Goal: Information Seeking & Learning: Check status

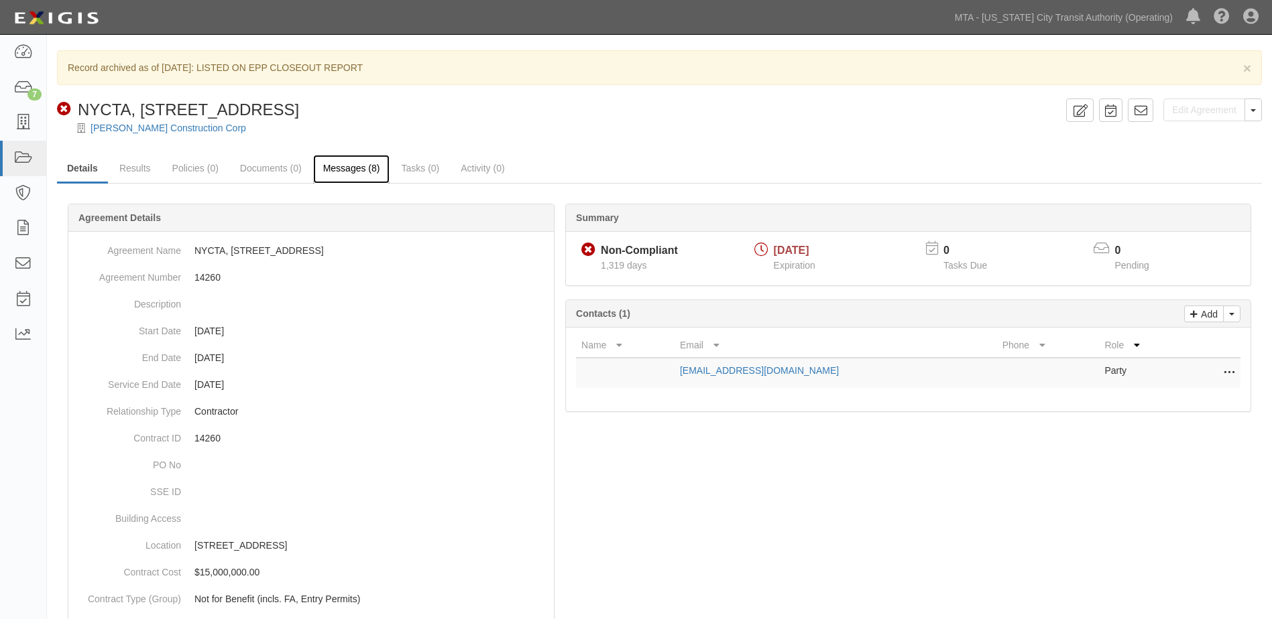
click at [345, 164] on link "Messages (8)" at bounding box center [351, 169] width 77 height 29
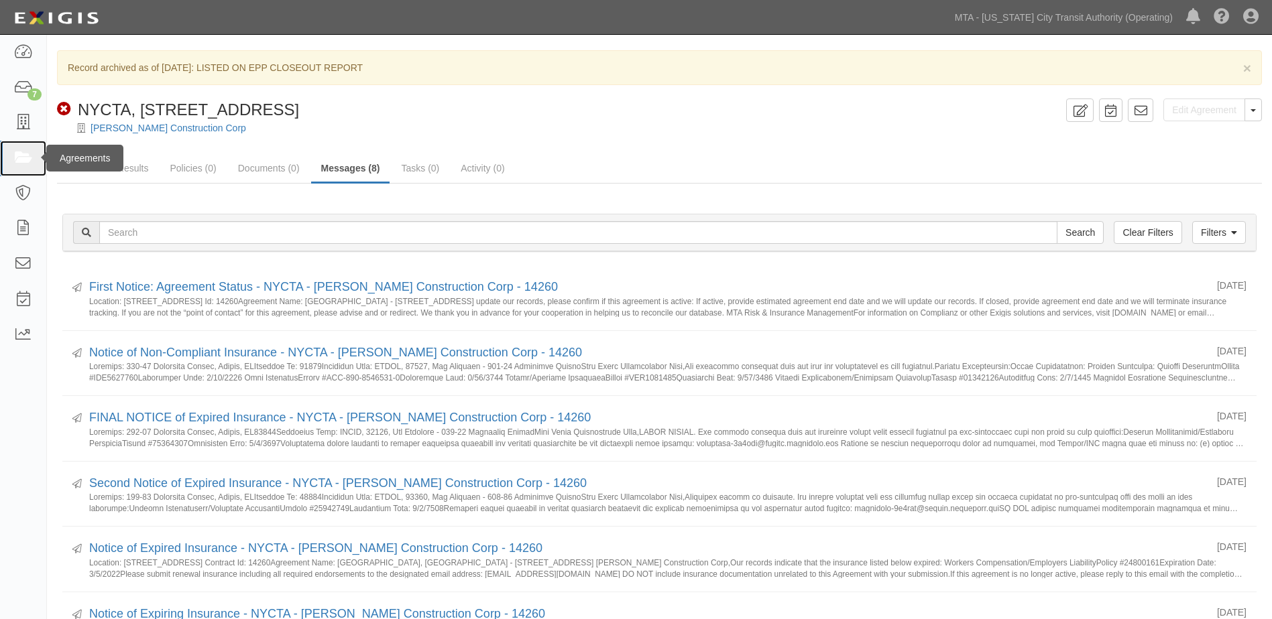
drag, startPoint x: 23, startPoint y: 157, endPoint x: 48, endPoint y: 159, distance: 25.6
click at [23, 157] on icon at bounding box center [22, 158] width 19 height 15
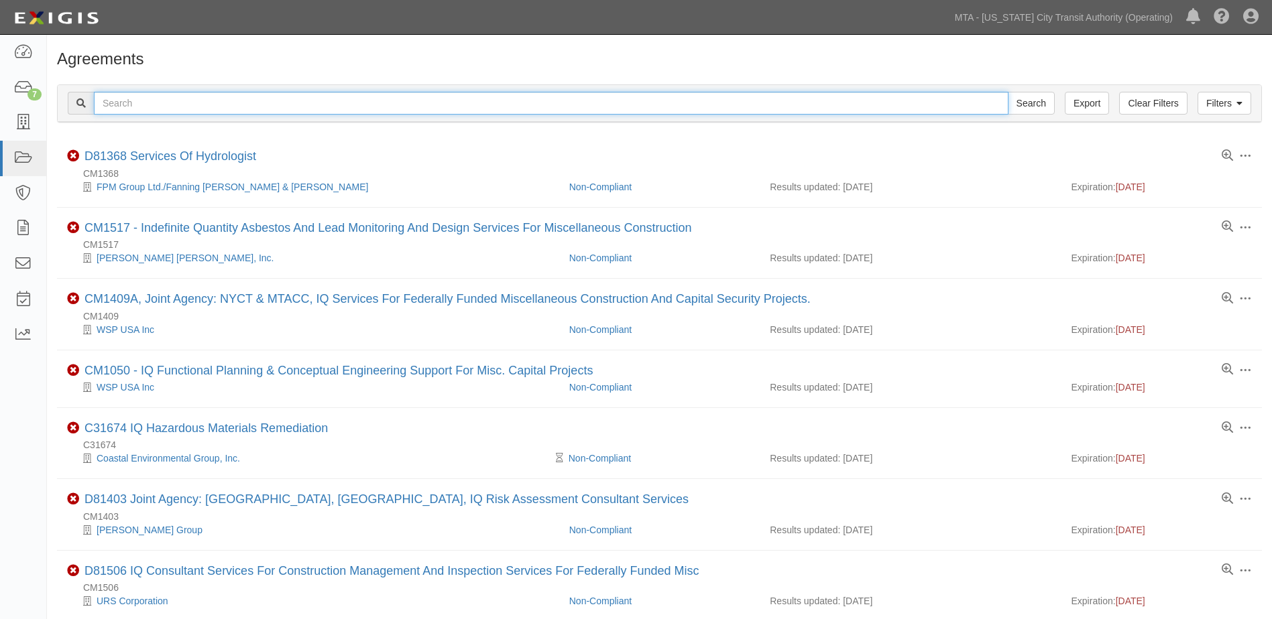
click at [202, 97] on input "text" at bounding box center [551, 103] width 914 height 23
paste input "1032 and [DATE]-[DATE][STREET_ADDRESS]"
type input "1032 and 1036-1038 Manhattan Avenue, Brooklyn, NY"
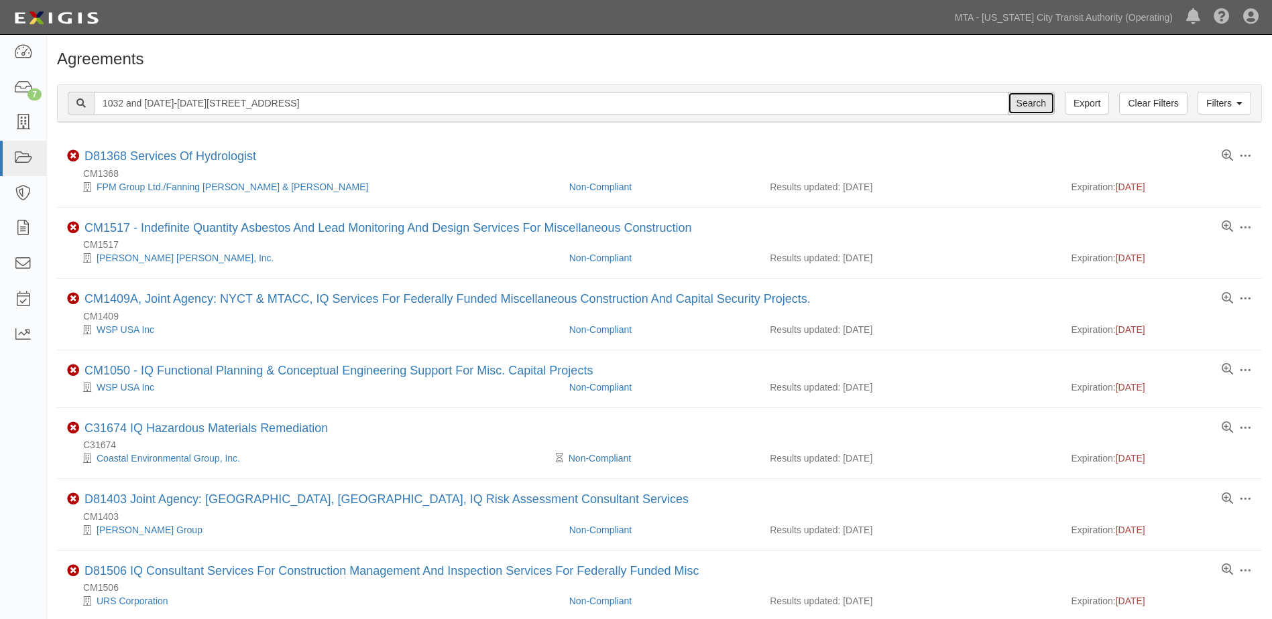
click at [1032, 103] on input "Search" at bounding box center [1031, 103] width 47 height 23
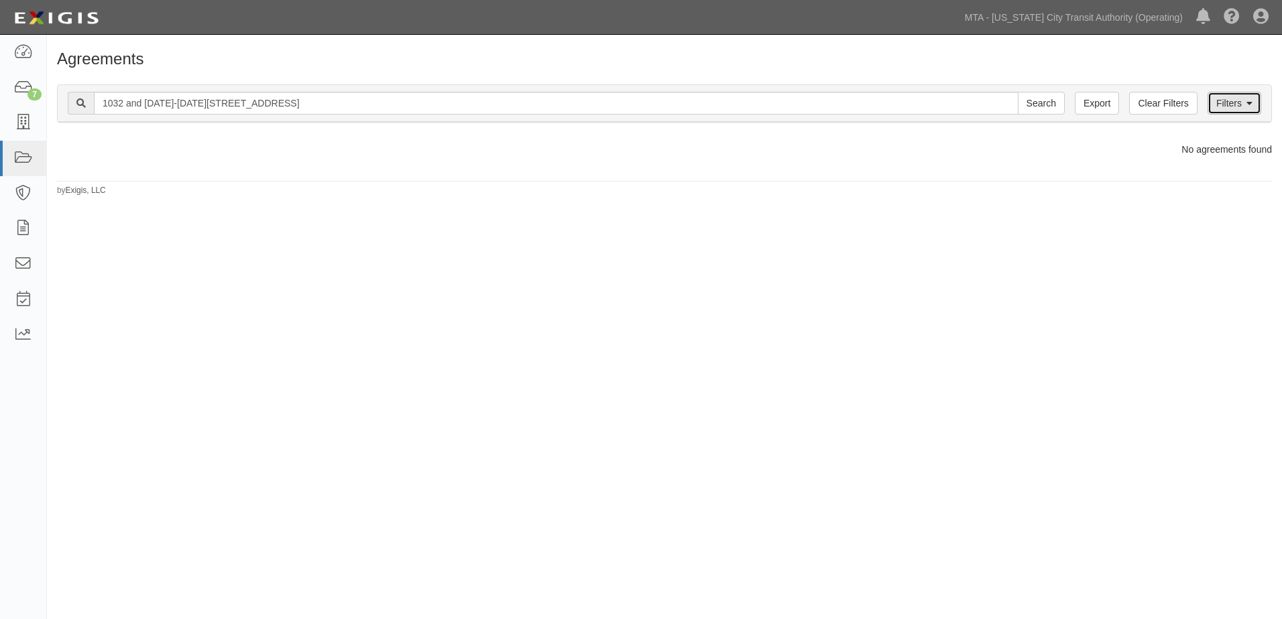
click at [1258, 107] on link "Filters" at bounding box center [1234, 103] width 54 height 23
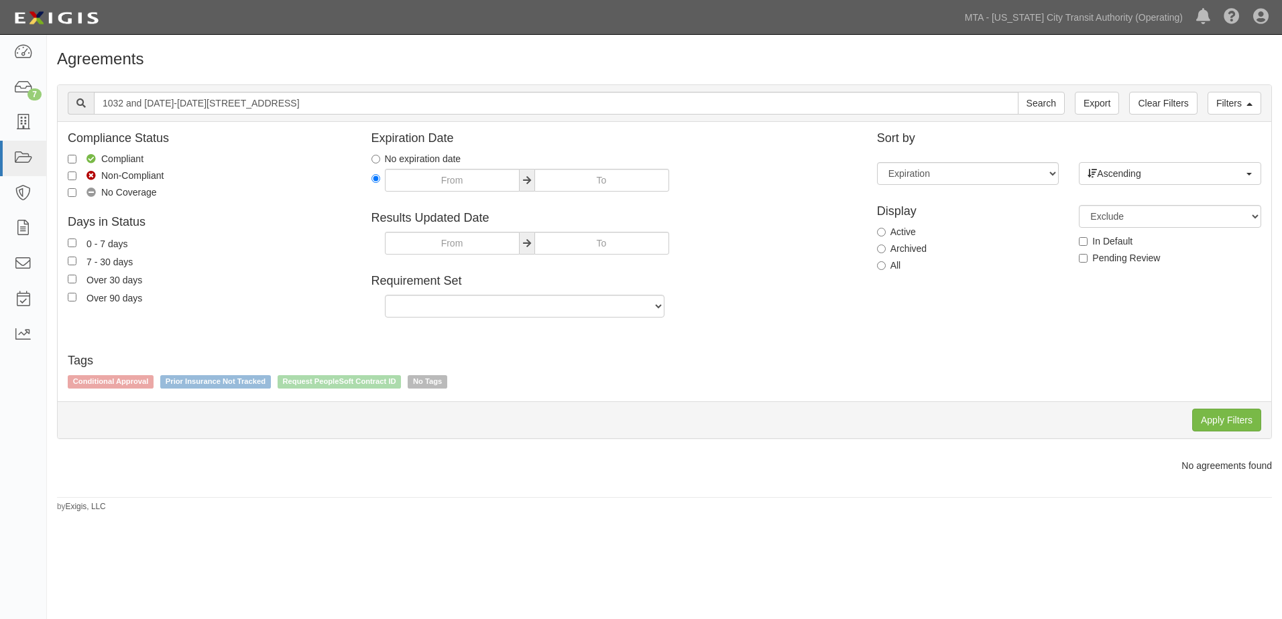
click at [875, 265] on div "Display Active Archived All" at bounding box center [968, 237] width 202 height 84
click at [884, 266] on input "All" at bounding box center [881, 265] width 9 height 9
radio input "true"
click at [1206, 418] on input "Apply Filters" at bounding box center [1226, 420] width 69 height 23
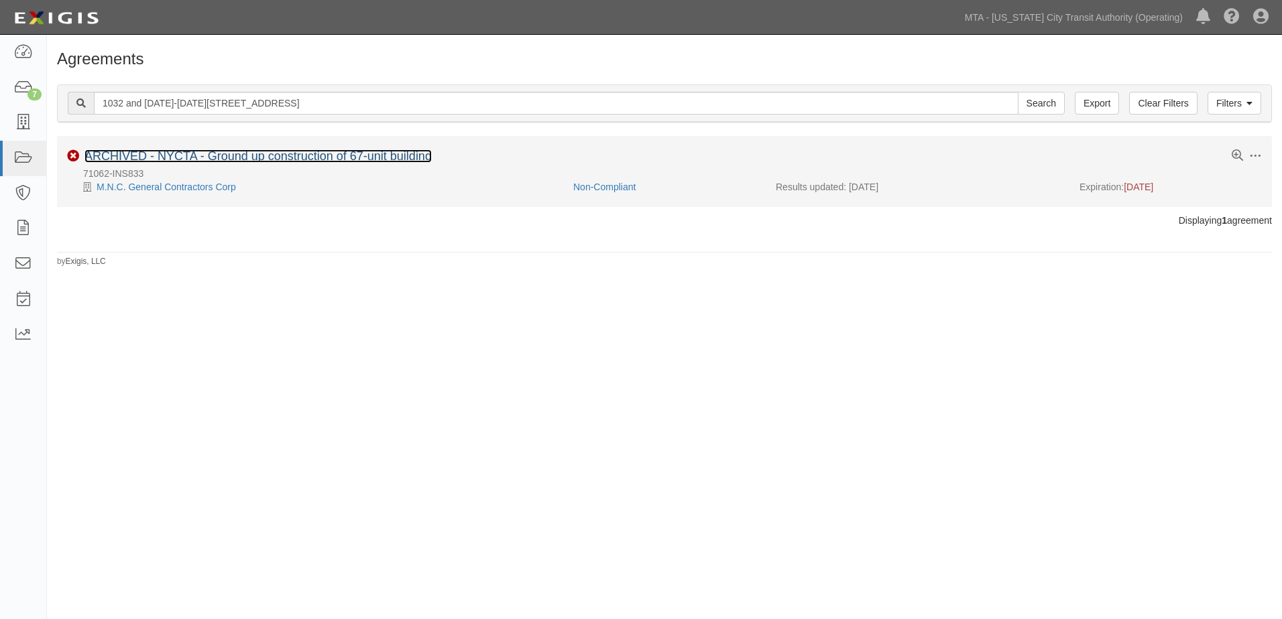
click at [254, 154] on link "ARCHIVED - NYCTA - Ground up construction of 67-unit building" at bounding box center [257, 155] width 347 height 13
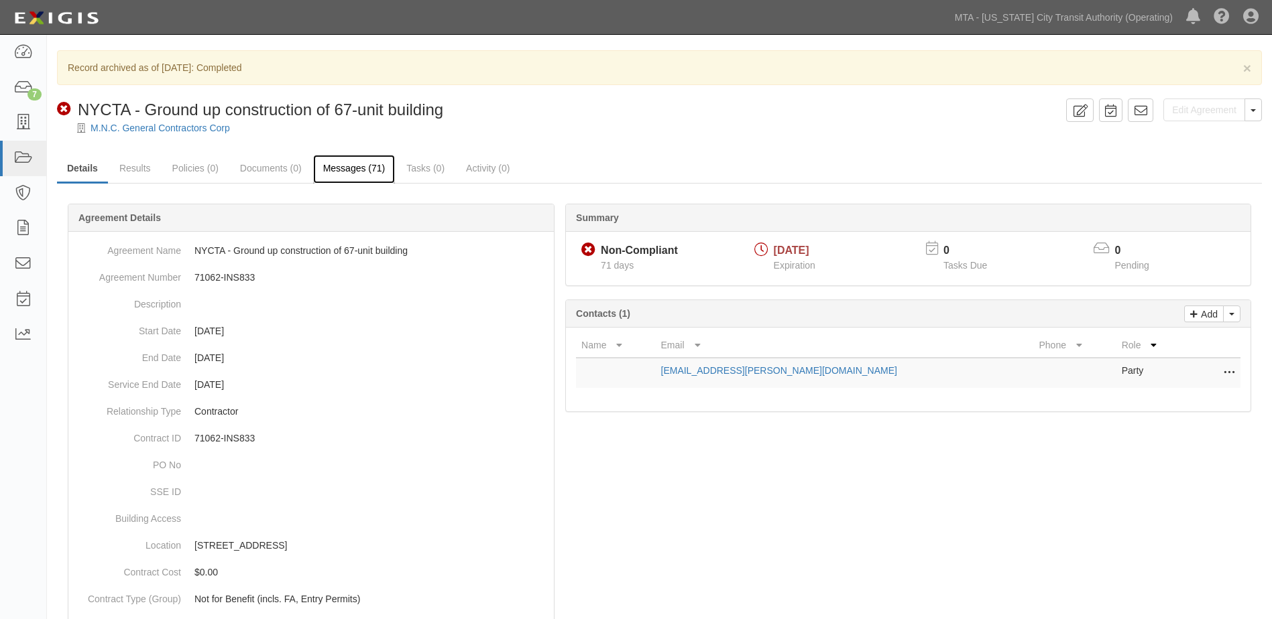
click at [375, 173] on link "Messages (71)" at bounding box center [354, 169] width 82 height 29
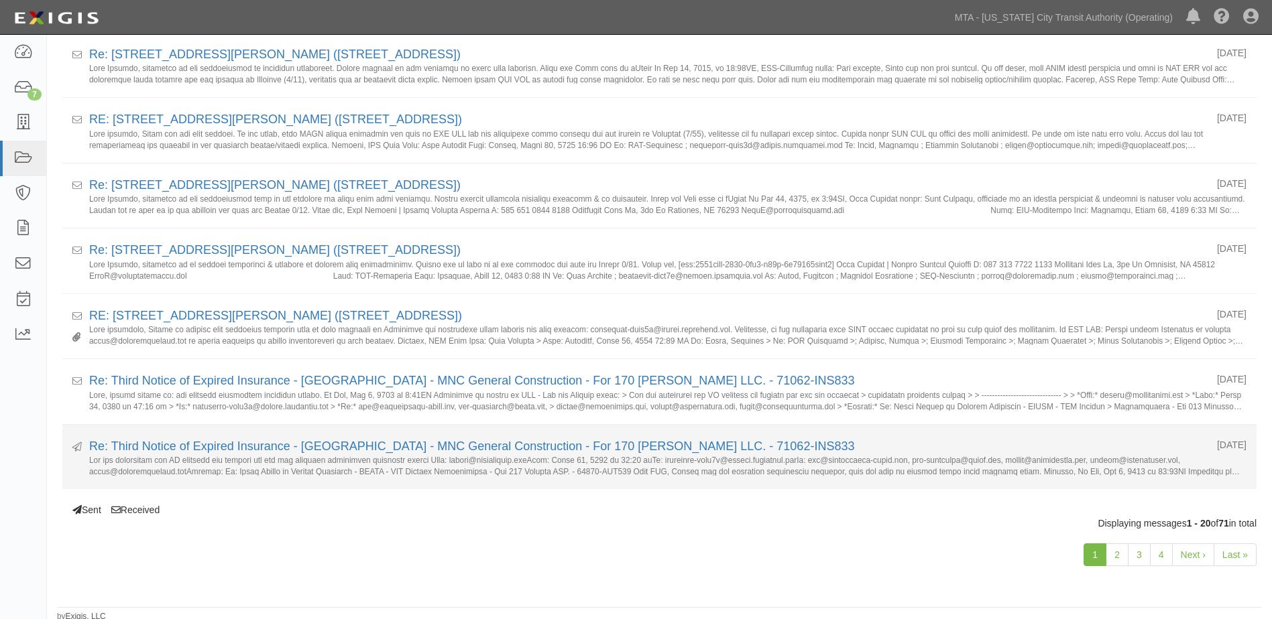
scroll to position [1086, 0]
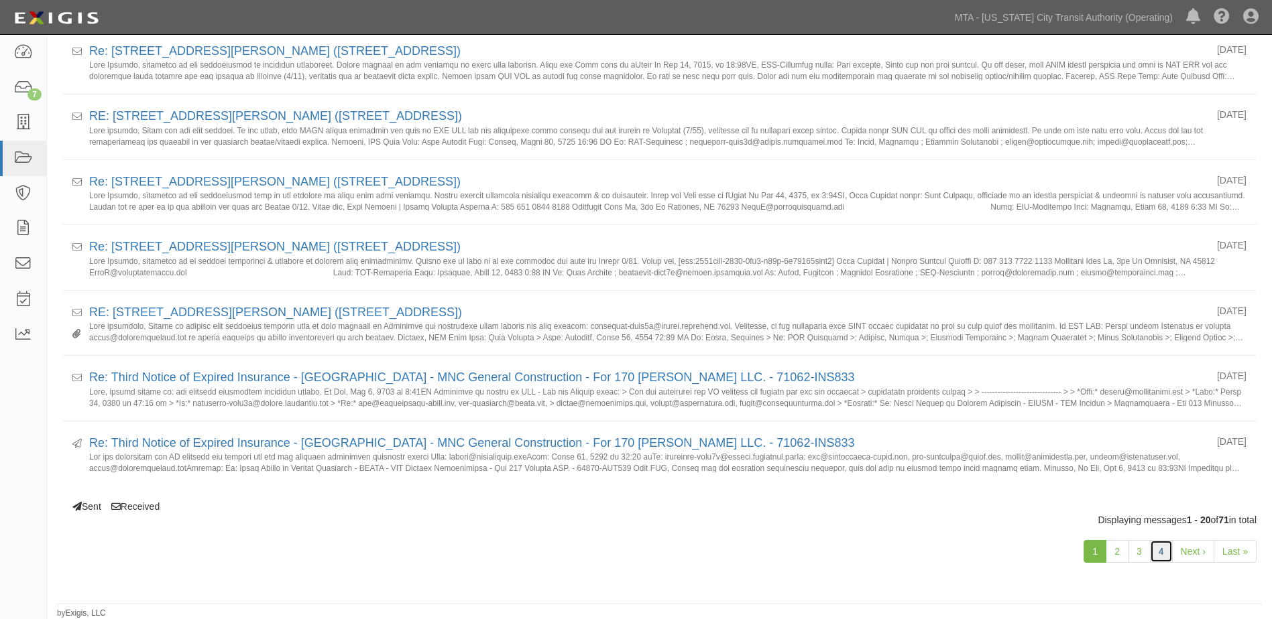
click at [1160, 560] on link "4" at bounding box center [1161, 551] width 23 height 23
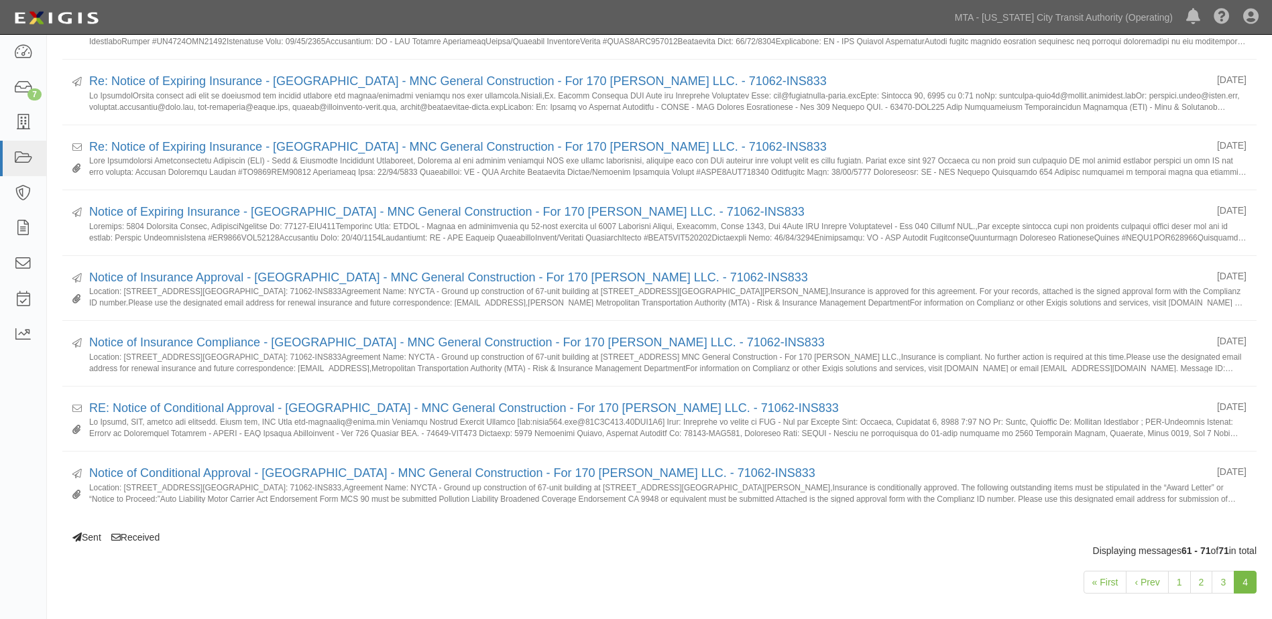
scroll to position [471, 0]
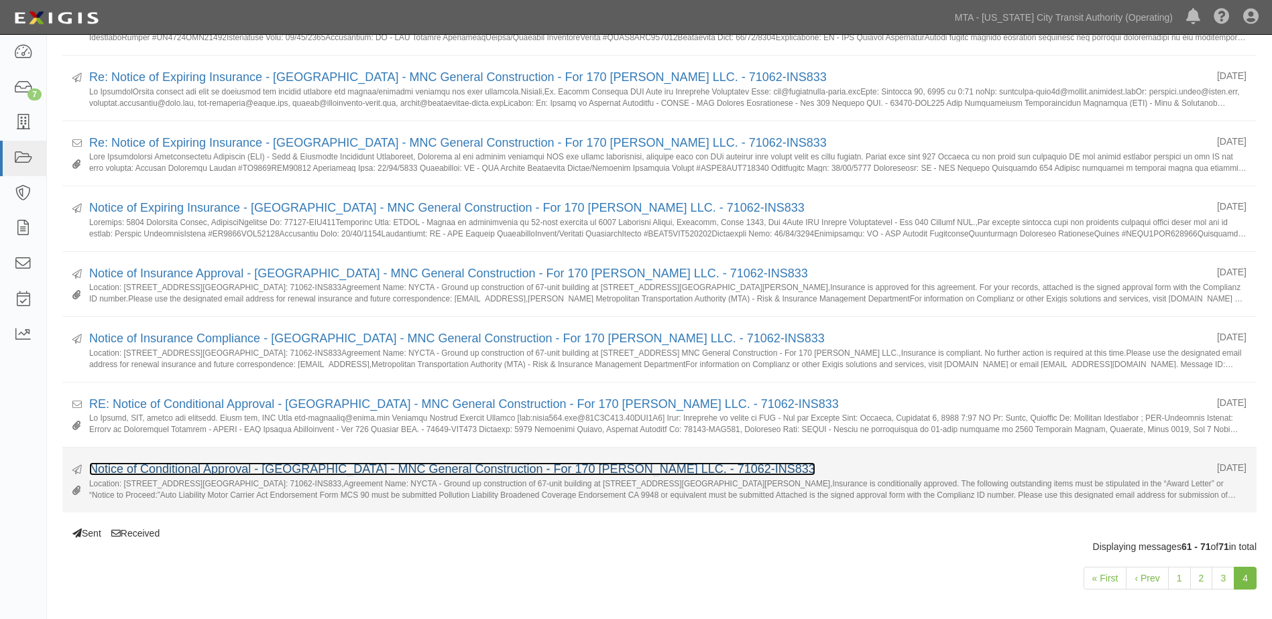
click at [603, 469] on link "Notice of Conditional Approval - NYCTA - MNC General Construction - For 170 Fre…" at bounding box center [452, 469] width 726 height 13
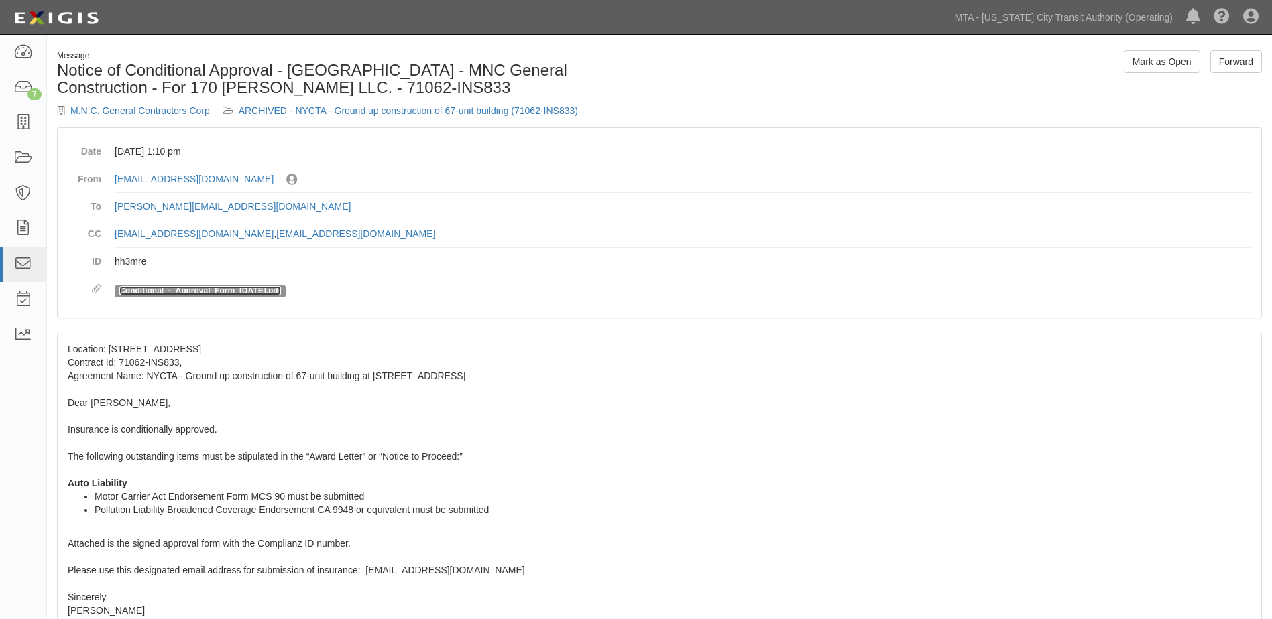
click at [213, 288] on link "Conditional_-_Approval_Form_2.28.2023.pdf" at bounding box center [199, 290] width 161 height 9
click at [409, 111] on link "ARCHIVED - NYCTA - Ground up construction of 67-unit building (71062-INS833)" at bounding box center [408, 110] width 339 height 11
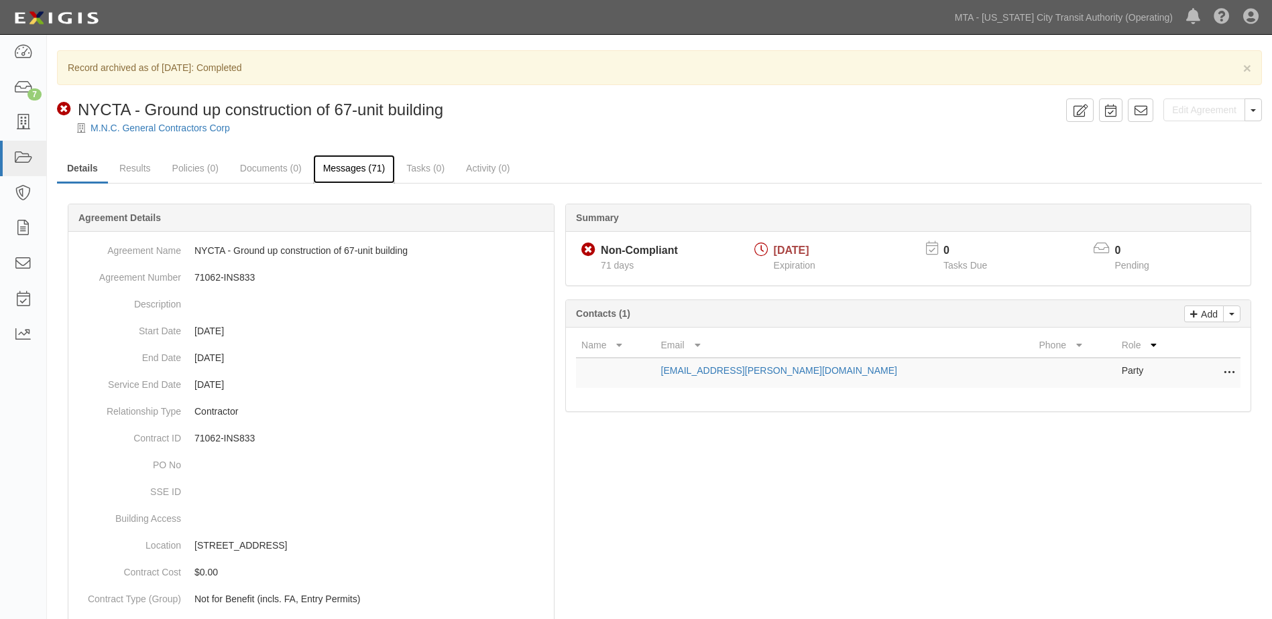
click at [338, 166] on link "Messages (71)" at bounding box center [354, 169] width 82 height 29
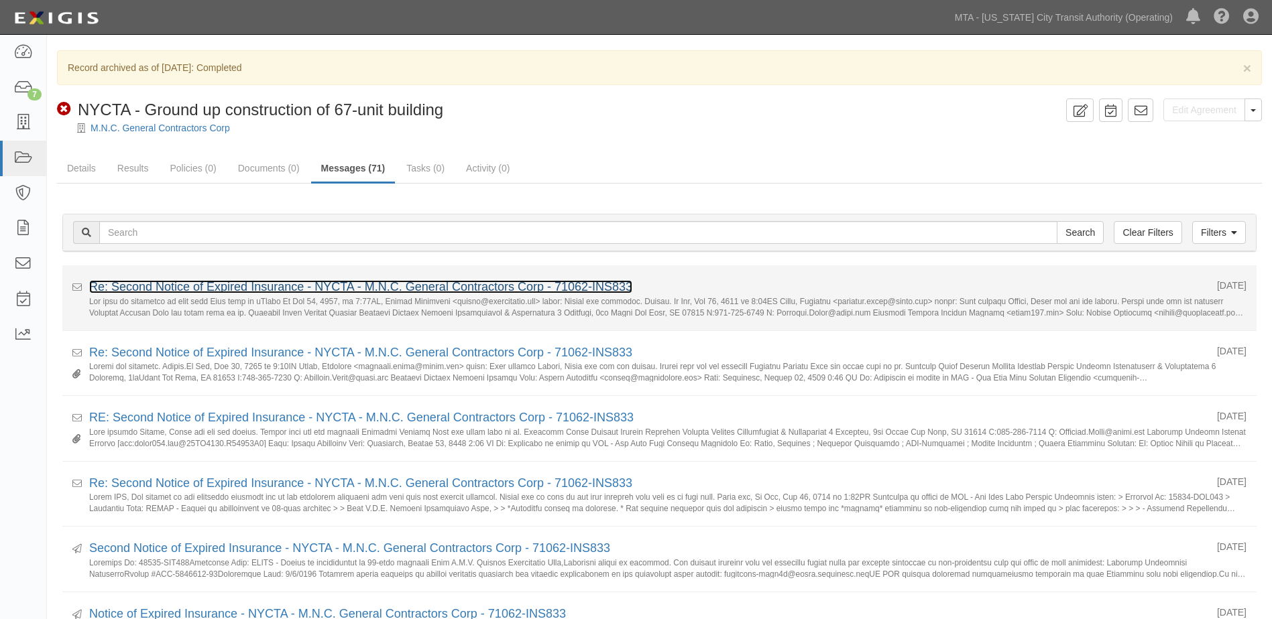
click at [219, 294] on link "Re: Second Notice of Expired Insurance - NYCTA - M.N.C. General Contractors Cor…" at bounding box center [360, 286] width 543 height 13
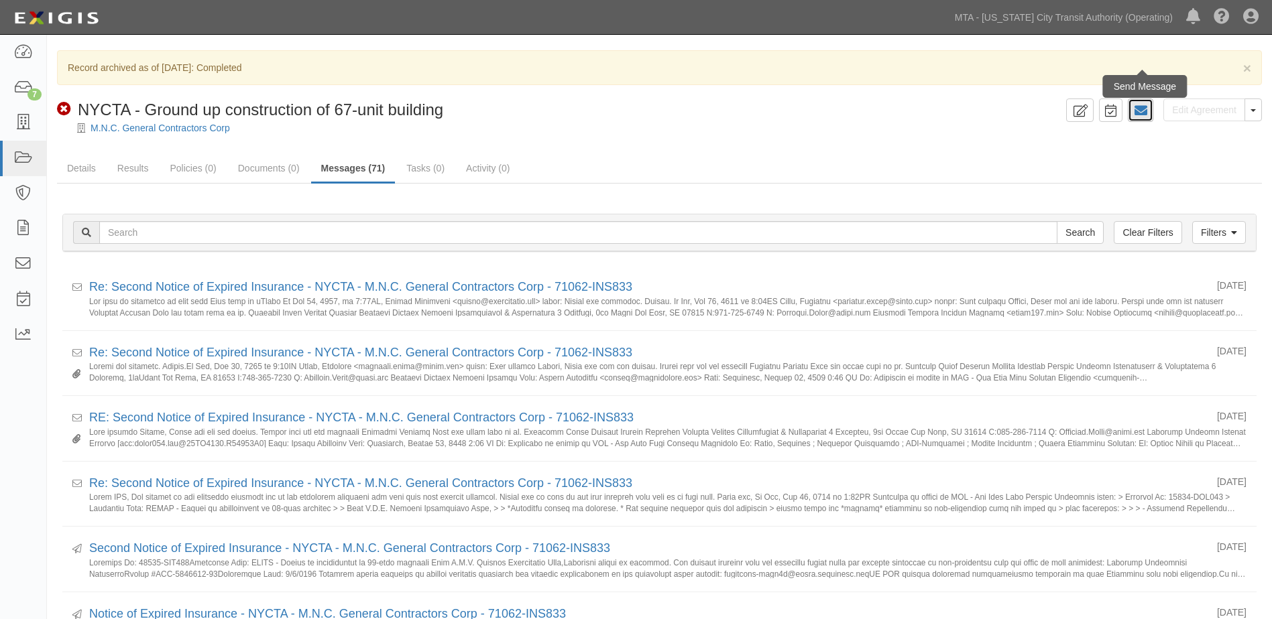
click at [1139, 115] on icon at bounding box center [1140, 110] width 13 height 13
click at [88, 172] on link "Details" at bounding box center [81, 169] width 49 height 29
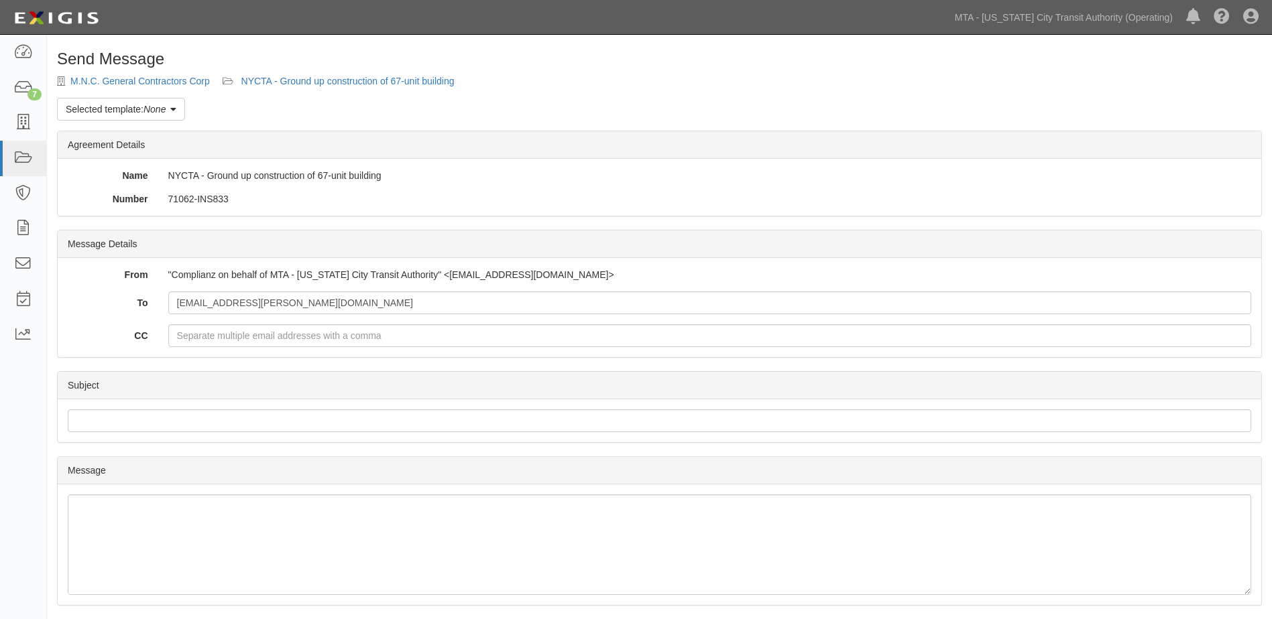
click at [559, 276] on div ""Complianz on behalf of MTA - New York City Transit Authority" <agreement-ajvv3…" at bounding box center [709, 274] width 1103 height 13
click at [514, 271] on div ""Complianz on behalf of MTA - New York City Transit Authority" <agreement-ajvv3…" at bounding box center [709, 274] width 1103 height 13
drag, startPoint x: 439, startPoint y: 277, endPoint x: 609, endPoint y: 282, distance: 169.7
click at [609, 282] on div ""Complianz on behalf of MTA - New York City Transit Authority" <agreement-ajvv3…" at bounding box center [709, 274] width 1103 height 13
copy div "agreement-ajvv3n@mtato.complianz.com"
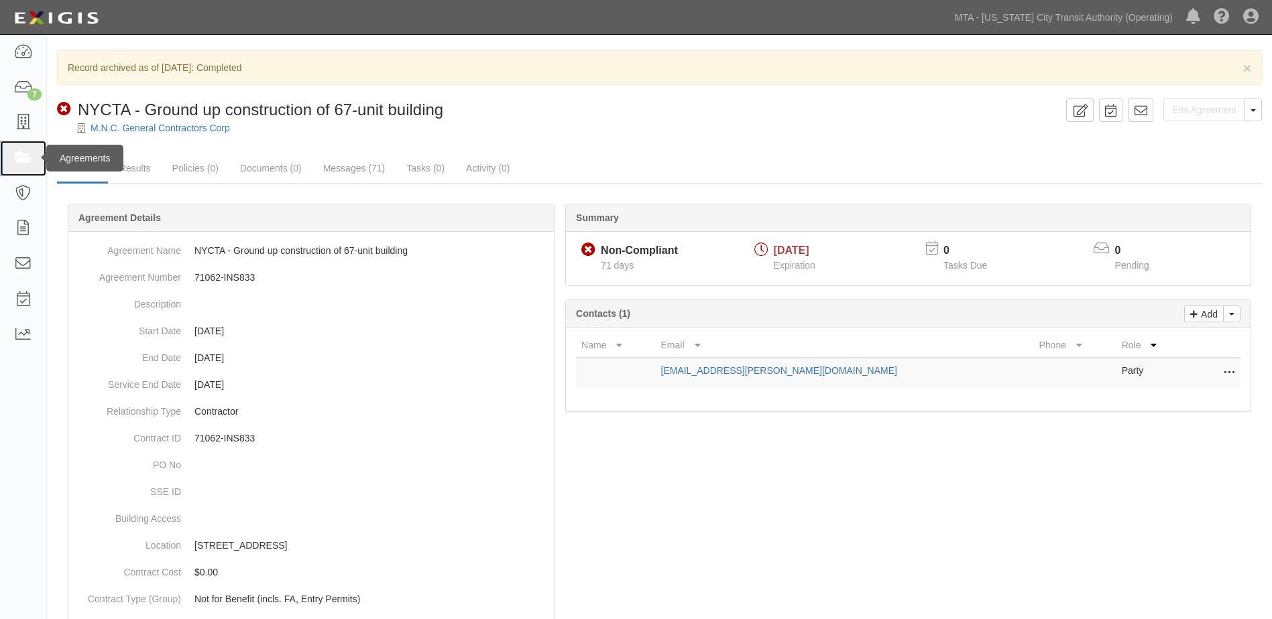
click at [35, 168] on link at bounding box center [23, 159] width 46 height 36
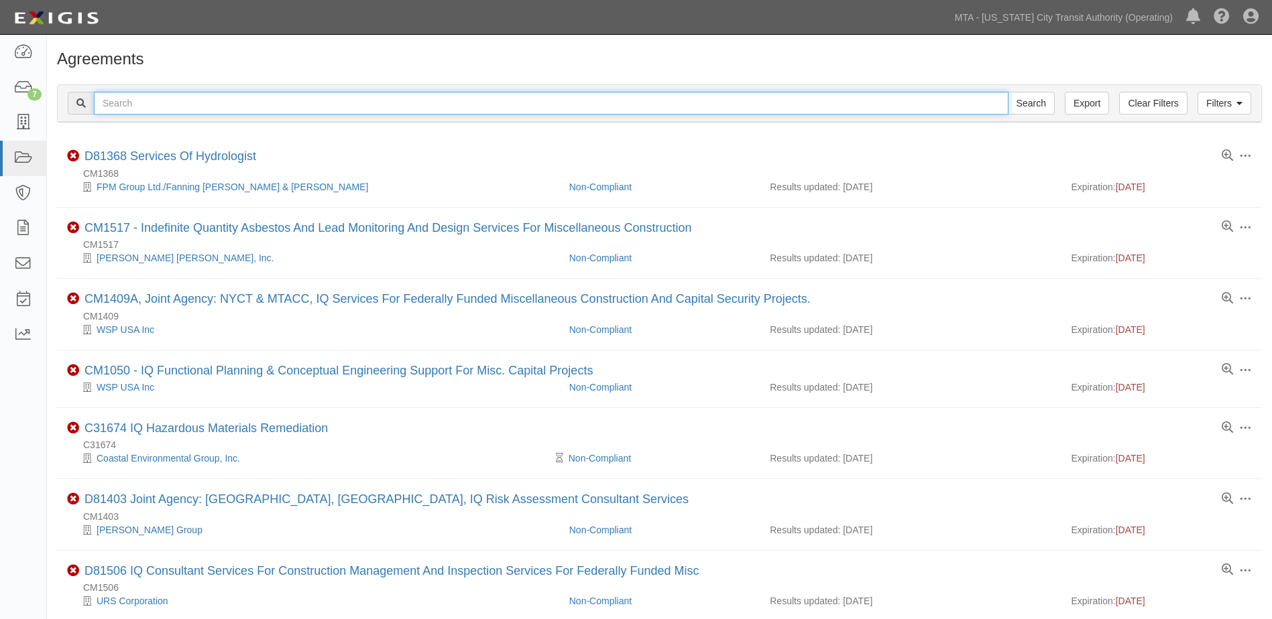
click at [162, 101] on input "text" at bounding box center [551, 103] width 914 height 23
type input "13037"
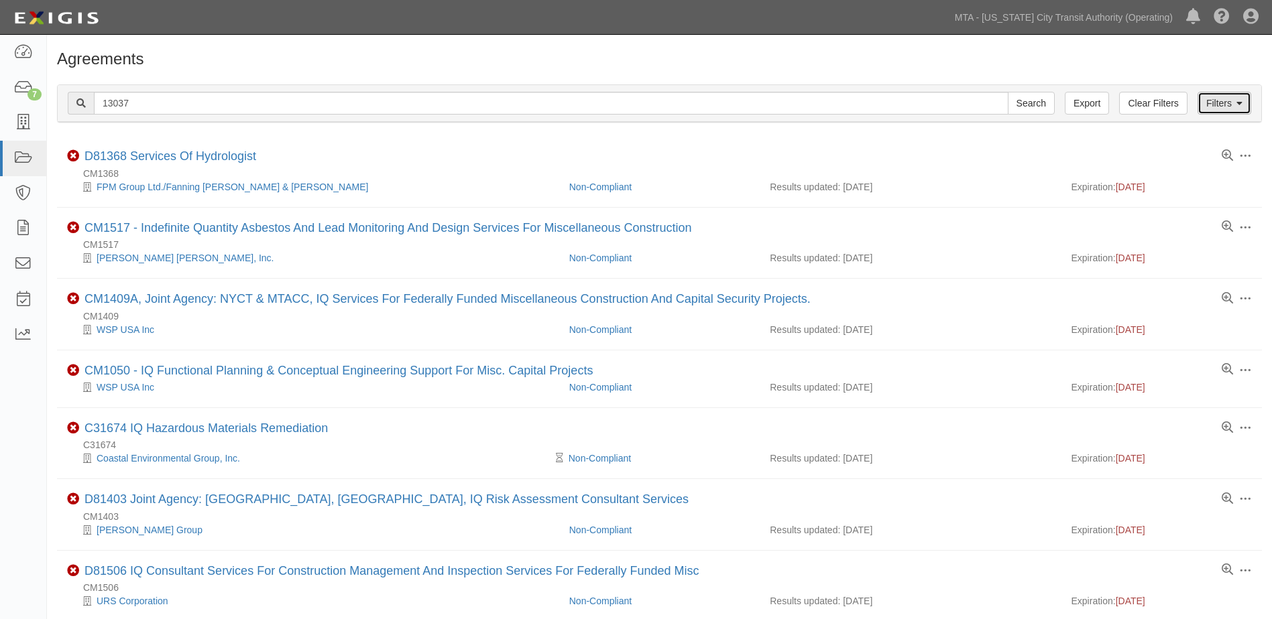
click at [1236, 109] on icon at bounding box center [1239, 103] width 6 height 9
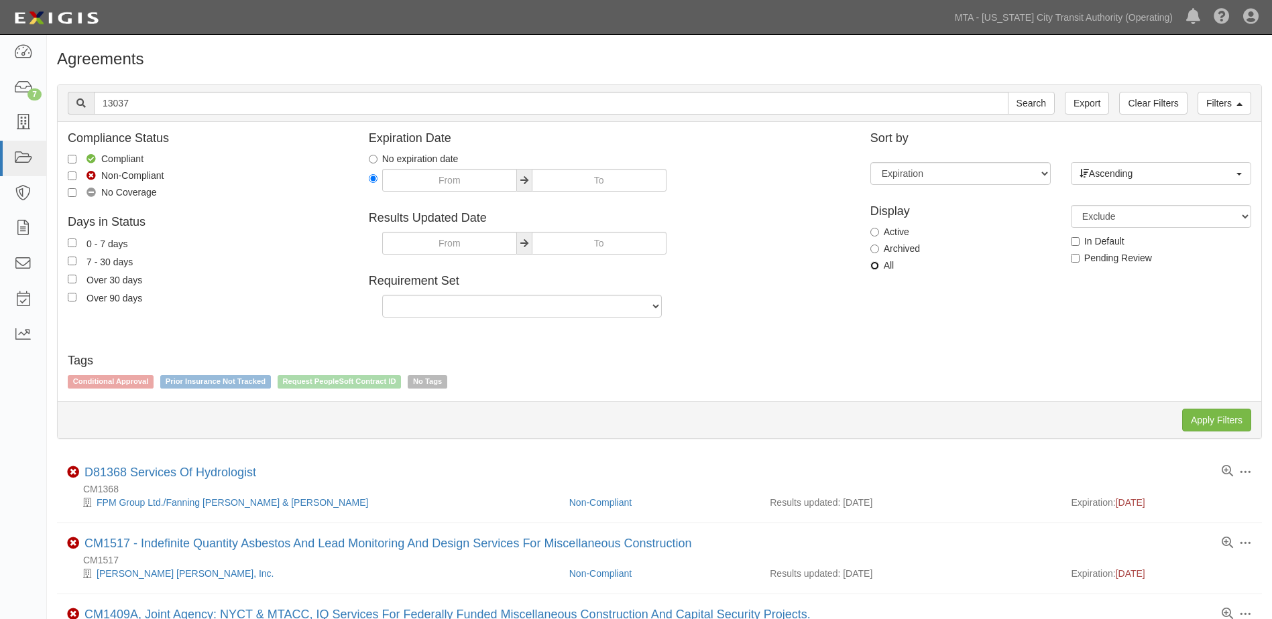
click at [878, 265] on input "All" at bounding box center [874, 265] width 9 height 9
radio input "true"
click at [1219, 422] on input "Apply Filters" at bounding box center [1216, 420] width 69 height 23
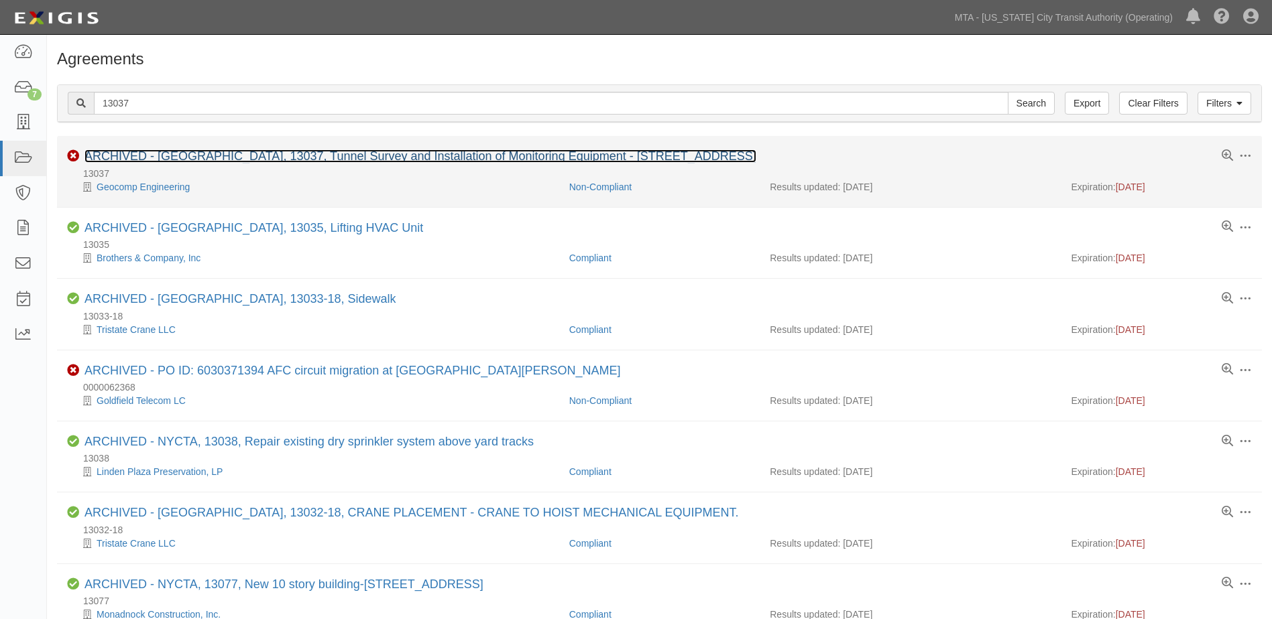
click at [640, 155] on link "ARCHIVED - NYCTA, 13037, Tunnel Survey and Installation of Monitoring Equipment…" at bounding box center [420, 155] width 672 height 13
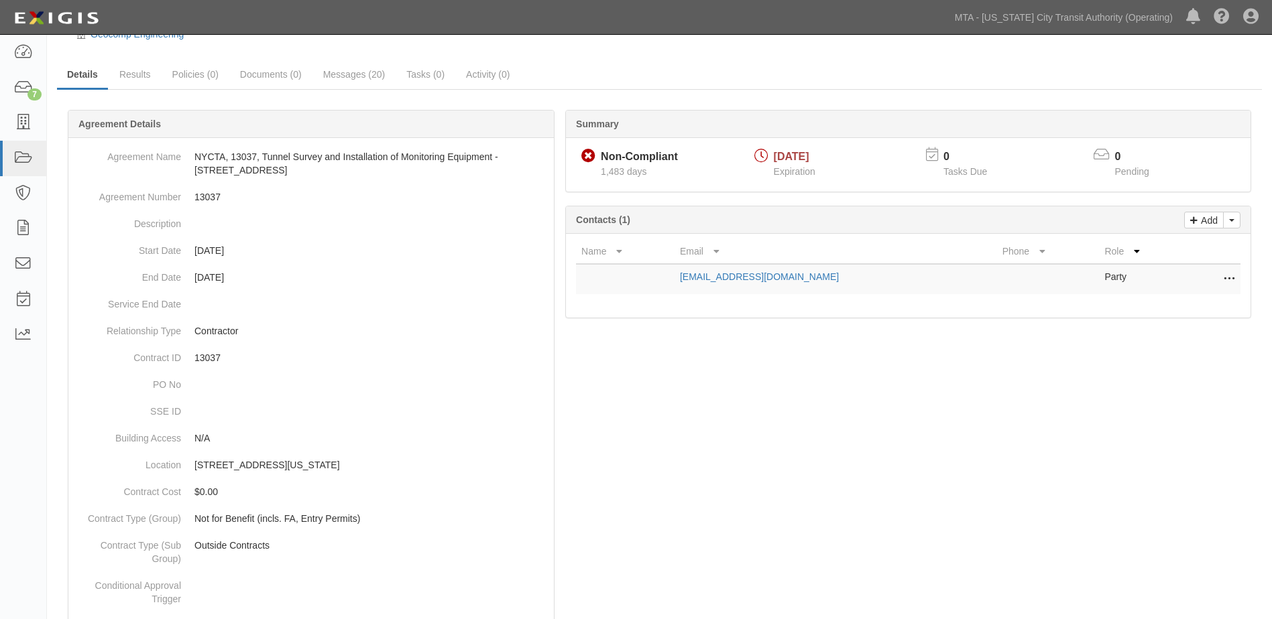
scroll to position [70, 0]
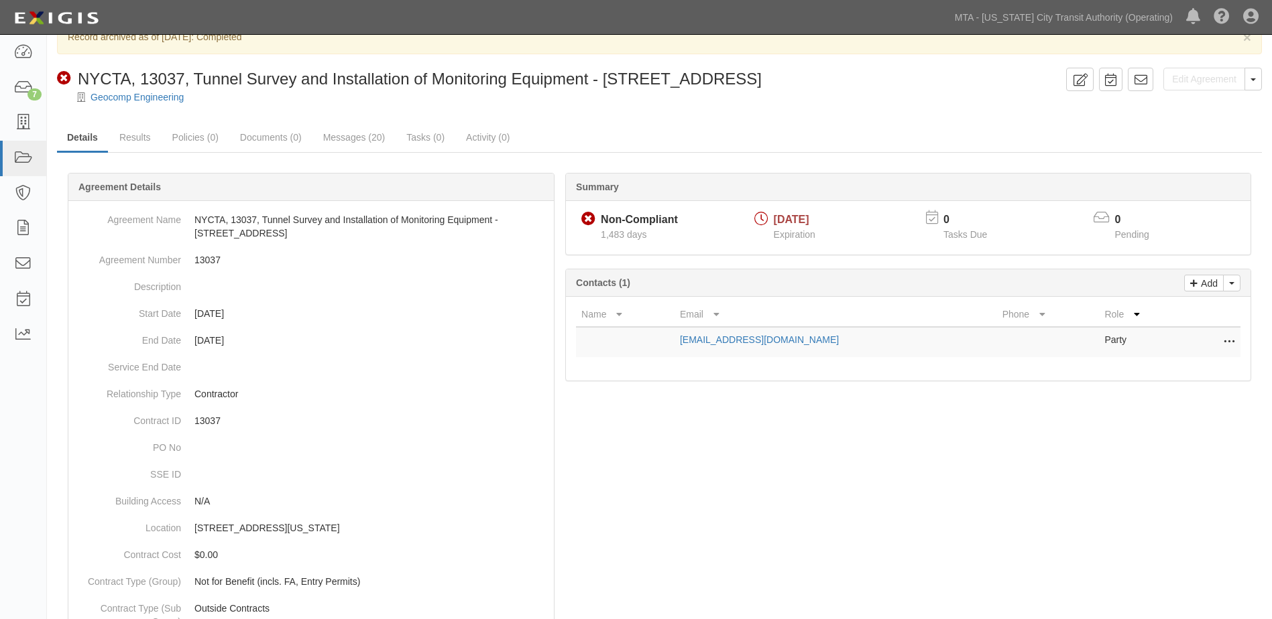
scroll to position [0, 0]
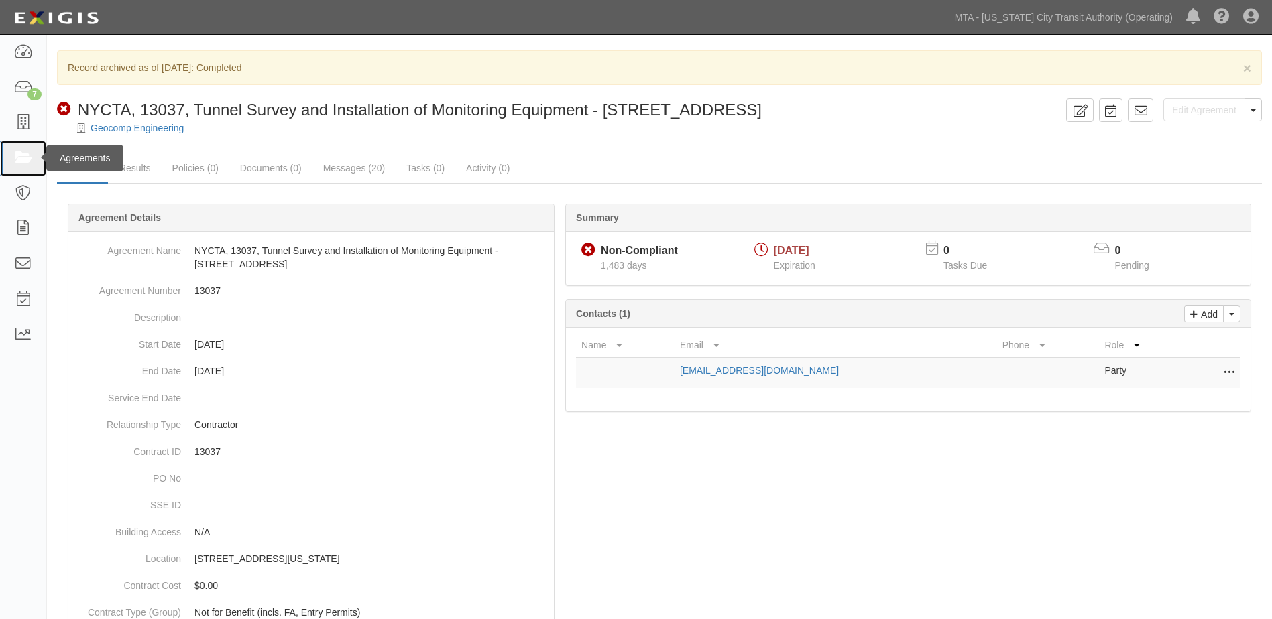
click at [22, 164] on icon at bounding box center [22, 158] width 19 height 15
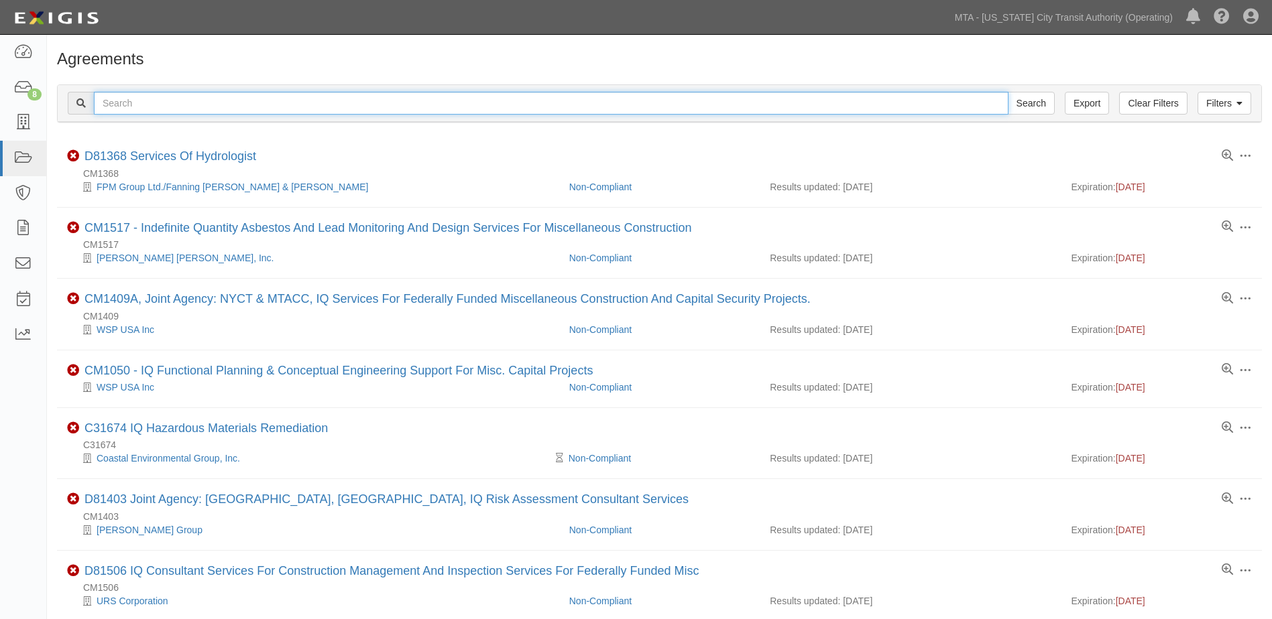
click at [115, 103] on input "text" at bounding box center [551, 103] width 914 height 23
paste input "538-554 10th Avenue"
type input "538-554 10th Avenue"
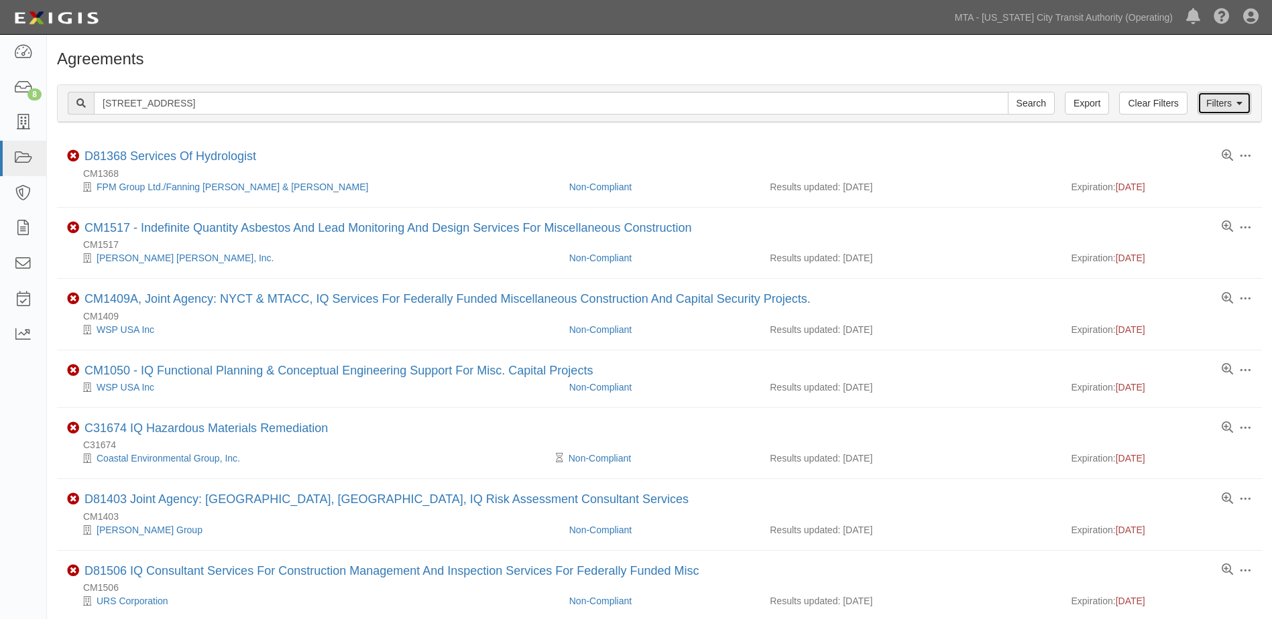
click at [1244, 107] on link "Filters" at bounding box center [1224, 103] width 54 height 23
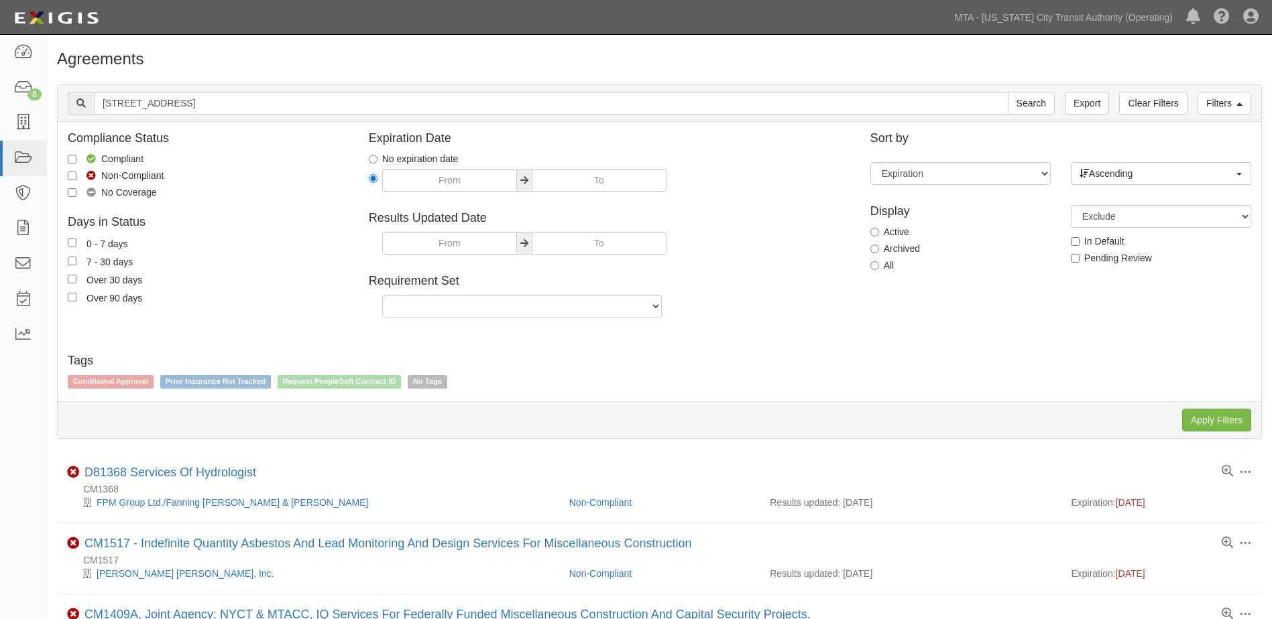
click at [898, 255] on div "Display Active Archived All" at bounding box center [960, 237] width 200 height 84
click at [900, 249] on label "Archived" at bounding box center [895, 248] width 50 height 13
click at [879, 249] on input "Archived" at bounding box center [874, 249] width 9 height 9
radio input "true"
click at [1229, 429] on input "Apply Filters" at bounding box center [1216, 420] width 69 height 23
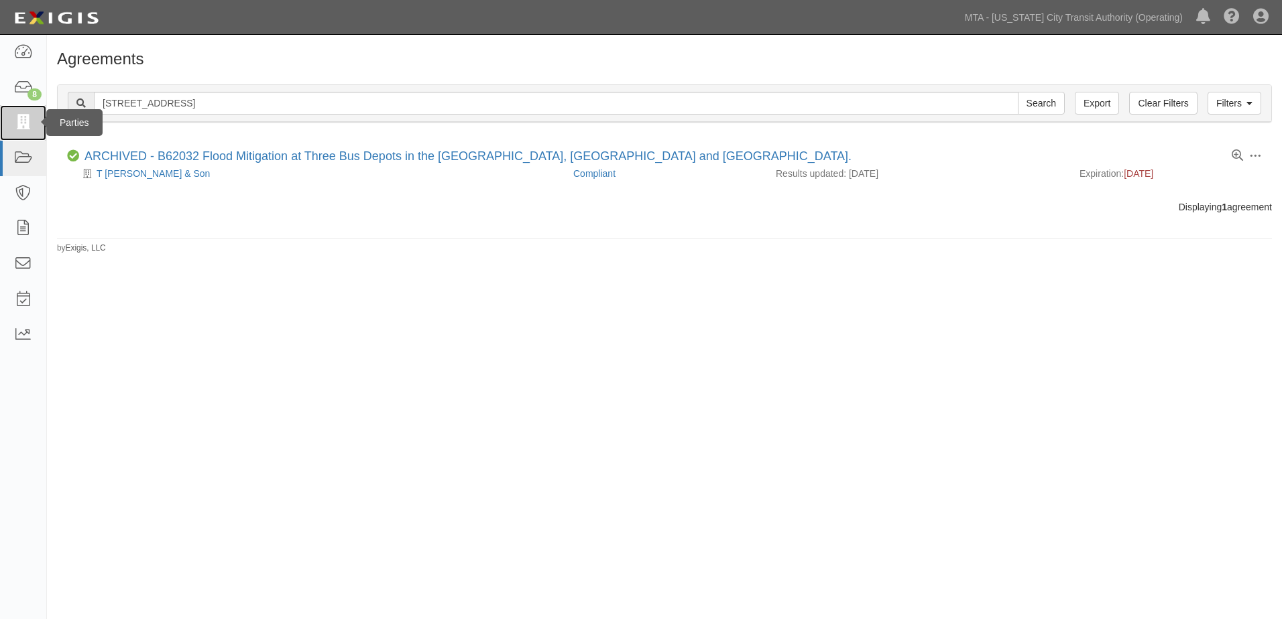
drag, startPoint x: 19, startPoint y: 124, endPoint x: 38, endPoint y: 119, distance: 19.3
click at [19, 124] on icon at bounding box center [22, 122] width 19 height 15
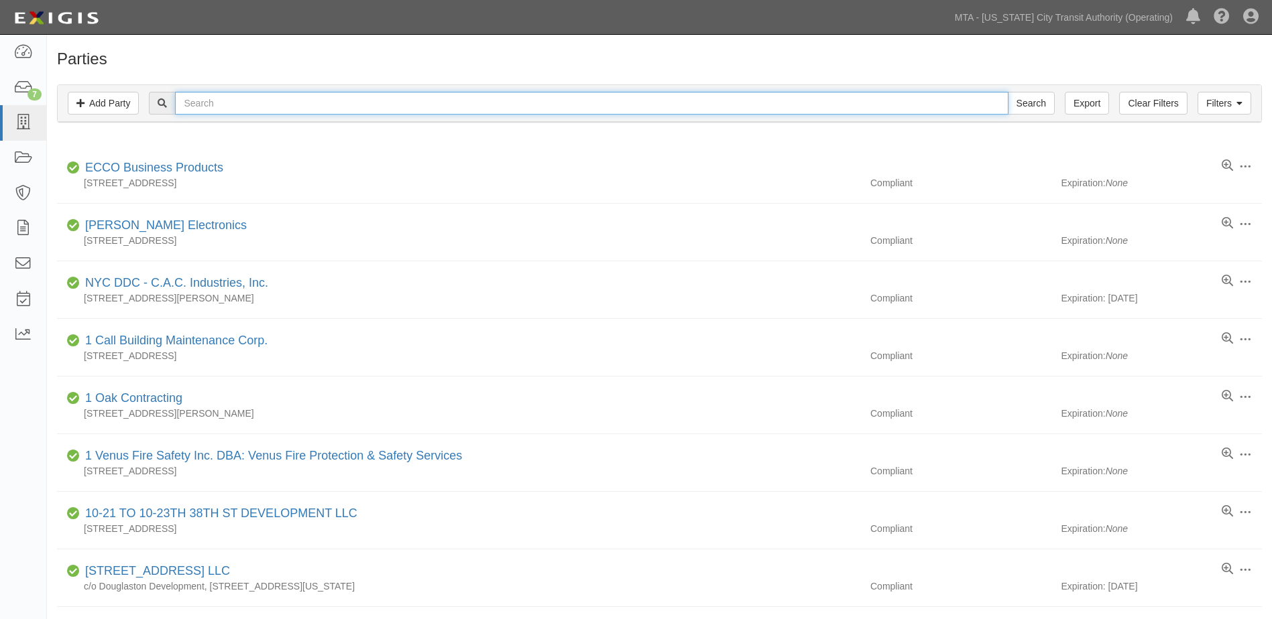
click at [220, 107] on input "text" at bounding box center [591, 103] width 833 height 23
paste input "GO Covenant LLC"
type input "GO Covenant LLC"
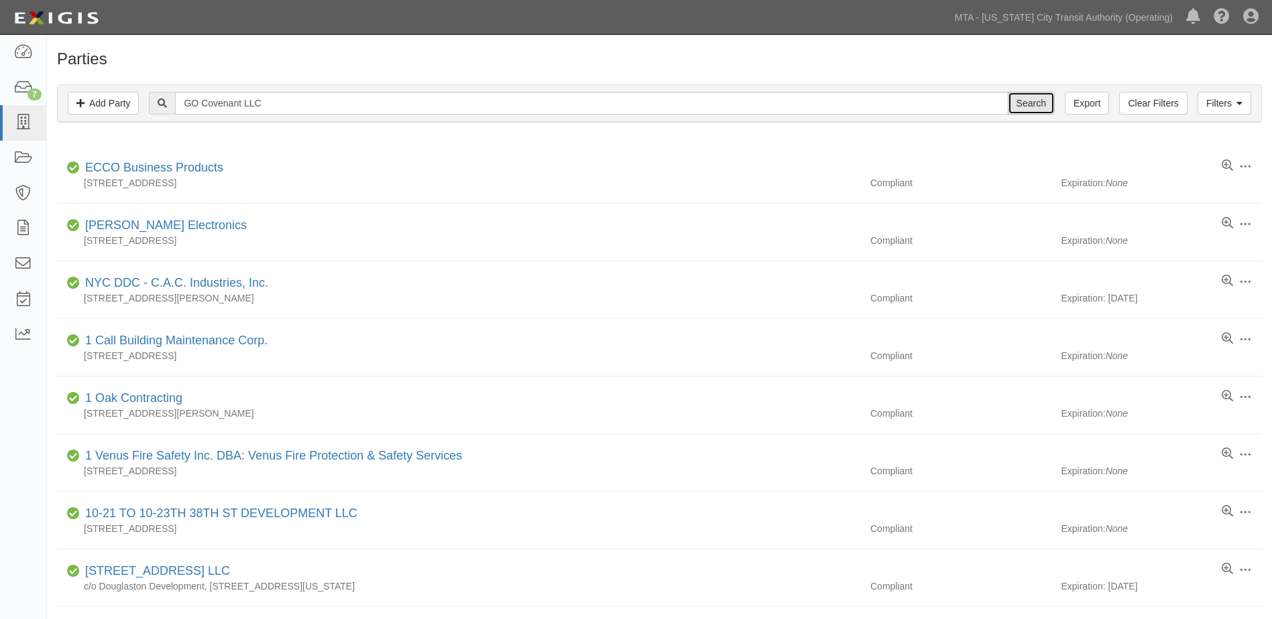
click at [1039, 109] on input "Search" at bounding box center [1031, 103] width 47 height 23
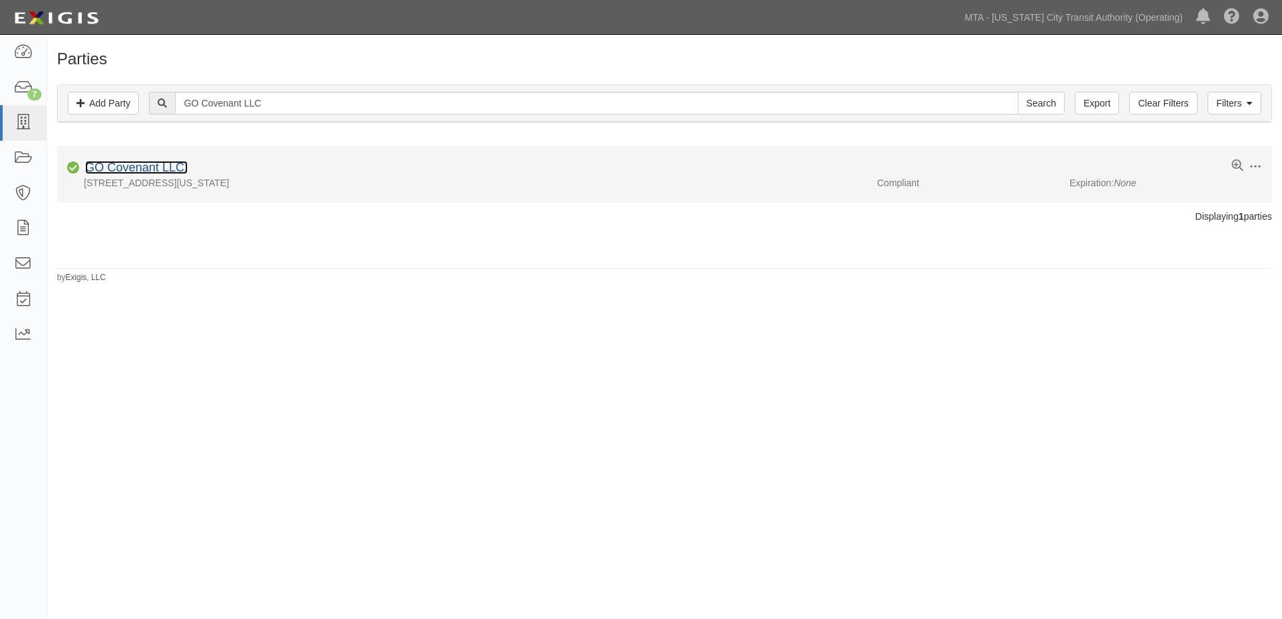
click at [131, 168] on link "GO Covenant LLC." at bounding box center [136, 167] width 103 height 13
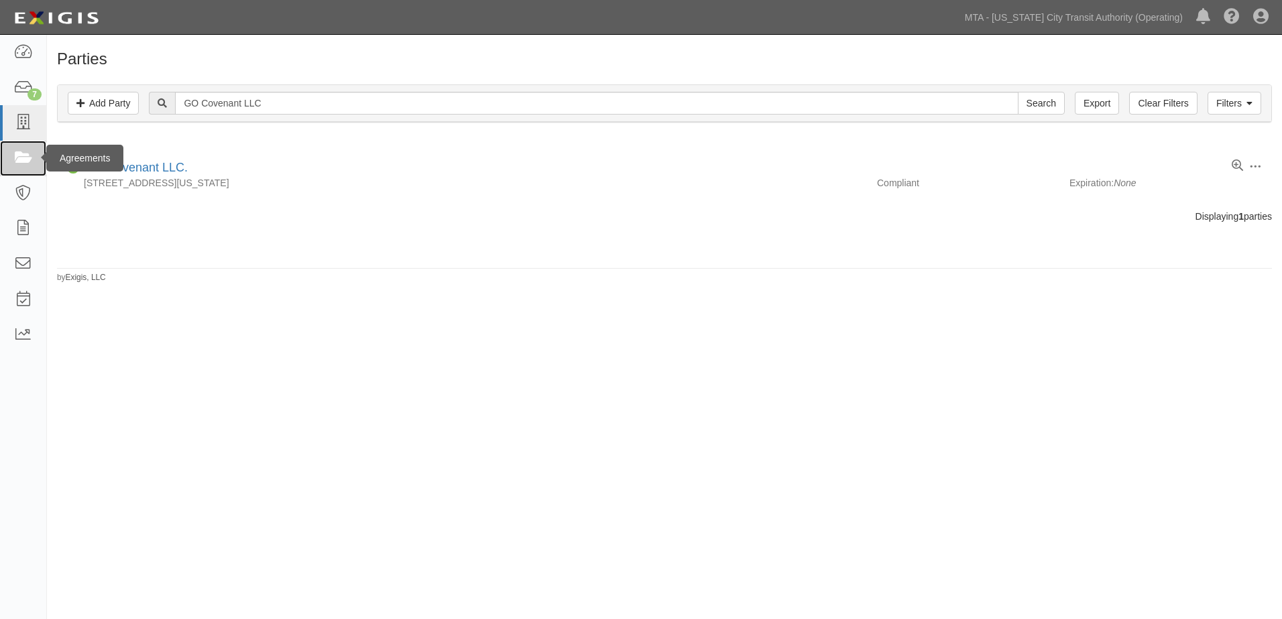
click at [22, 159] on icon at bounding box center [22, 158] width 19 height 15
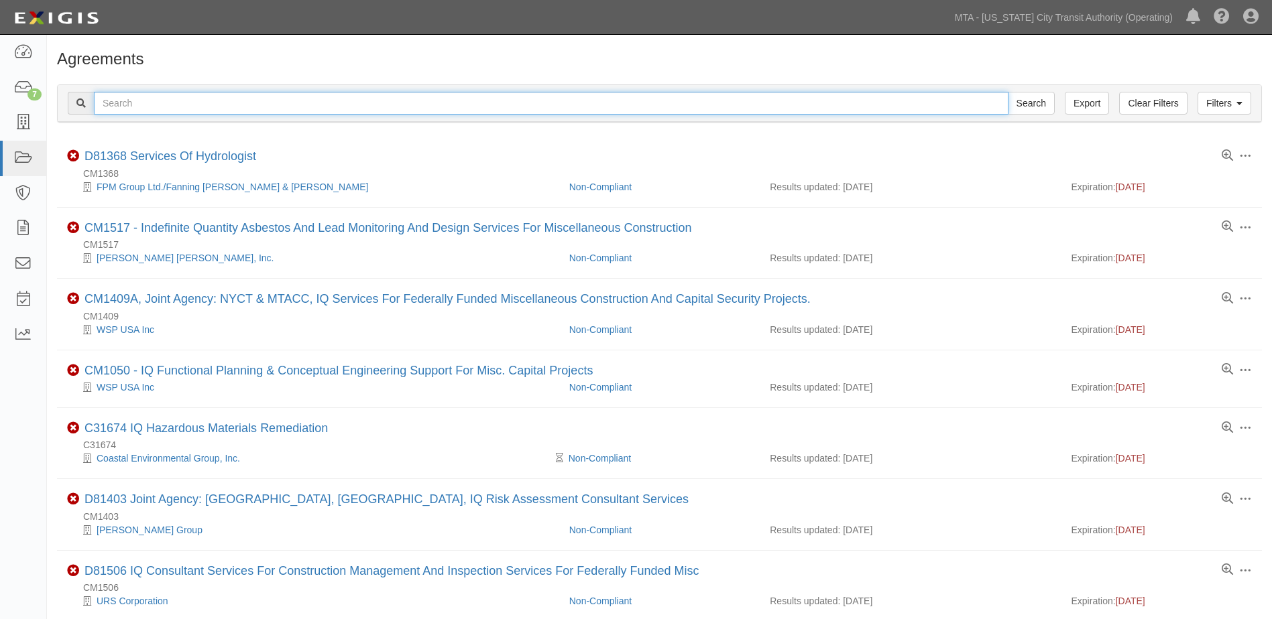
click at [217, 107] on input "text" at bounding box center [551, 103] width 914 height 23
paste input "GO Covenant LLC"
type input "GO Covenant LLC"
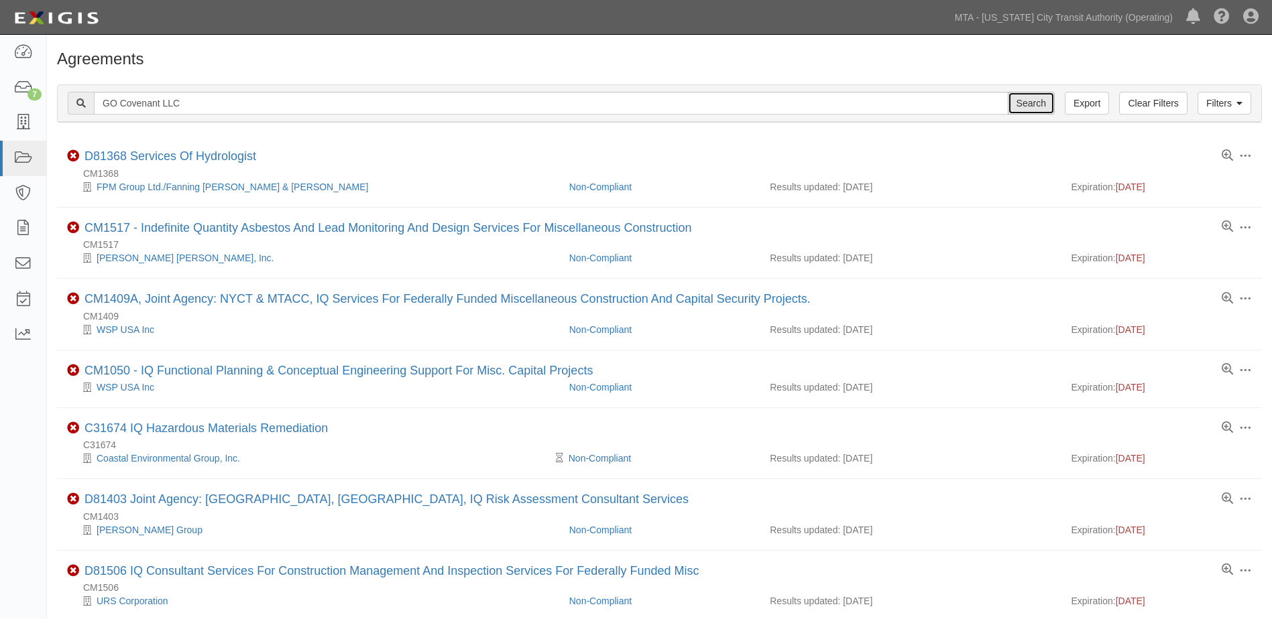
click at [1035, 107] on input "Search" at bounding box center [1031, 103] width 47 height 23
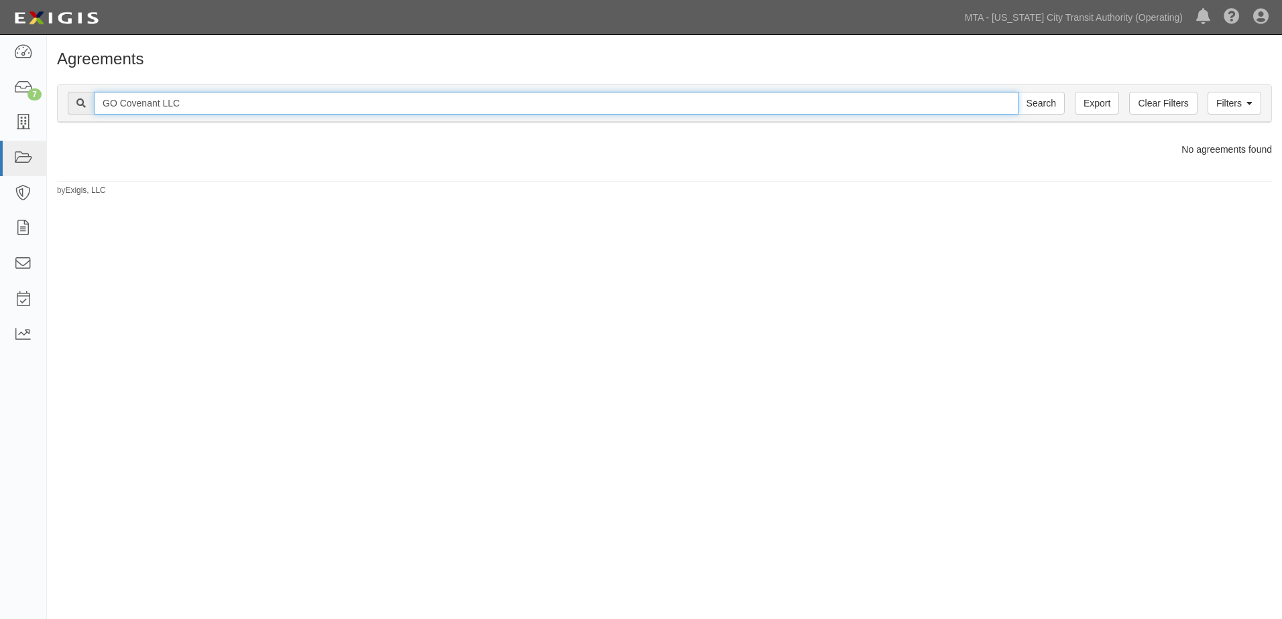
click at [214, 113] on input "GO Covenant LLC" at bounding box center [556, 103] width 924 height 23
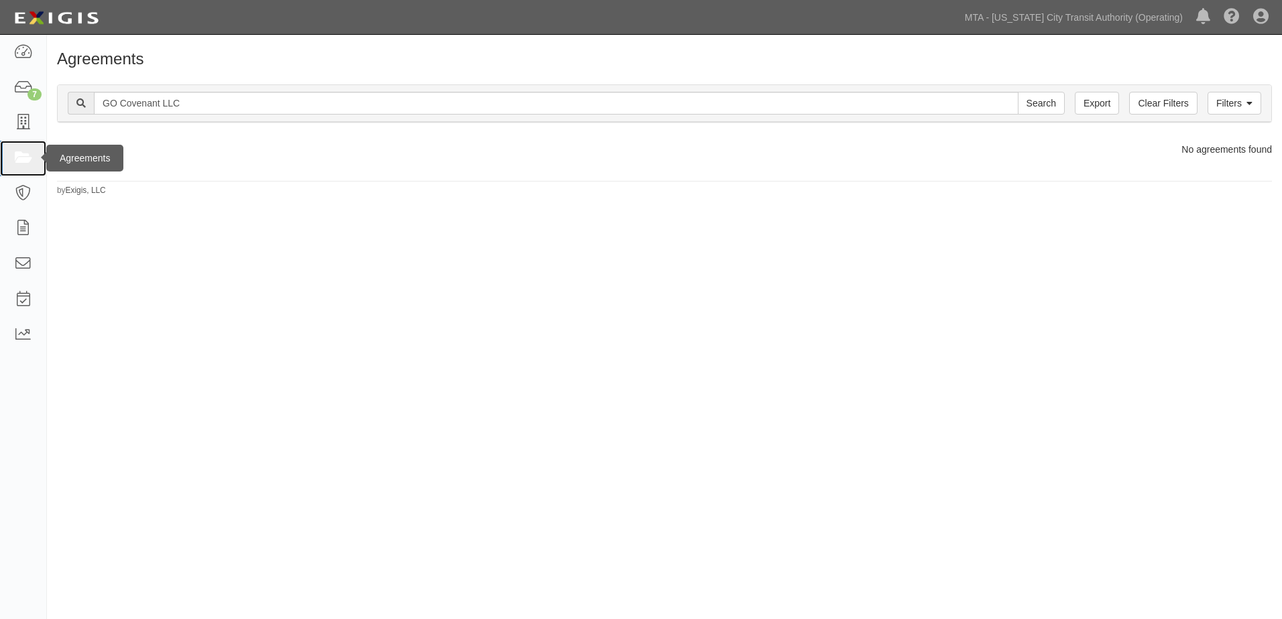
click at [39, 162] on link at bounding box center [23, 159] width 46 height 36
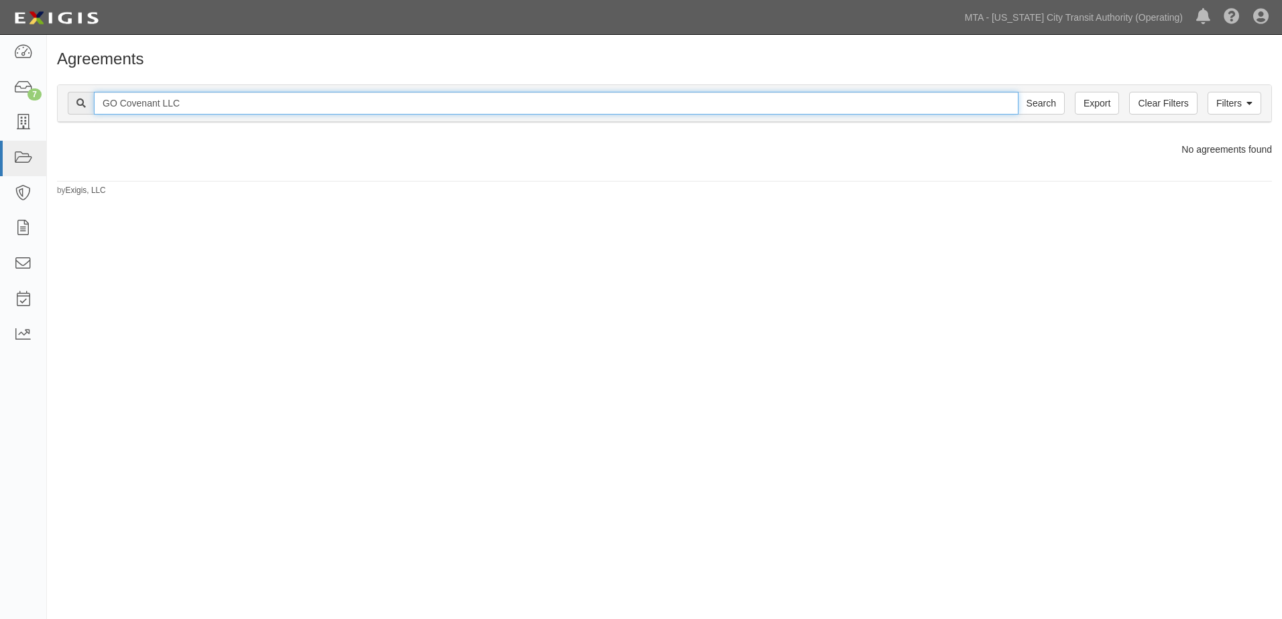
drag, startPoint x: 262, startPoint y: 108, endPoint x: 97, endPoint y: 107, distance: 164.9
click at [97, 107] on input "GO Covenant LLC" at bounding box center [556, 103] width 924 height 23
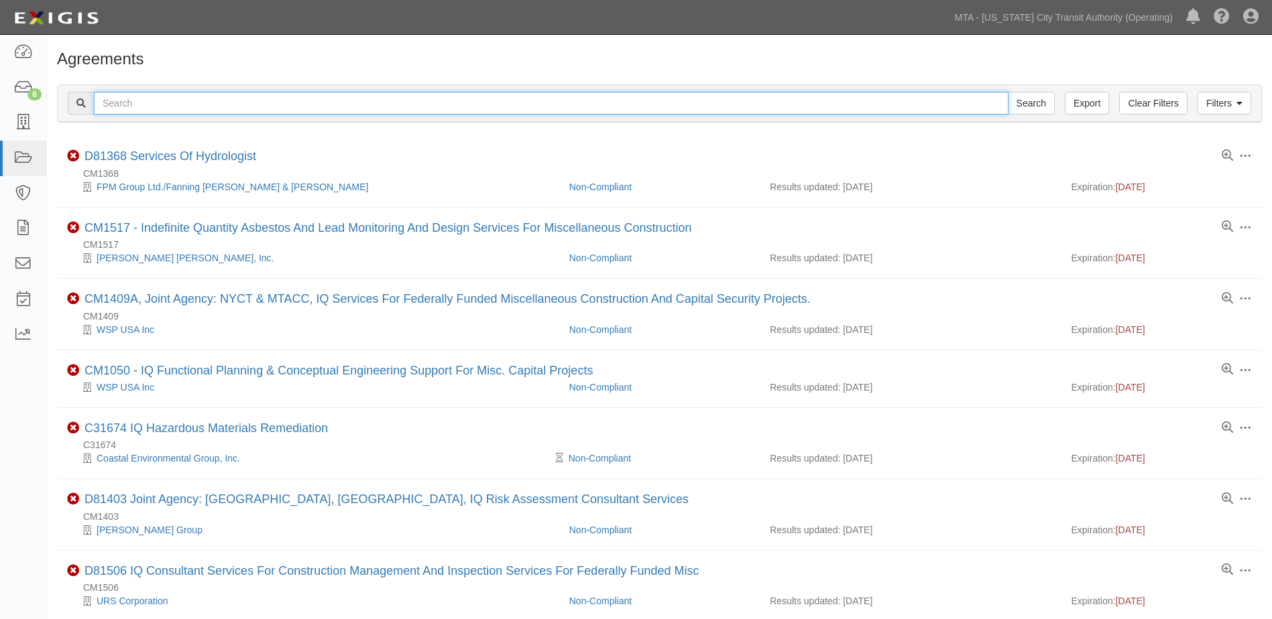
drag, startPoint x: 0, startPoint y: 0, endPoint x: 375, endPoint y: 97, distance: 387.0
click at [375, 97] on input "text" at bounding box center [551, 103] width 914 height 23
paste input "[STREET_ADDRESS]"
type input "[STREET_ADDRESS]"
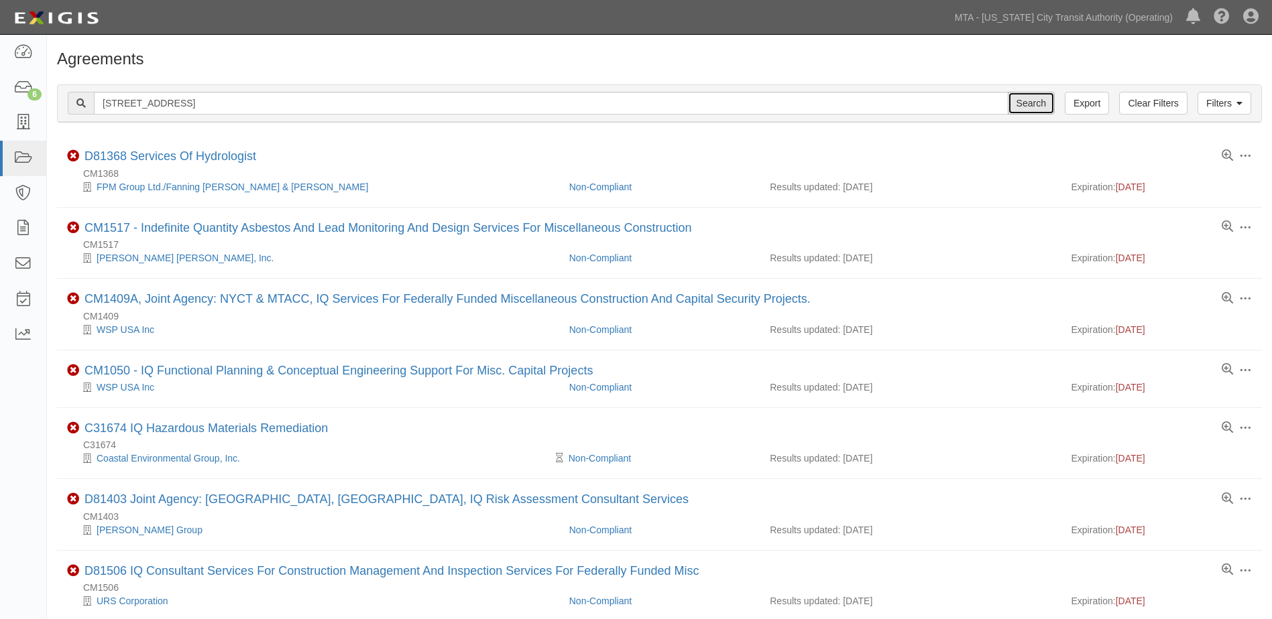
click at [1035, 107] on input "Search" at bounding box center [1031, 103] width 47 height 23
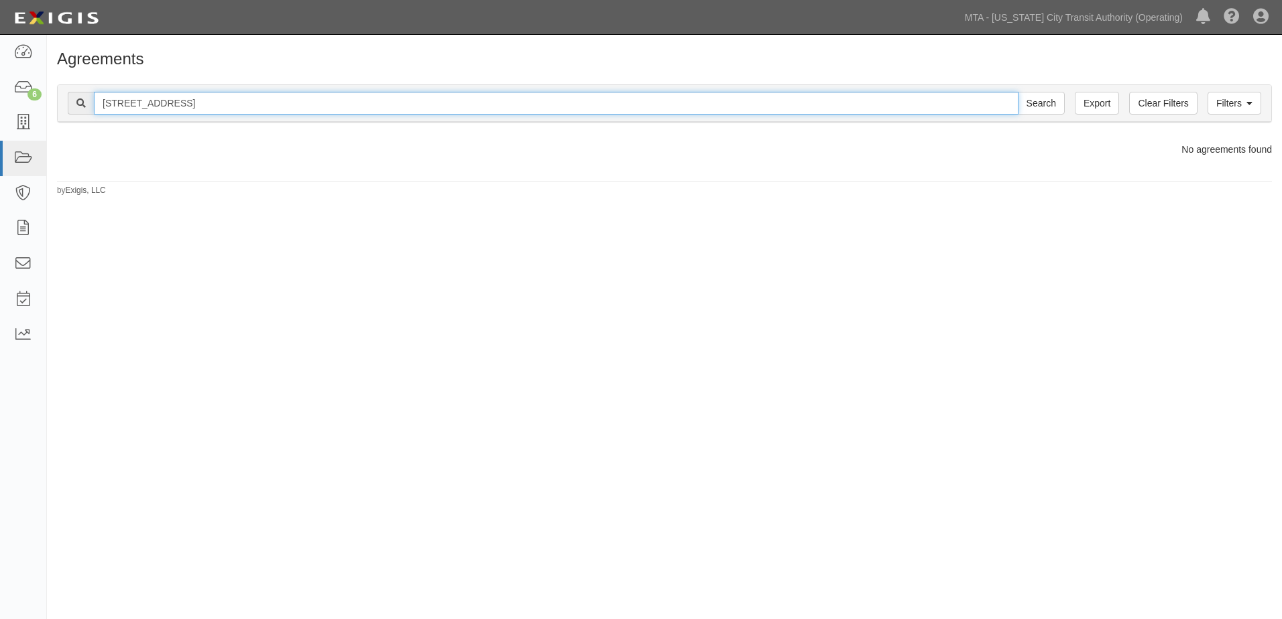
click at [125, 103] on input "[STREET_ADDRESS]" at bounding box center [556, 103] width 924 height 23
type input "[STREET_ADDRESS]"
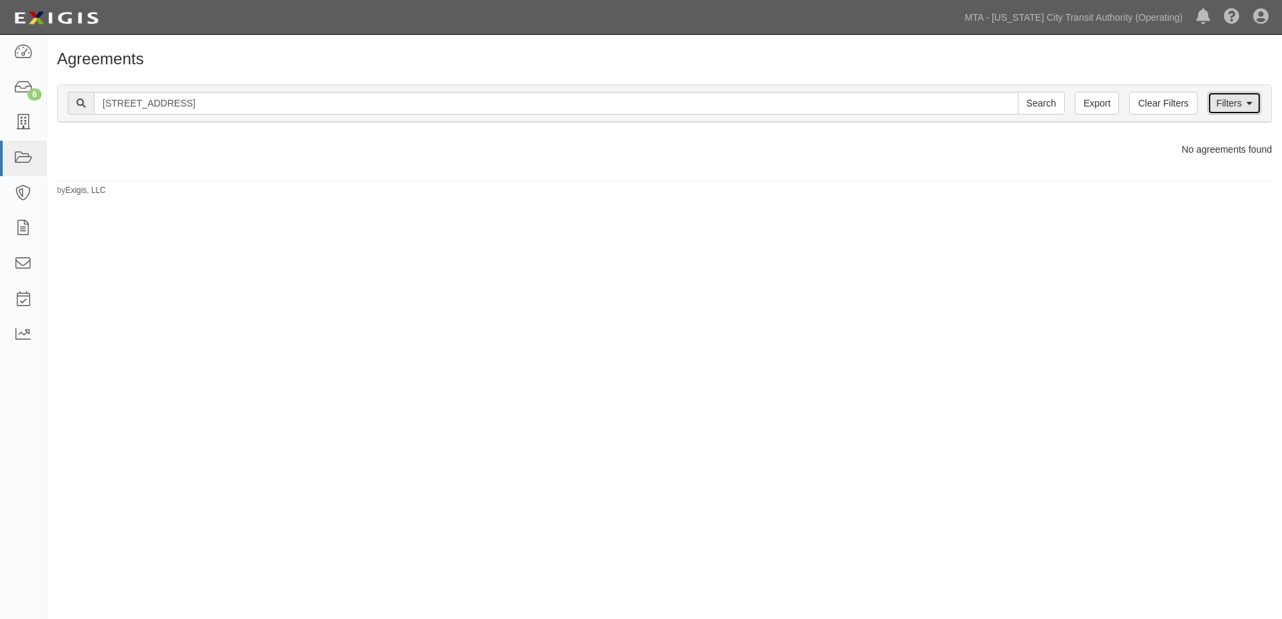
click at [1244, 108] on link "Filters" at bounding box center [1234, 103] width 54 height 23
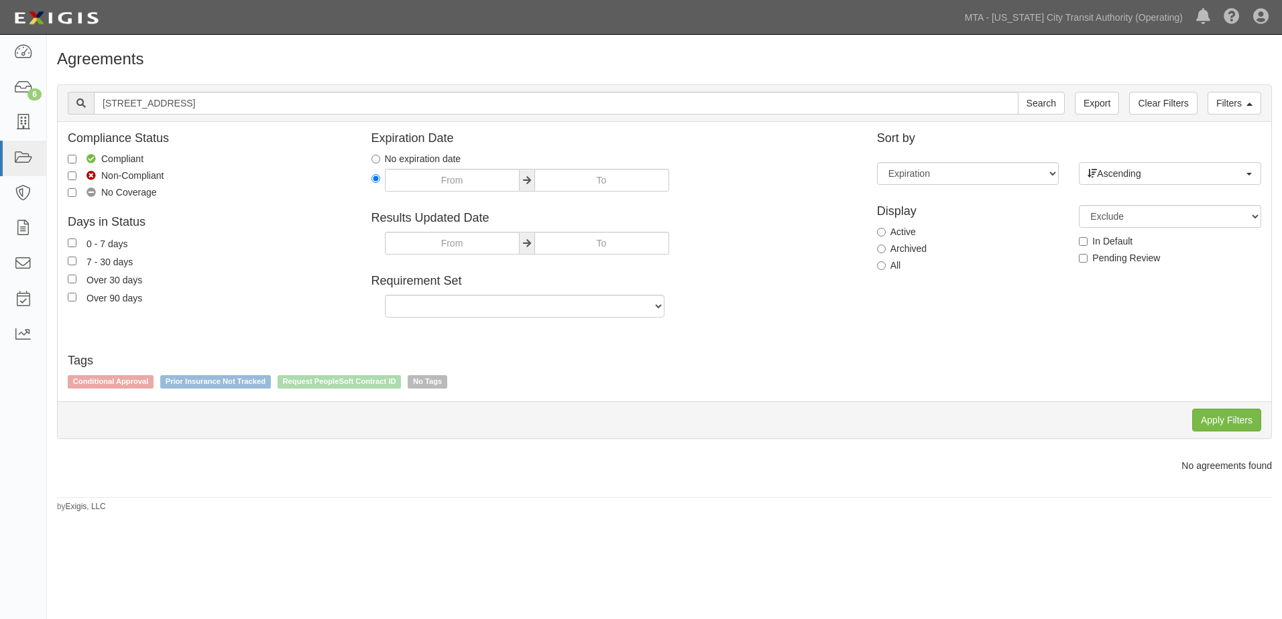
click at [890, 267] on label "All" at bounding box center [889, 265] width 24 height 13
click at [886, 267] on input "All" at bounding box center [881, 265] width 9 height 9
radio input "true"
click at [1229, 422] on input "Apply Filters" at bounding box center [1226, 420] width 69 height 23
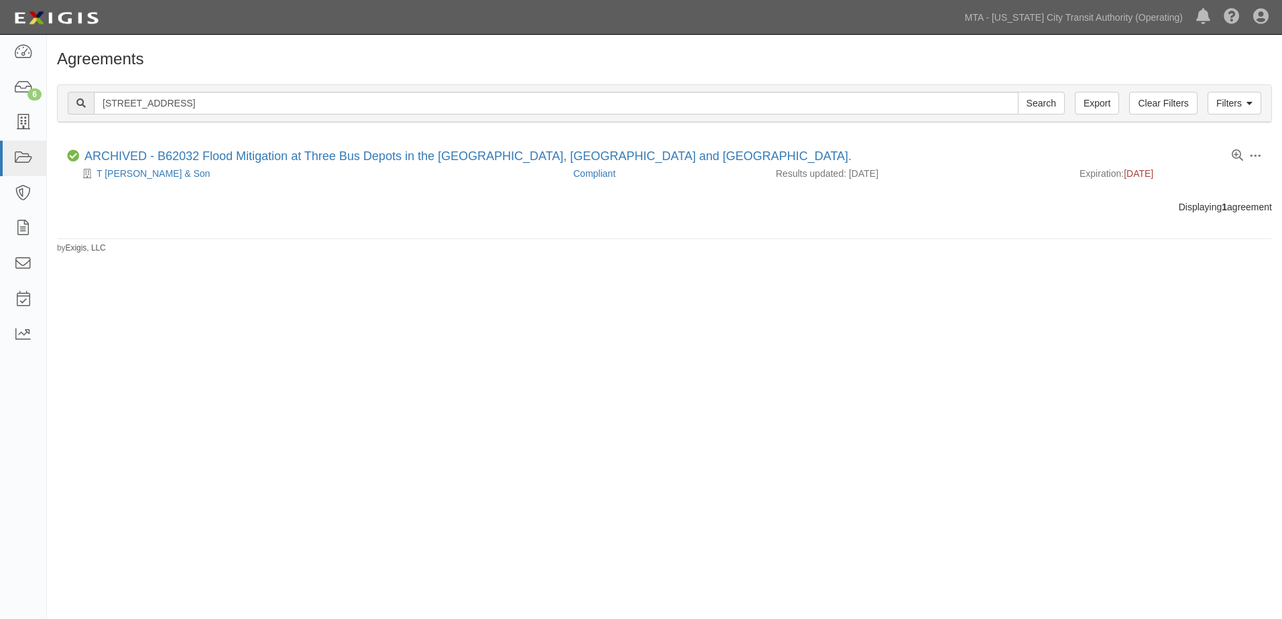
click at [536, 379] on div "Agreements Filters Clear Filters Export 538-554 10th Avenue Search Filters Comp…" at bounding box center [641, 319] width 1282 height 558
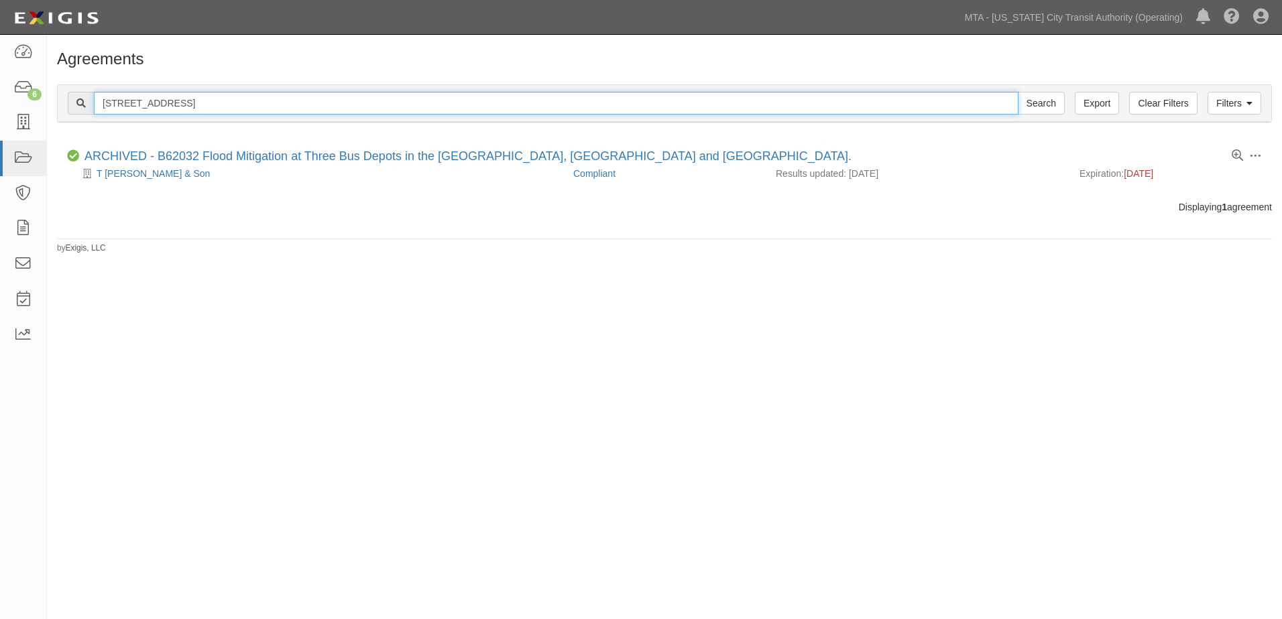
click at [225, 105] on input "[STREET_ADDRESS]" at bounding box center [556, 103] width 924 height 23
type input "[STREET_ADDRESS]"
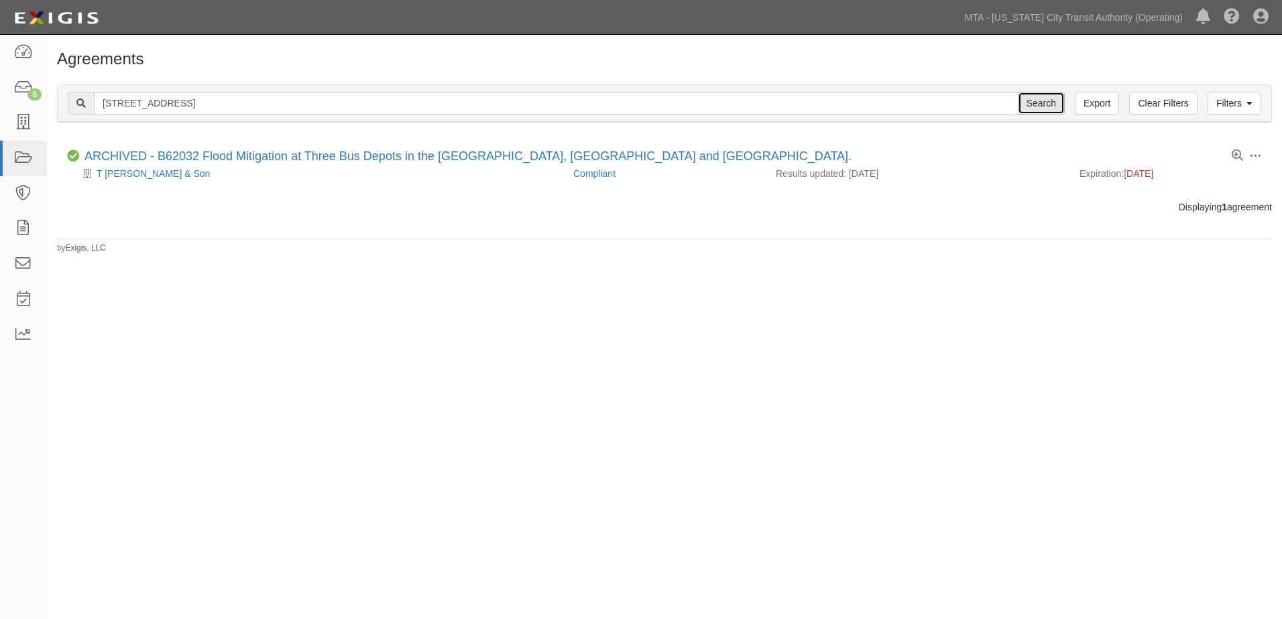
click at [1047, 102] on input "Search" at bounding box center [1041, 103] width 47 height 23
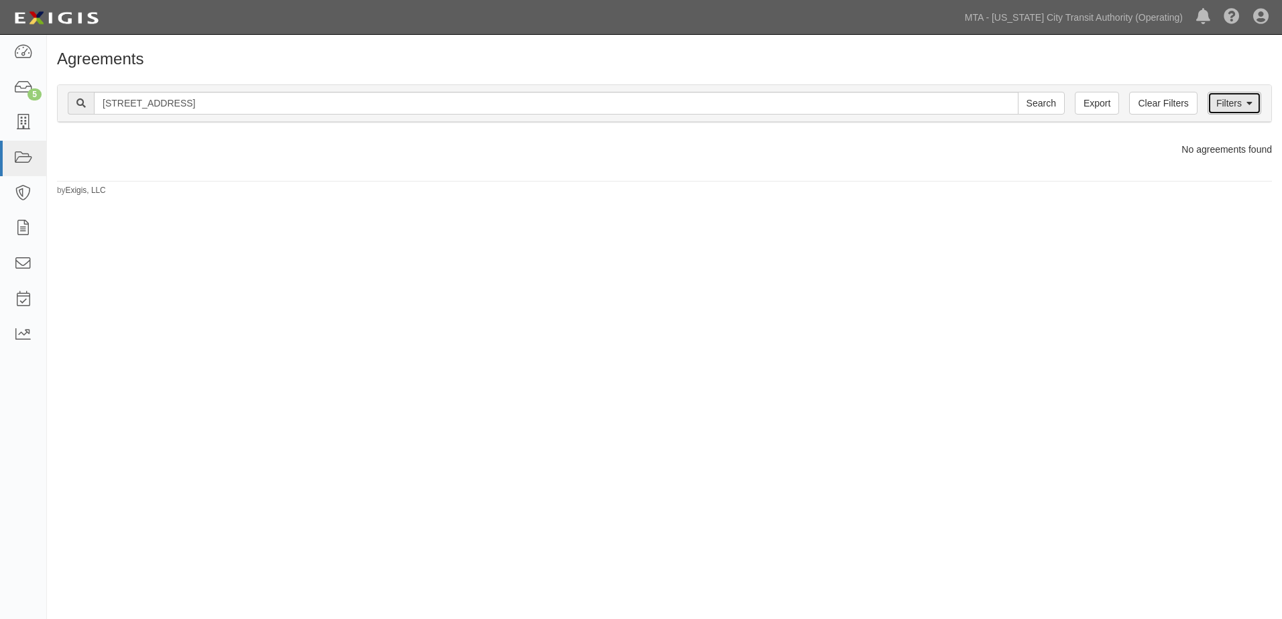
click at [1259, 109] on link "Filters" at bounding box center [1234, 103] width 54 height 23
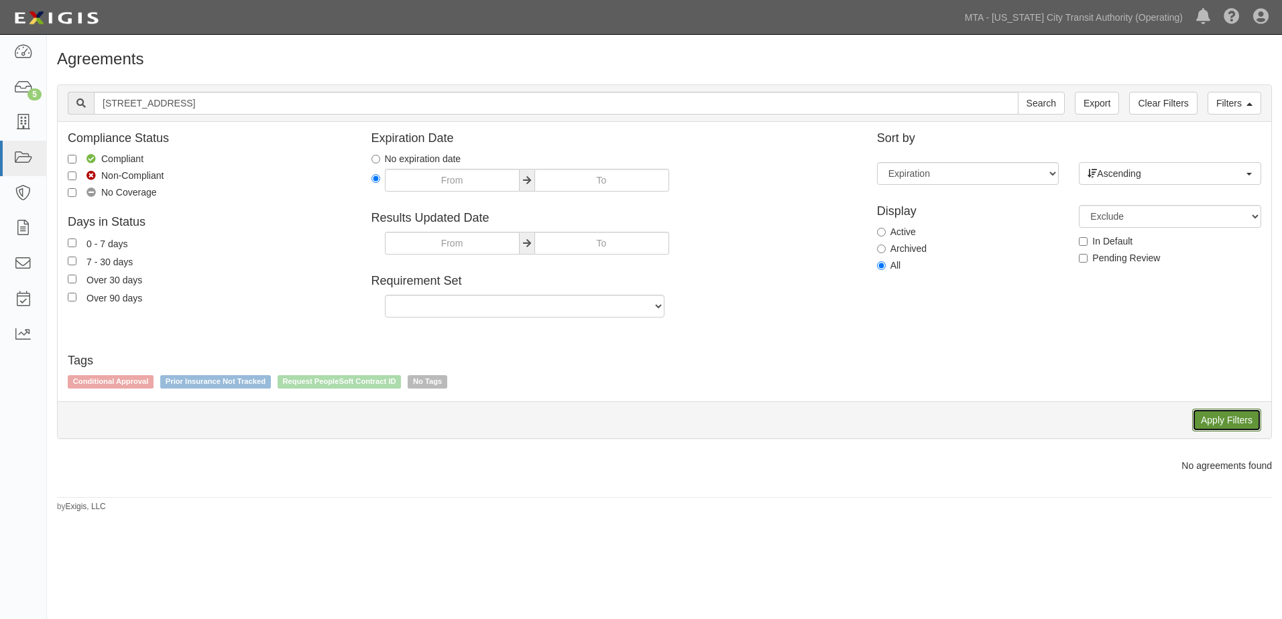
click at [1203, 422] on input "Apply Filters" at bounding box center [1226, 420] width 69 height 23
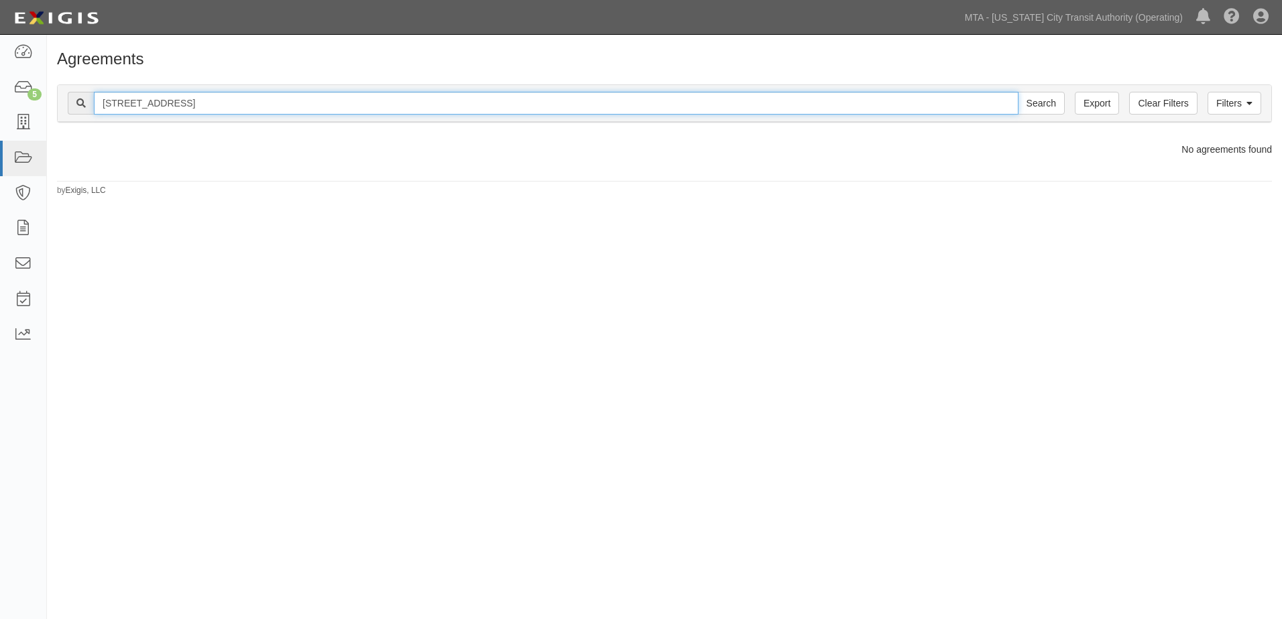
click at [109, 106] on input "538-554 10th Ave, Manhattan" at bounding box center [556, 103] width 924 height 23
type input "550 10th Ave, Manhattan"
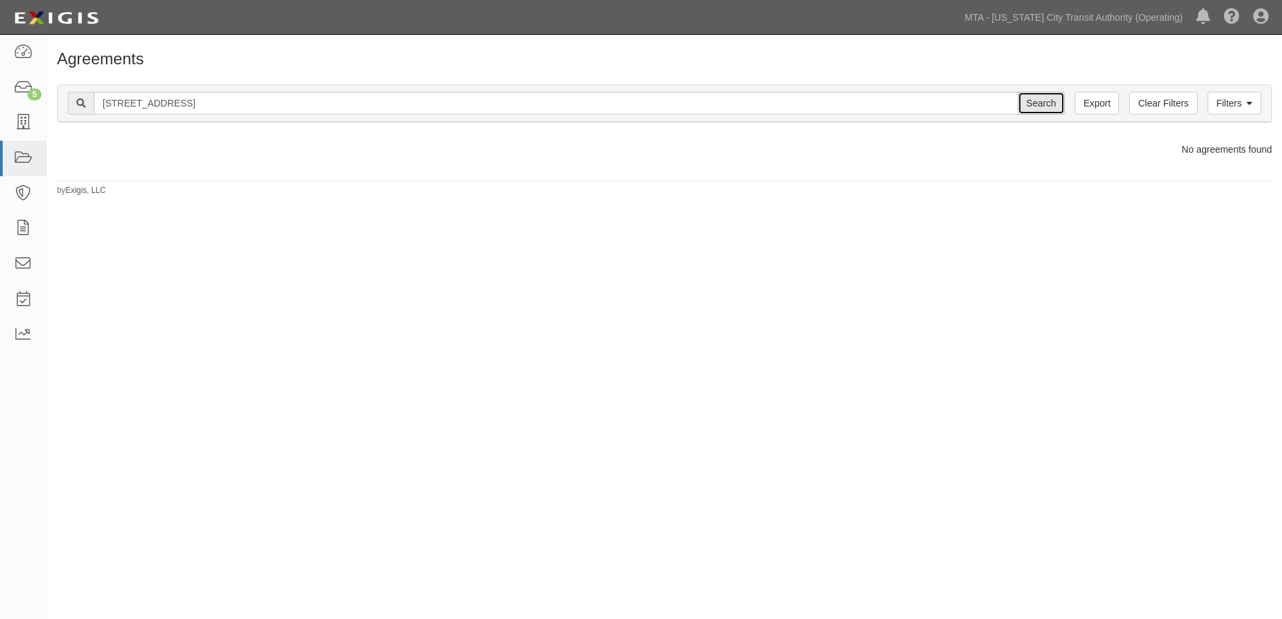
click at [1050, 101] on input "Search" at bounding box center [1041, 103] width 47 height 23
click at [1257, 107] on link "Filters" at bounding box center [1234, 103] width 54 height 23
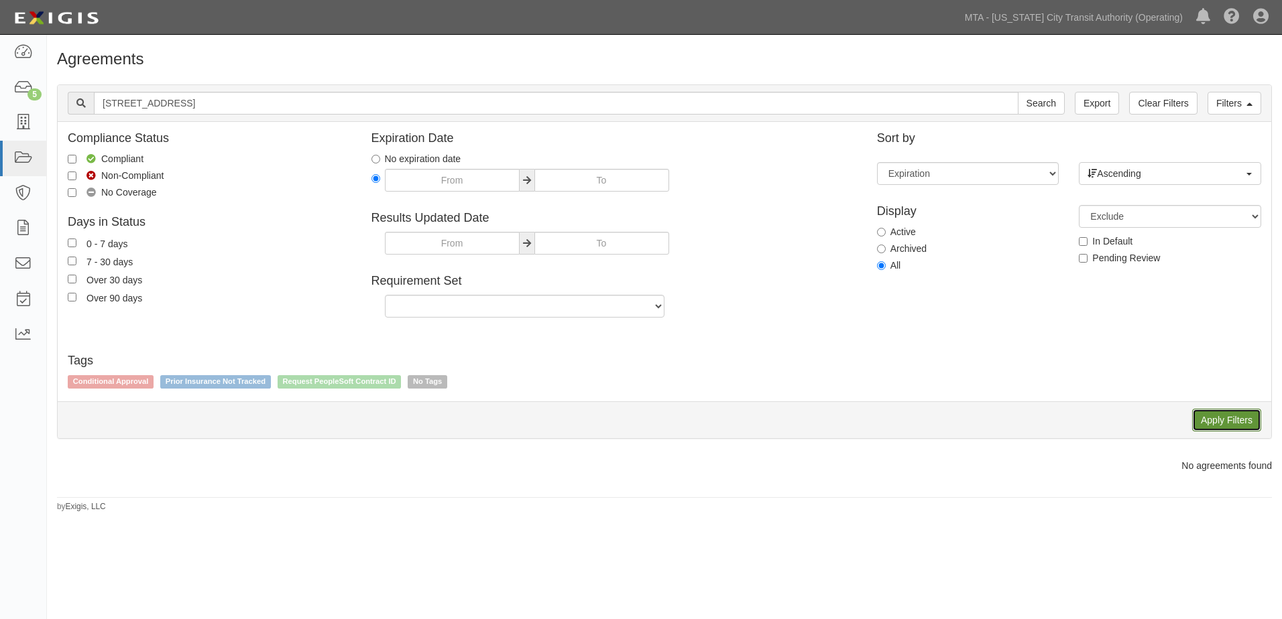
click at [1209, 423] on input "Apply Filters" at bounding box center [1226, 420] width 69 height 23
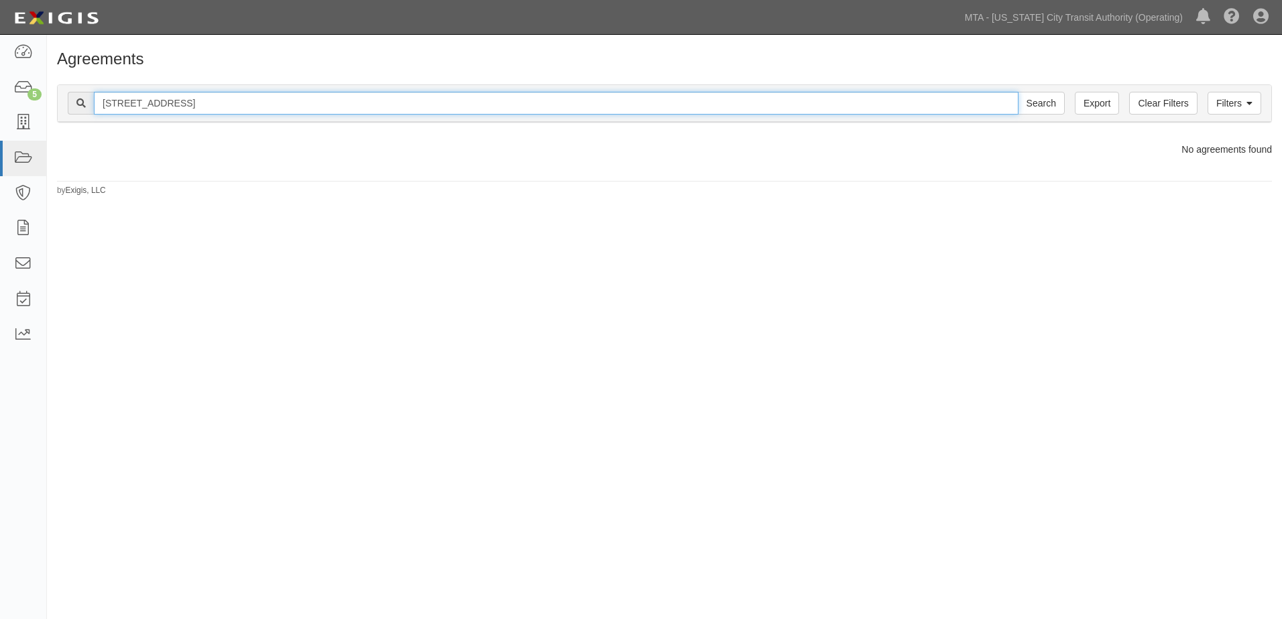
click at [233, 101] on input "550 10th Ave, Manhattan" at bounding box center [556, 103] width 924 height 23
click at [121, 103] on input "550 10th Ave, Manhattan" at bounding box center [556, 103] width 924 height 23
type input "[STREET_ADDRESS]"
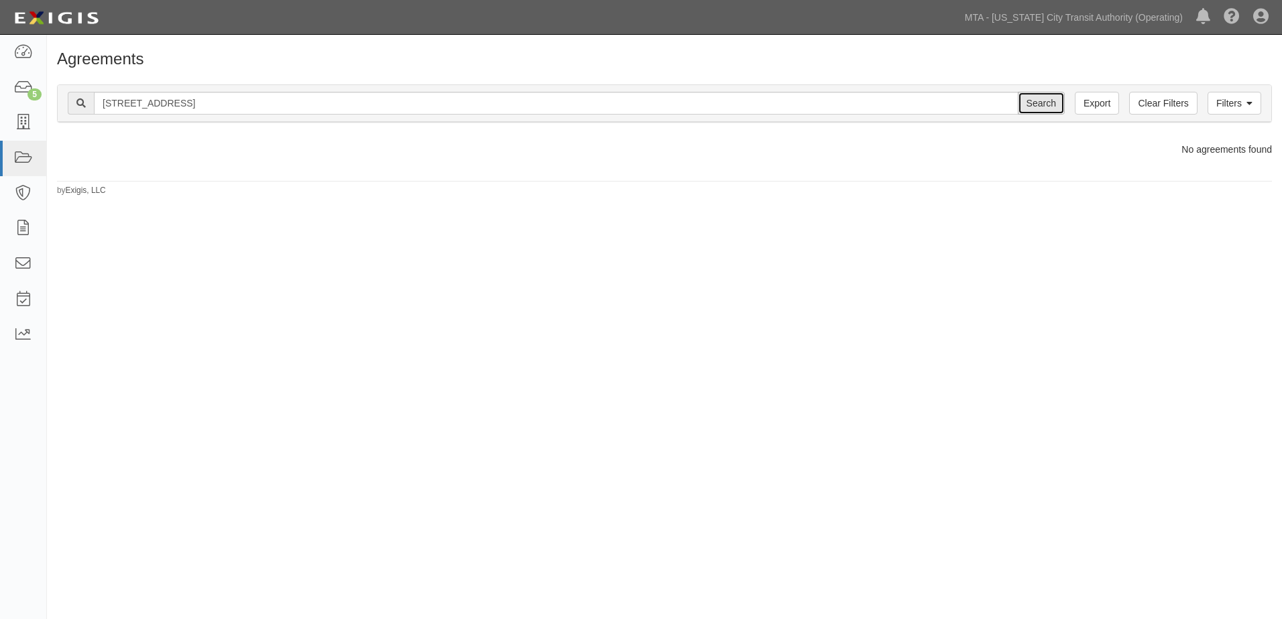
click at [1037, 103] on input "Search" at bounding box center [1041, 103] width 47 height 23
click at [1257, 107] on link "Filters" at bounding box center [1234, 103] width 54 height 23
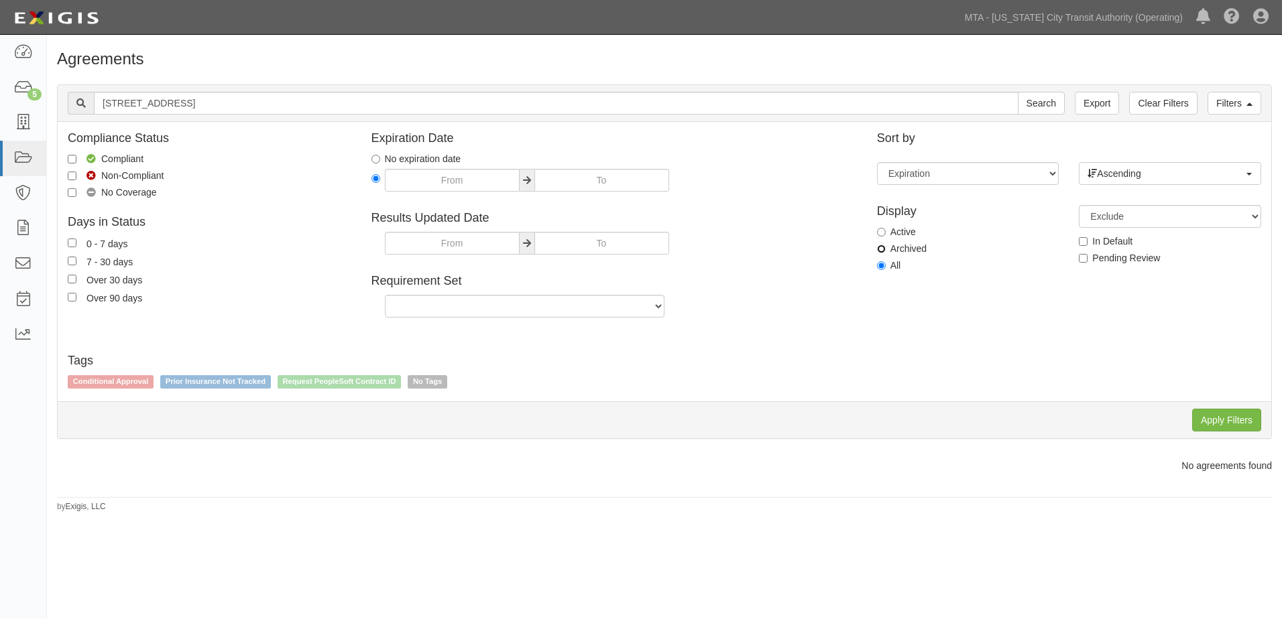
click at [882, 251] on input "Archived" at bounding box center [881, 249] width 9 height 9
radio input "true"
click at [1209, 422] on input "Apply Filters" at bounding box center [1226, 420] width 69 height 23
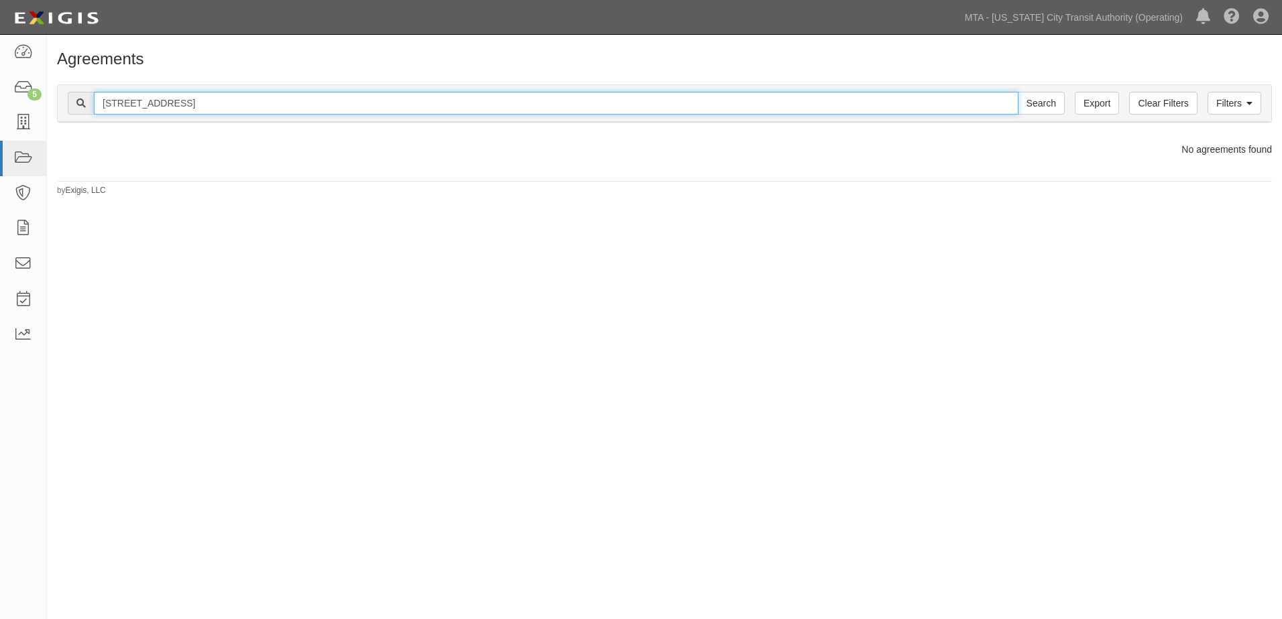
drag, startPoint x: 128, startPoint y: 105, endPoint x: 138, endPoint y: 103, distance: 10.1
click at [130, 105] on input "[STREET_ADDRESS]" at bounding box center [556, 103] width 924 height 23
type input "[STREET_ADDRESS]"
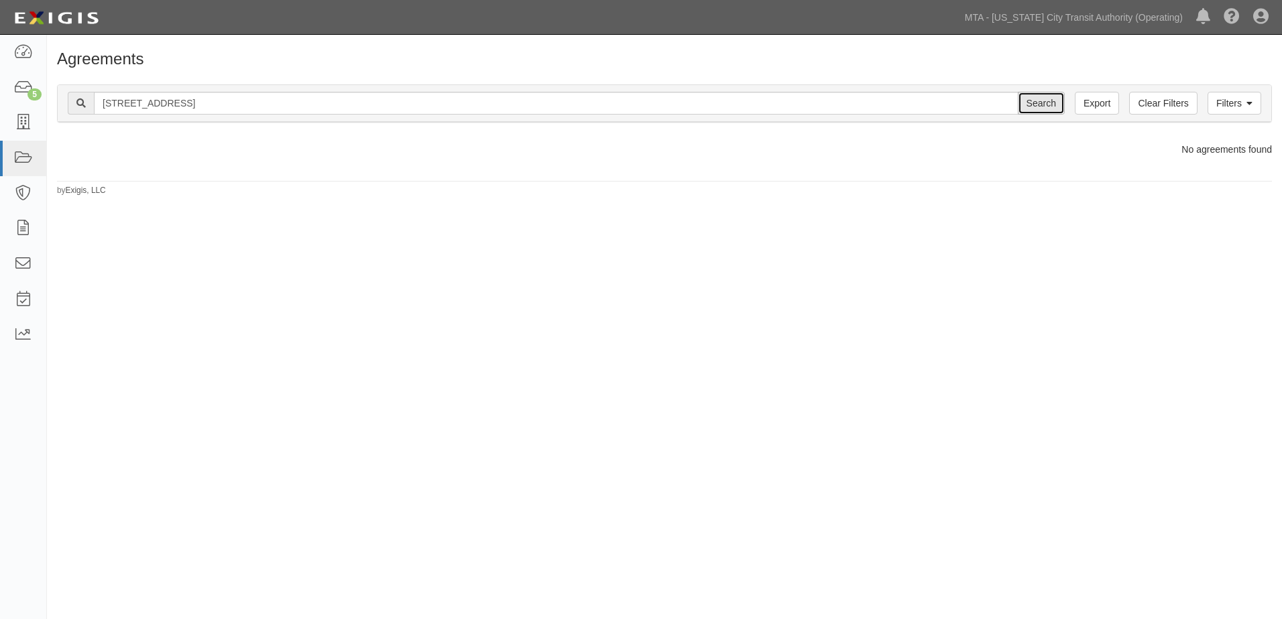
click at [1039, 105] on input "Search" at bounding box center [1041, 103] width 47 height 23
click at [1244, 106] on link "Filters" at bounding box center [1234, 103] width 54 height 23
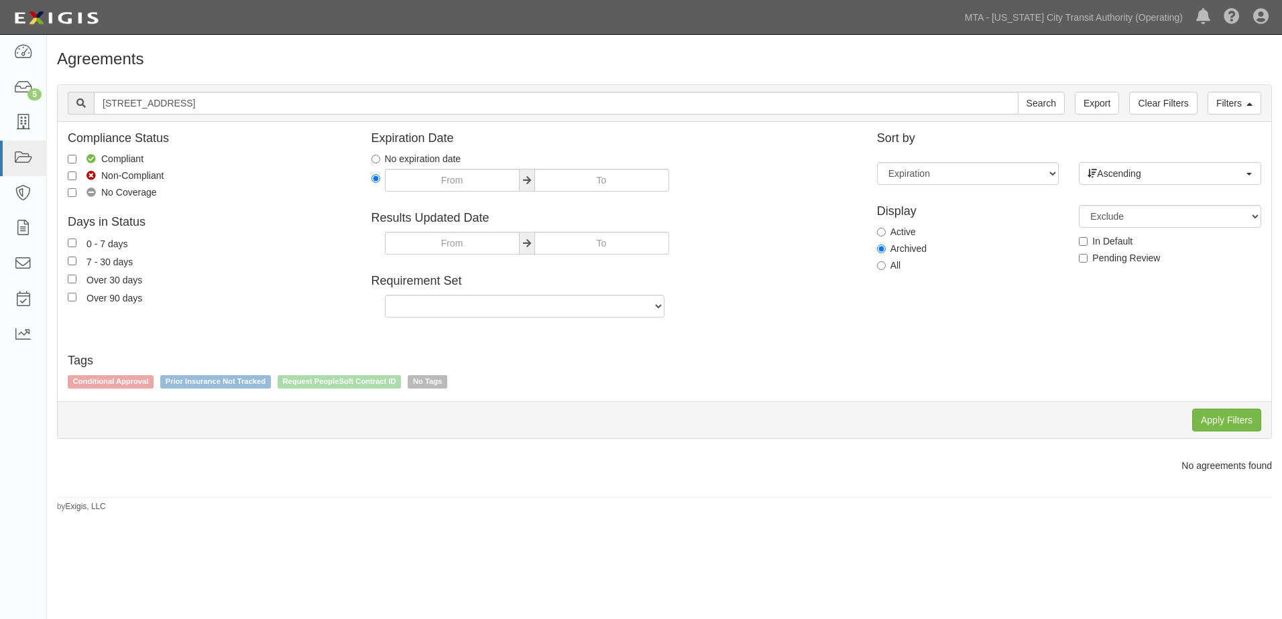
click at [894, 274] on div "Display Active Archived All" at bounding box center [968, 237] width 202 height 84
click at [894, 267] on label "All" at bounding box center [889, 265] width 24 height 13
click at [886, 267] on input "All" at bounding box center [881, 265] width 9 height 9
radio input "true"
click at [1229, 415] on input "Apply Filters" at bounding box center [1226, 420] width 69 height 23
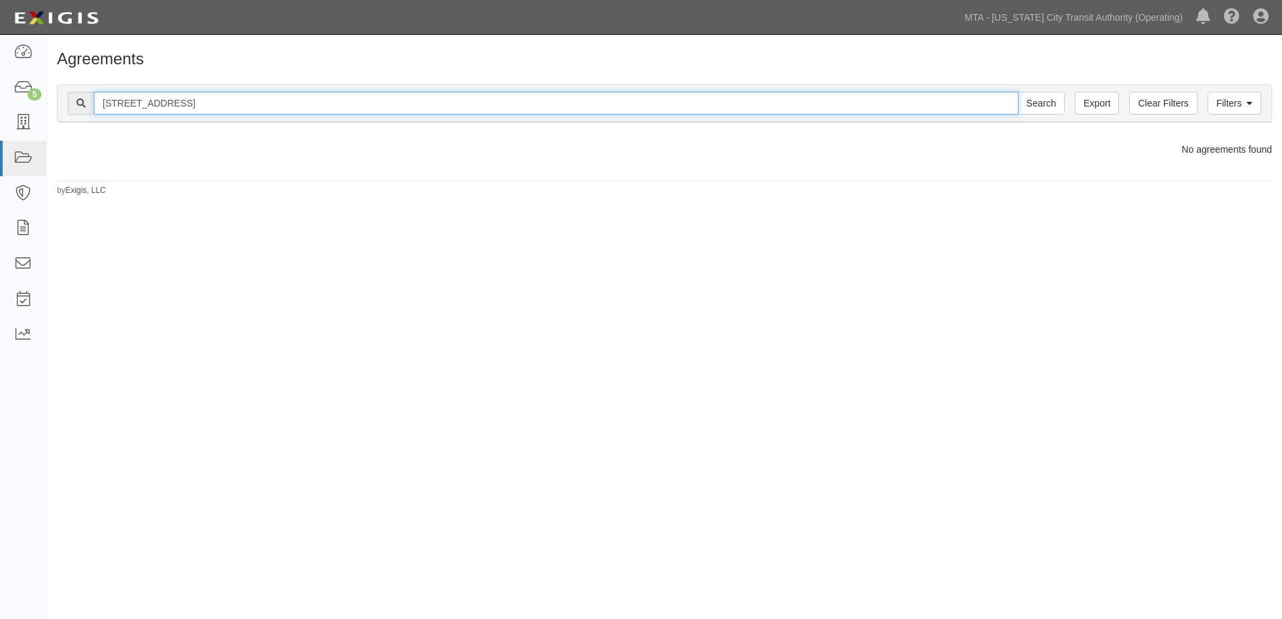
click at [123, 105] on input "550 W 10th Ave, Manhattan" at bounding box center [556, 103] width 924 height 23
type input "550 10th Ave, Manhattan"
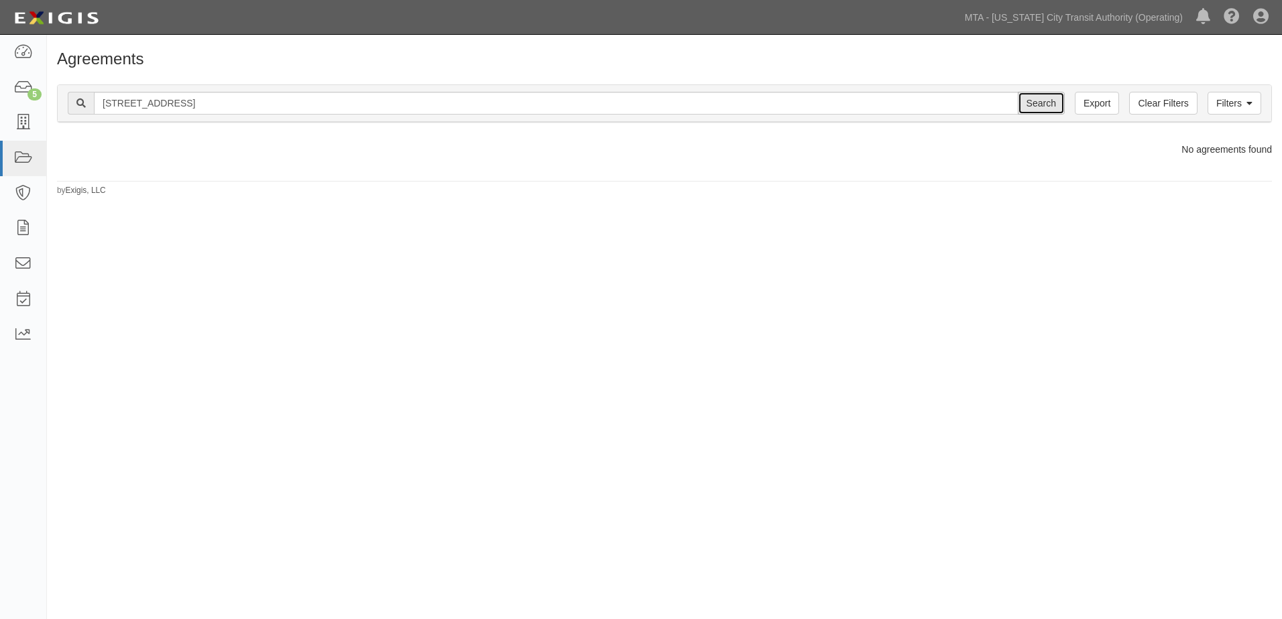
click at [1043, 104] on input "Search" at bounding box center [1041, 103] width 47 height 23
click at [15, 132] on link at bounding box center [23, 123] width 46 height 36
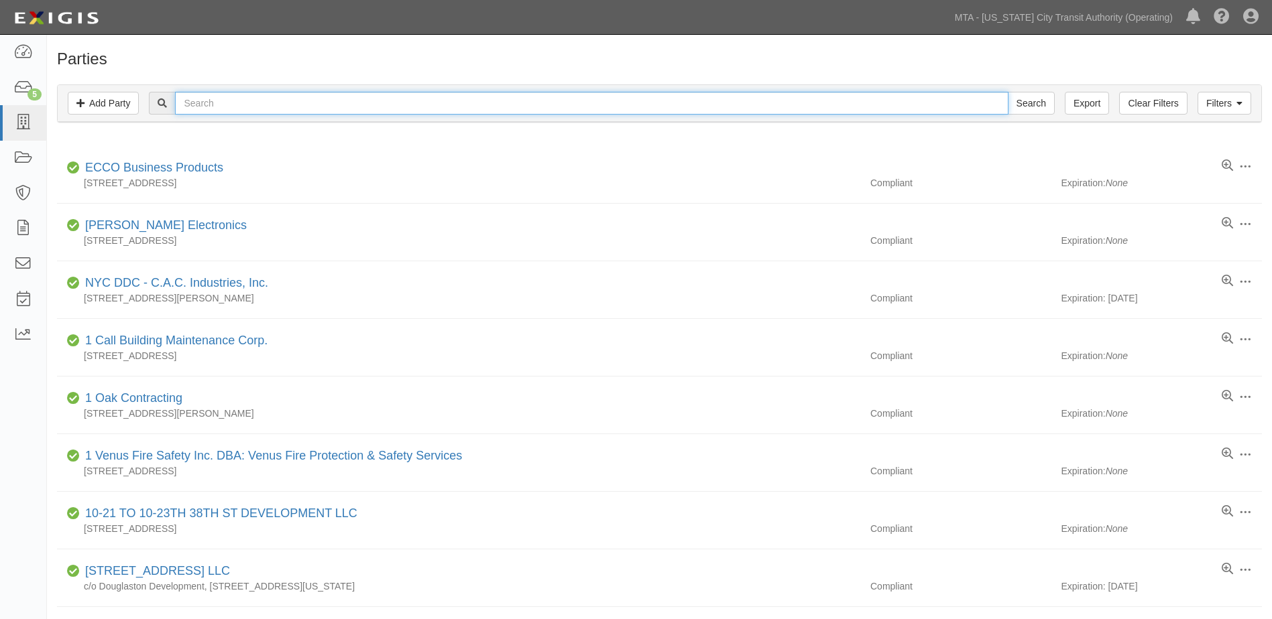
click at [216, 109] on input "text" at bounding box center [591, 103] width 833 height 23
type input "Monadnack"
click at [1008, 92] on input "Search" at bounding box center [1031, 103] width 47 height 23
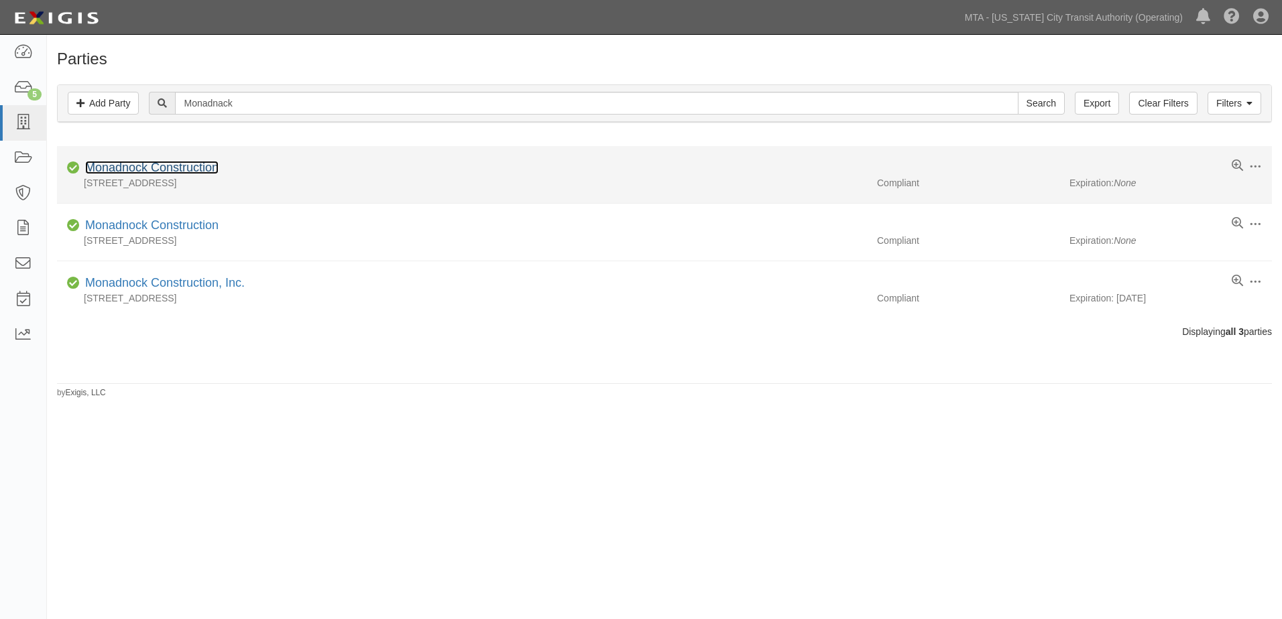
click at [186, 170] on link "Monadnock Construction" at bounding box center [151, 167] width 133 height 13
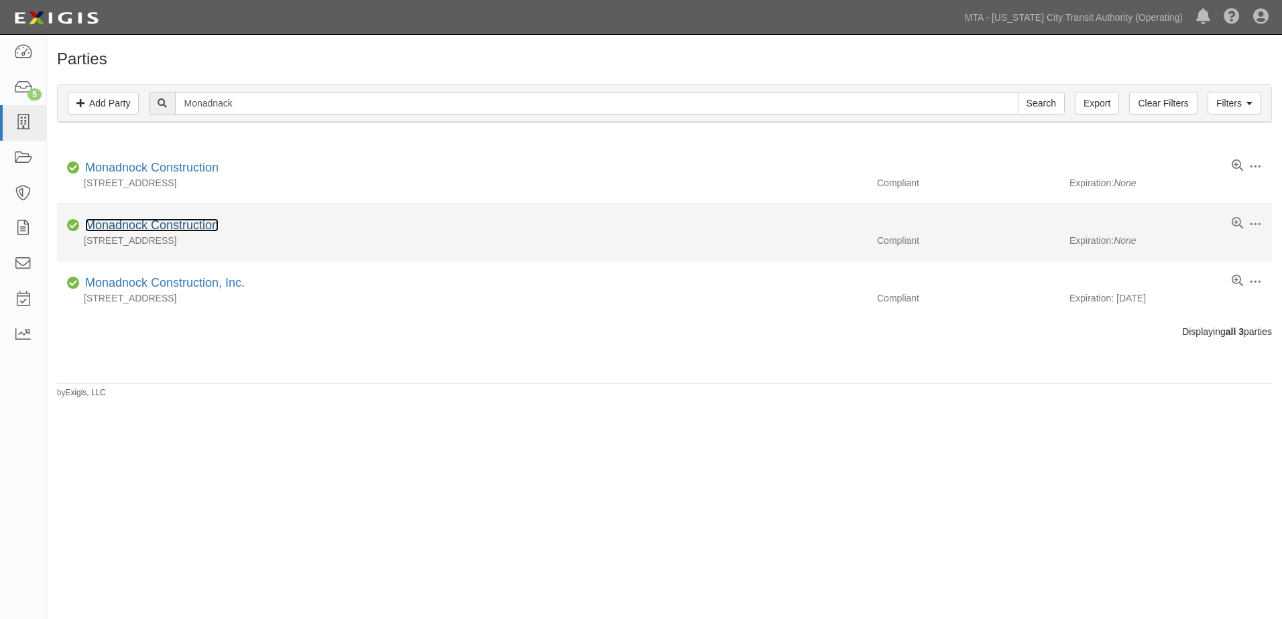
click at [127, 227] on link "Monadnock Construction" at bounding box center [151, 225] width 133 height 13
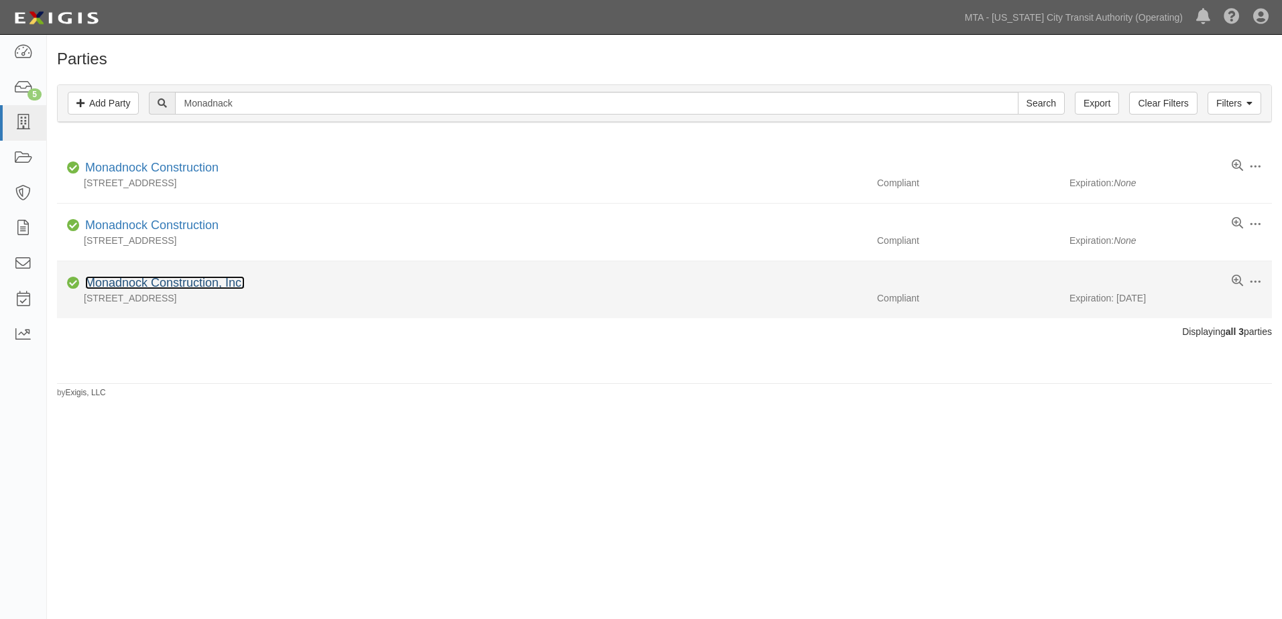
click at [97, 284] on link "Monadnock Construction, Inc." at bounding box center [165, 282] width 160 height 13
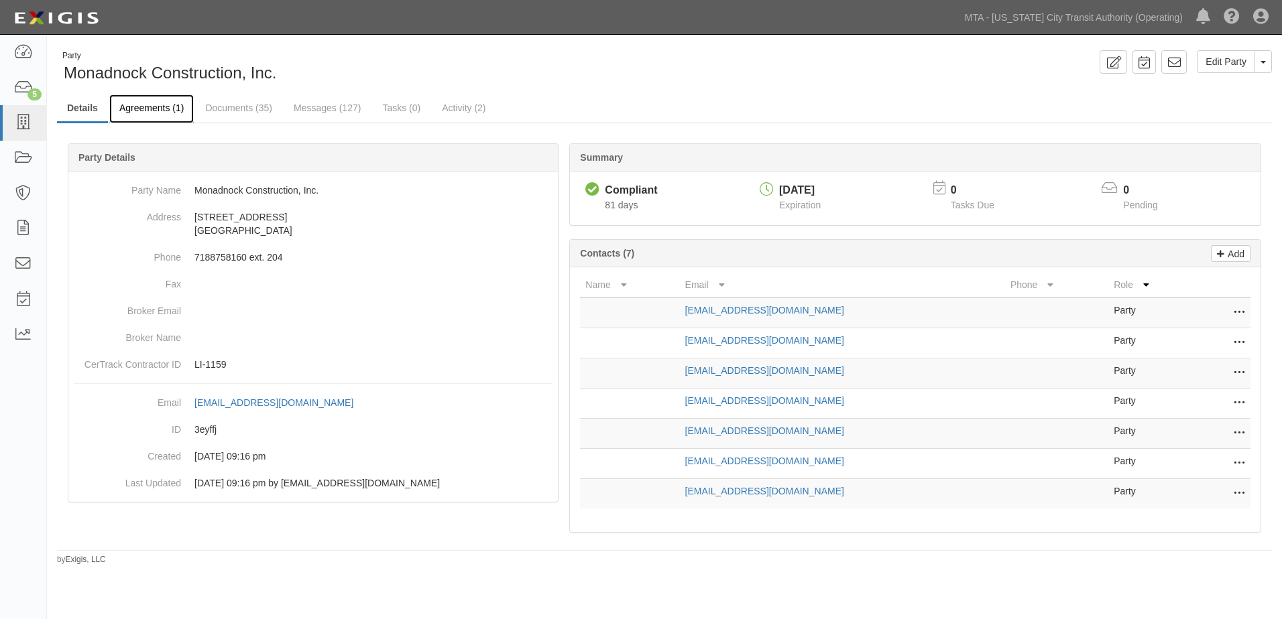
click at [164, 111] on link "Agreements (1)" at bounding box center [151, 109] width 84 height 29
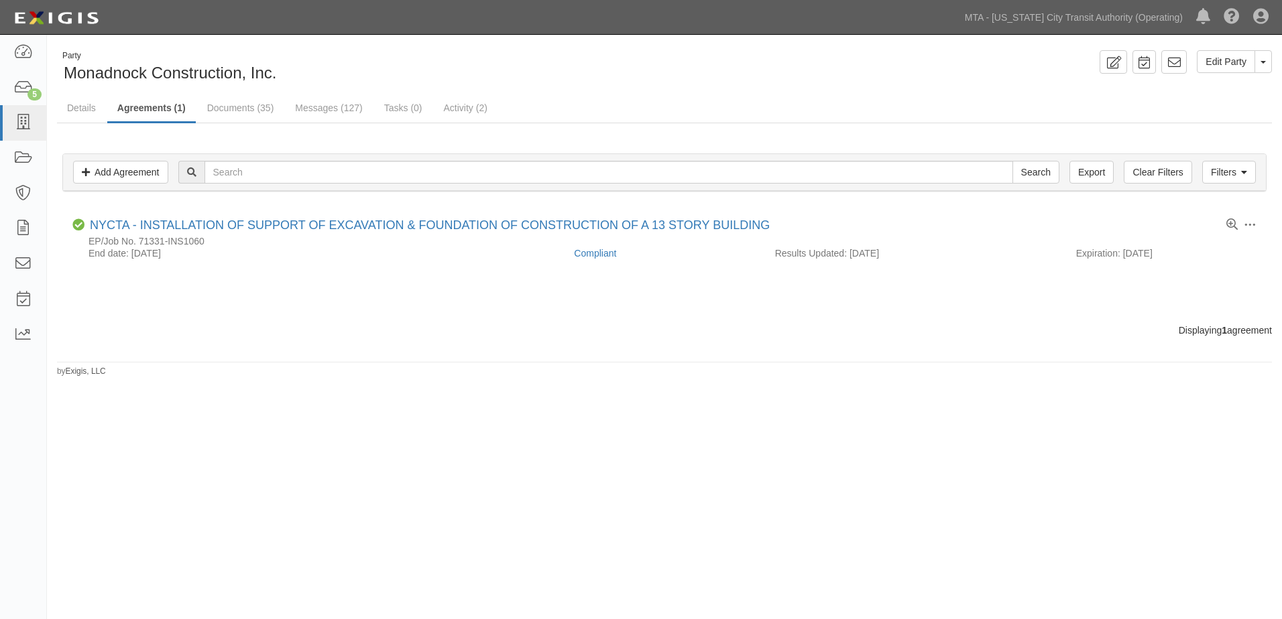
click at [389, 339] on div "Party Monadnock Construction, Inc. Edit Party Toggle Party Dropdown View Audit …" at bounding box center [664, 213] width 1235 height 327
click at [20, 156] on icon at bounding box center [22, 158] width 19 height 15
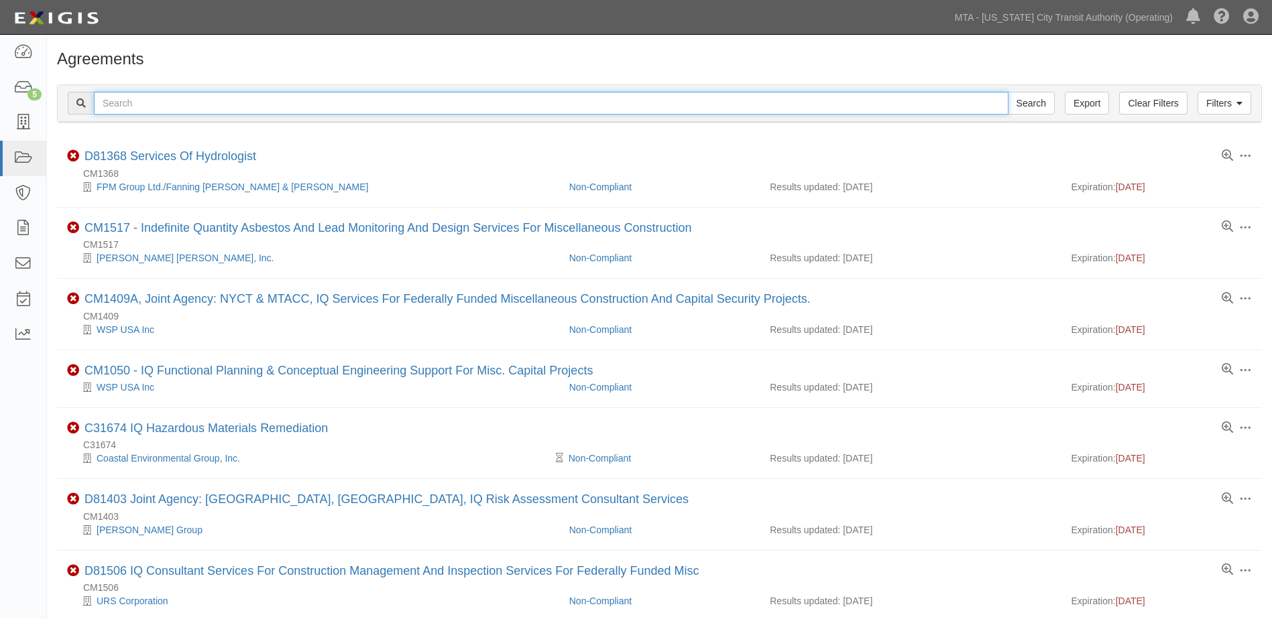
click at [154, 104] on input "text" at bounding box center [551, 103] width 914 height 23
paste input "2931 Fredrick Douglass Boulevard,"
type input "[STREET_ADDRESS][PERSON_NAME],"
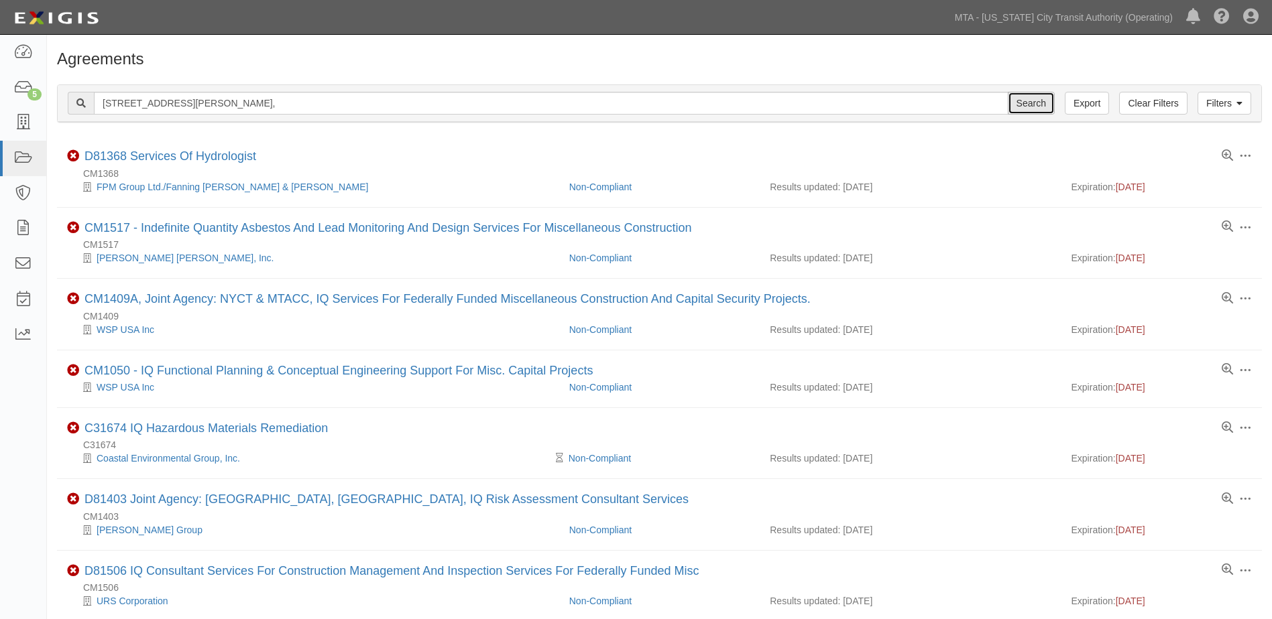
click at [1047, 110] on input "Search" at bounding box center [1031, 103] width 47 height 23
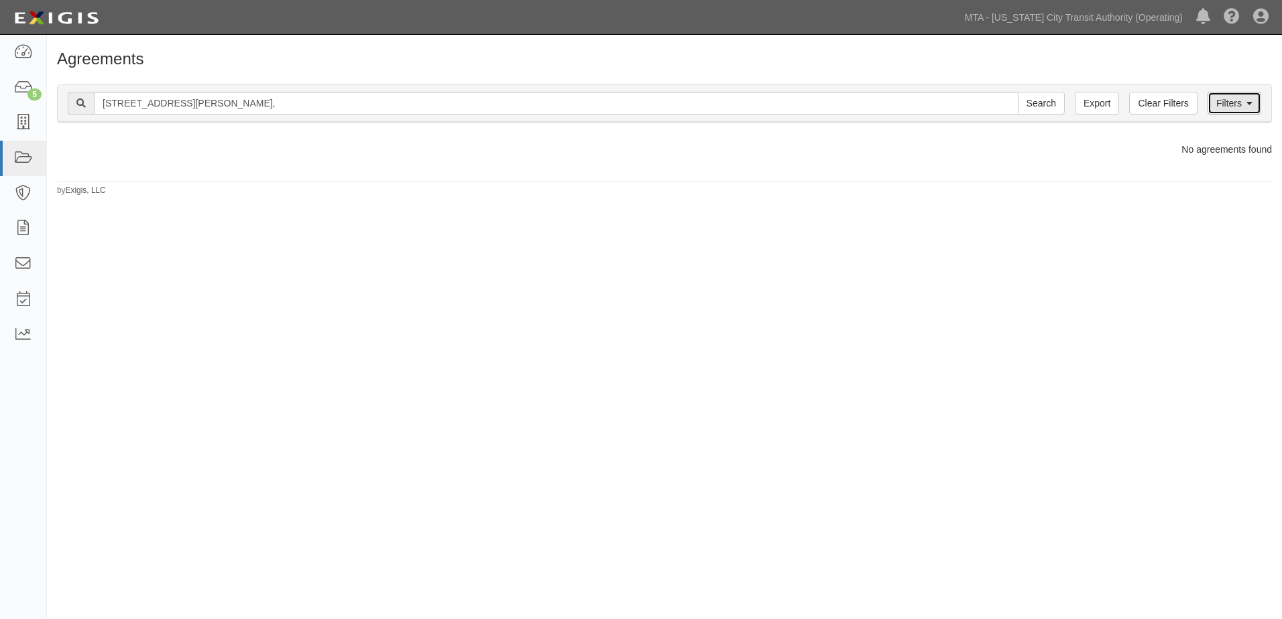
click at [1239, 104] on link "Filters" at bounding box center [1234, 103] width 54 height 23
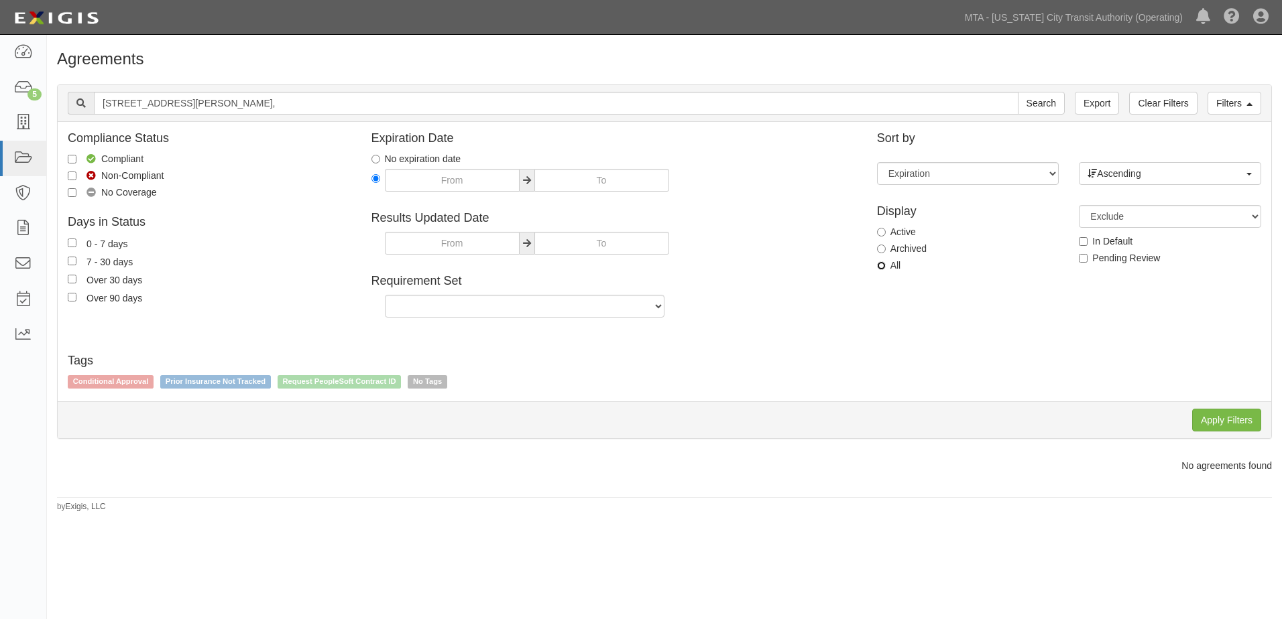
click at [878, 267] on input "All" at bounding box center [881, 265] width 9 height 9
radio input "true"
click at [1215, 418] on input "Apply Filters" at bounding box center [1226, 420] width 69 height 23
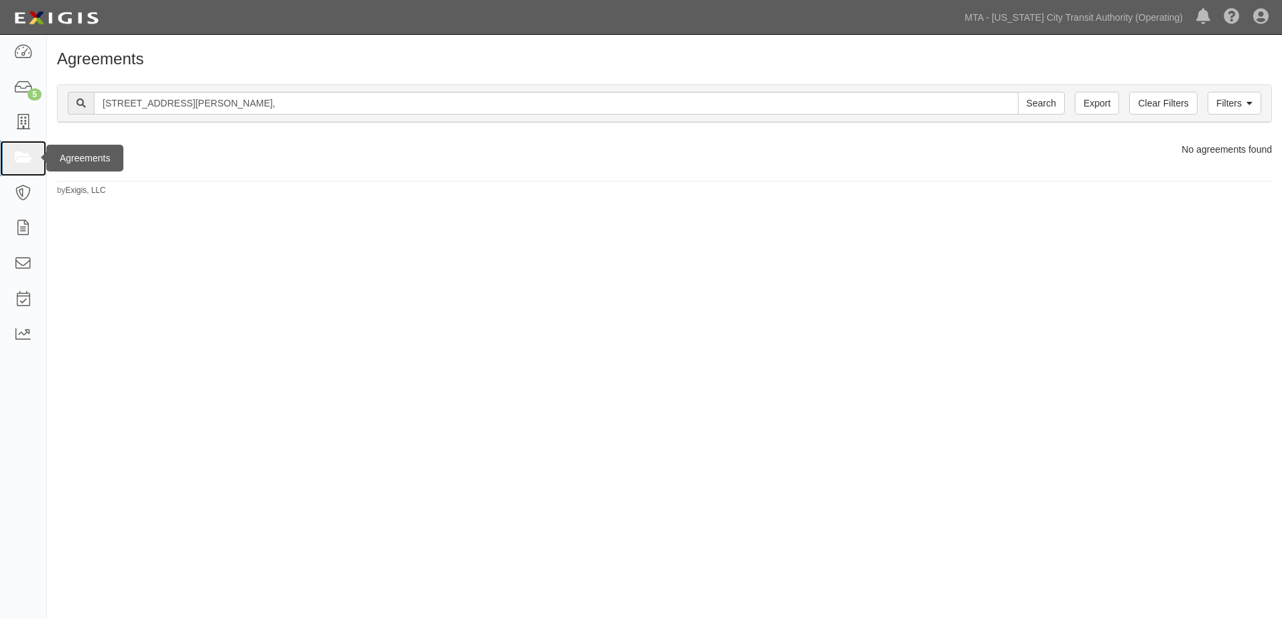
click at [19, 170] on link at bounding box center [23, 159] width 46 height 36
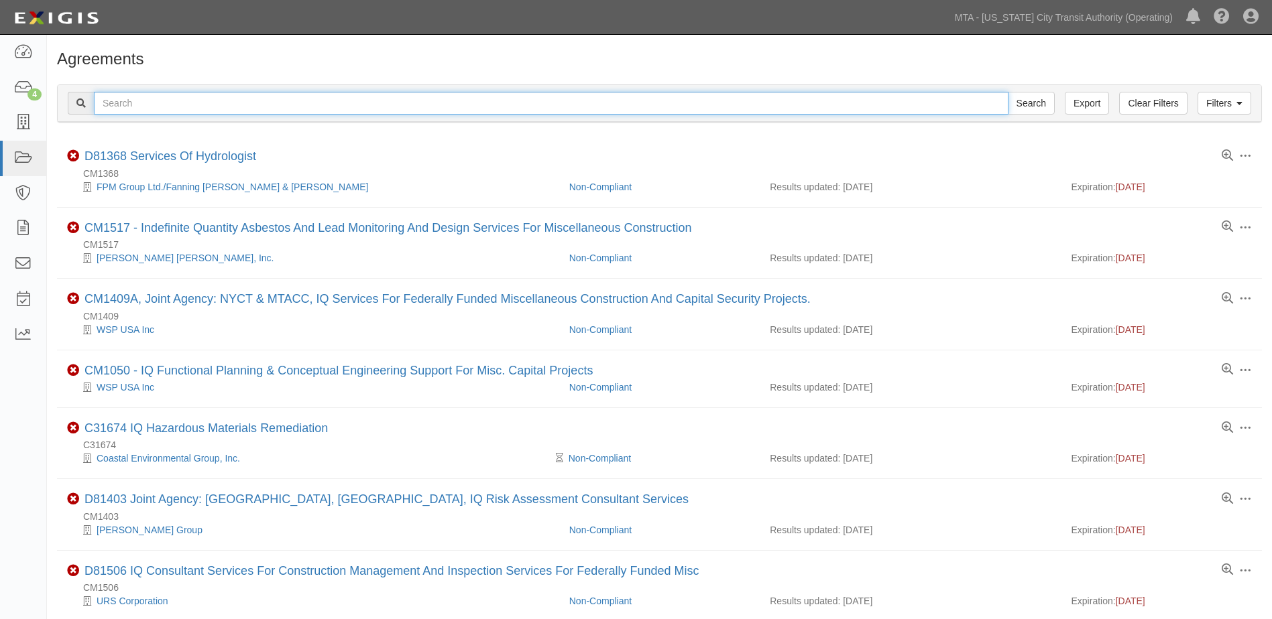
click at [127, 103] on input "text" at bounding box center [551, 103] width 914 height 23
paste input "HE1802529"
type input "HE1802529"
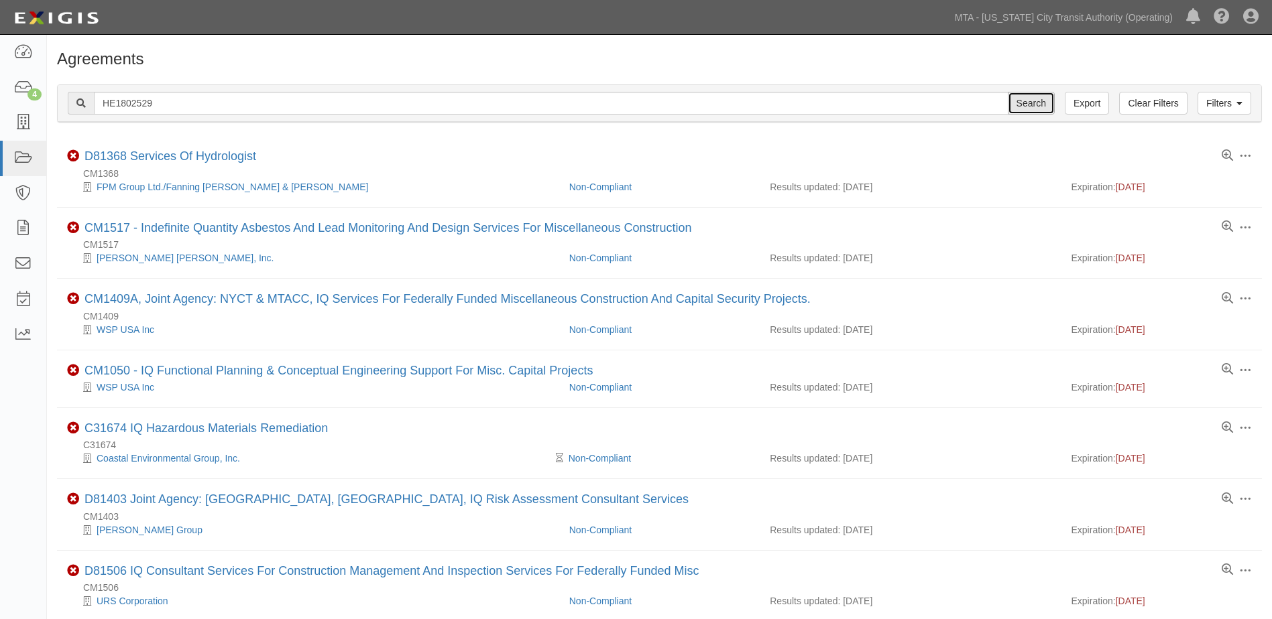
click at [1035, 111] on input "Search" at bounding box center [1031, 103] width 47 height 23
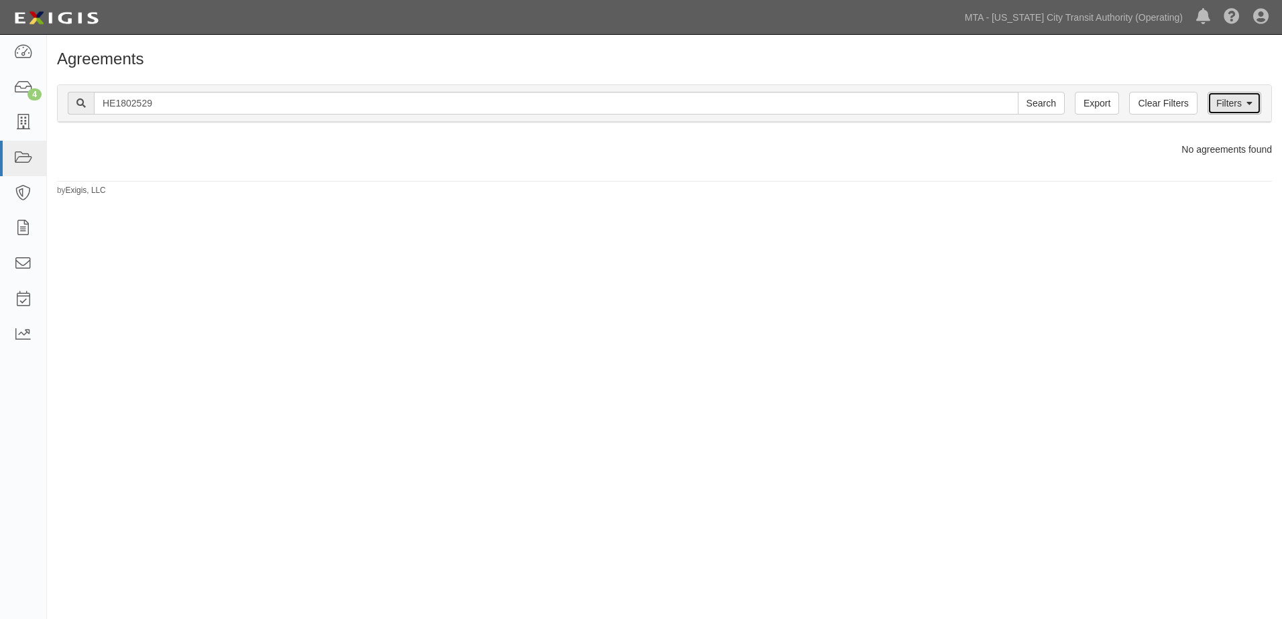
click at [1258, 109] on link "Filters" at bounding box center [1234, 103] width 54 height 23
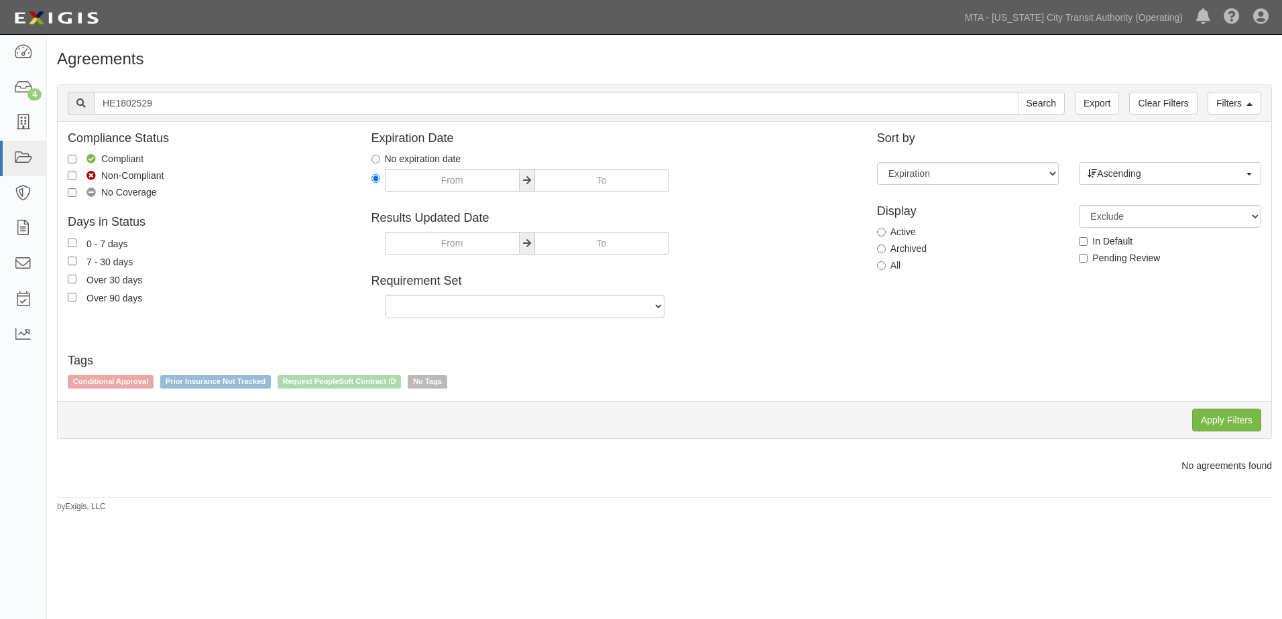
click at [889, 264] on label "All" at bounding box center [889, 265] width 24 height 13
click at [886, 264] on input "All" at bounding box center [881, 265] width 9 height 9
radio input "true"
click at [1227, 422] on input "Apply Filters" at bounding box center [1226, 420] width 69 height 23
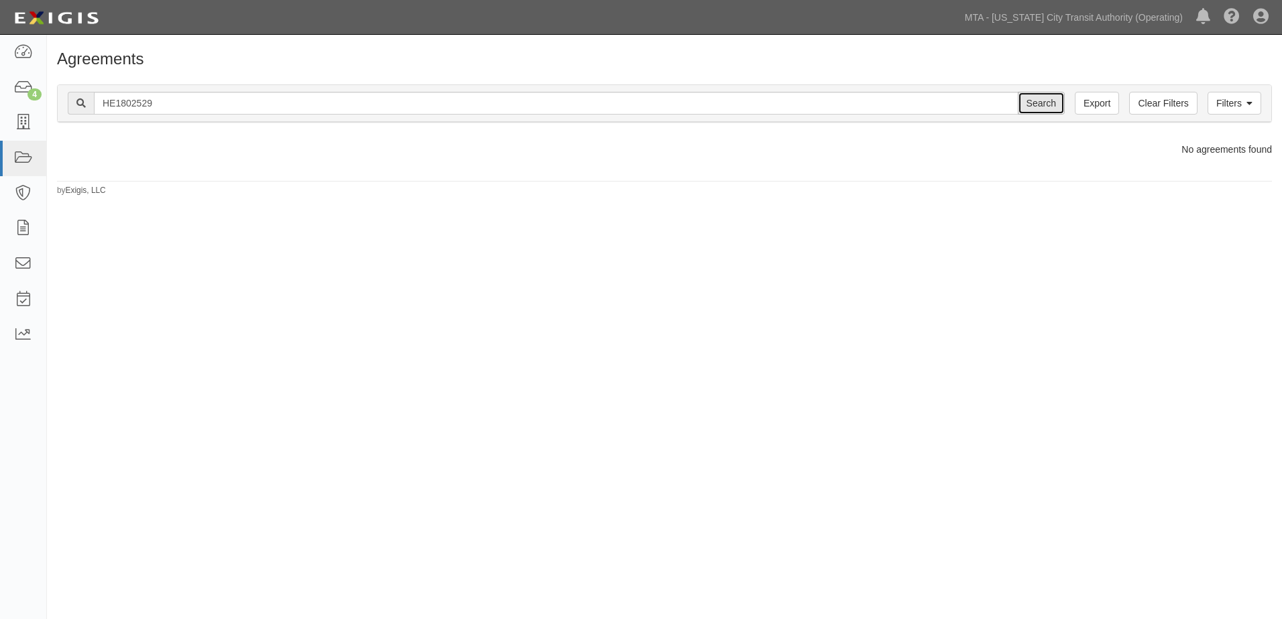
click at [1048, 103] on input "Search" at bounding box center [1041, 103] width 47 height 23
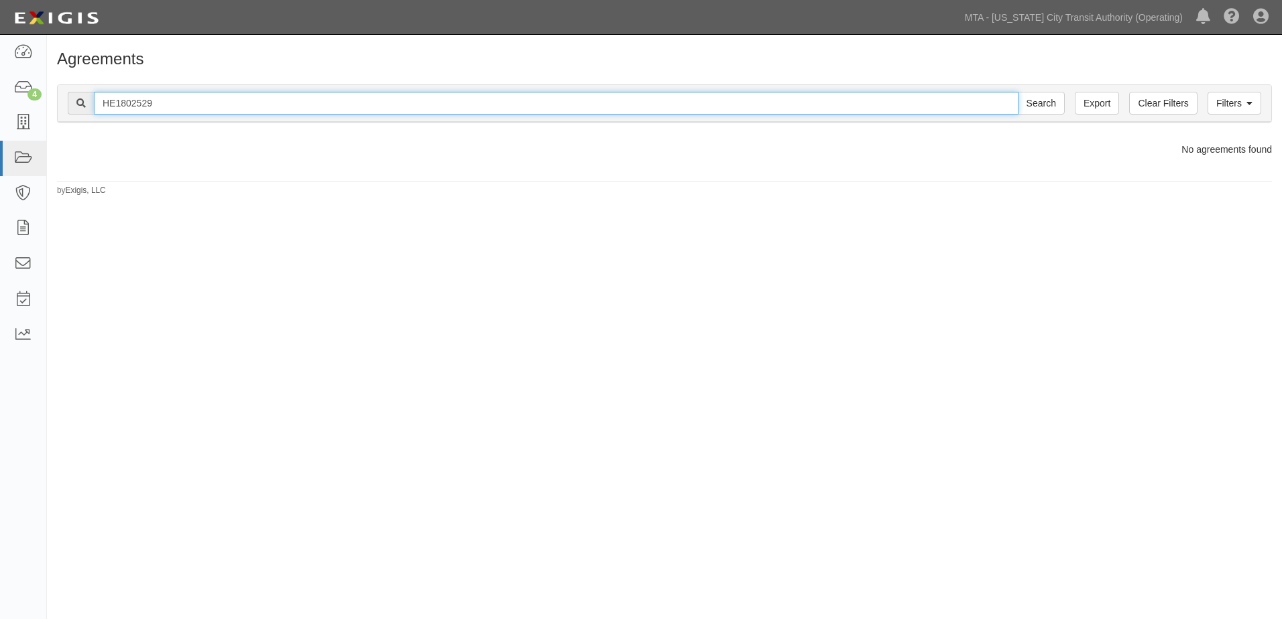
click at [174, 106] on input "HE1802529" at bounding box center [556, 103] width 924 height 23
drag, startPoint x: 192, startPoint y: 100, endPoint x: -2, endPoint y: 82, distance: 194.6
click at [0, 82] on html "Toggle navigation Dashboard 4 Inbox Parties Agreements Coverages Documents Mess…" at bounding box center [641, 299] width 1282 height 598
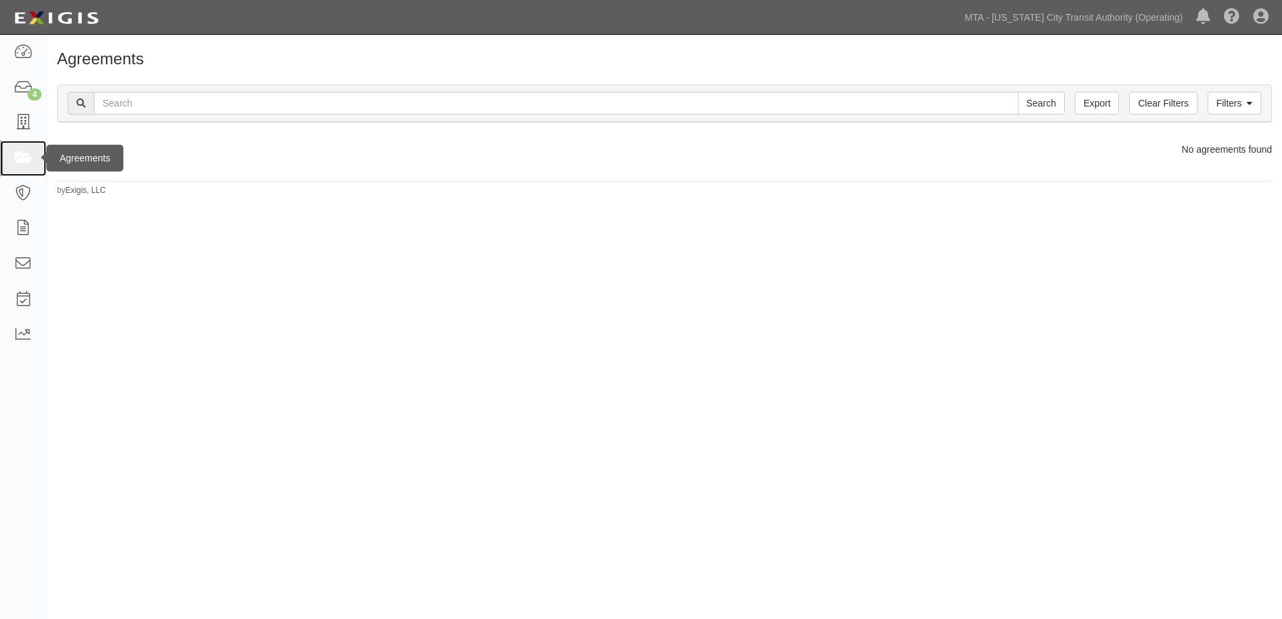
click at [26, 159] on icon at bounding box center [22, 158] width 19 height 15
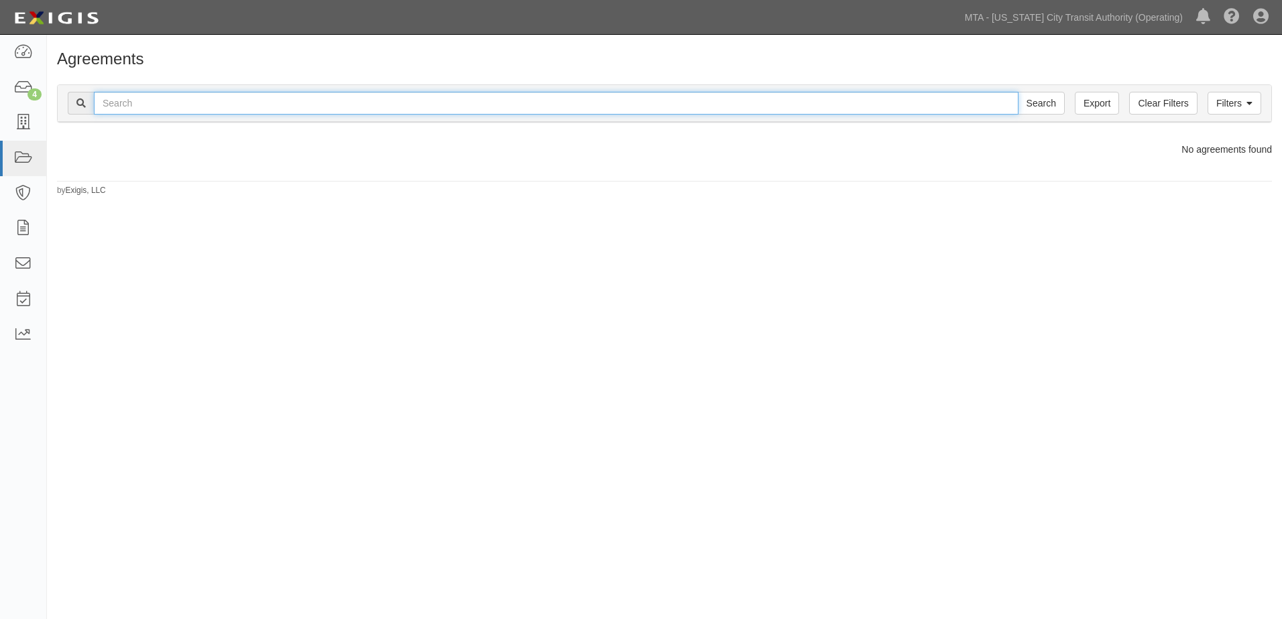
click at [135, 106] on input "text" at bounding box center [556, 103] width 924 height 23
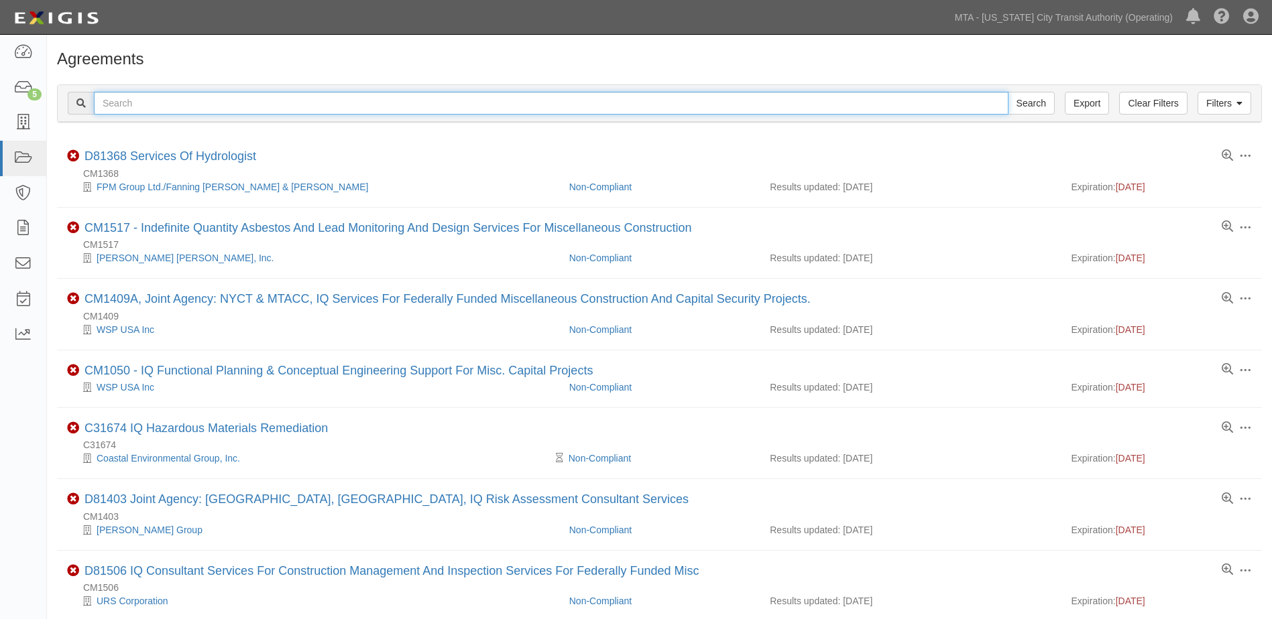
drag, startPoint x: 0, startPoint y: 0, endPoint x: 114, endPoint y: 107, distance: 156.0
click at [114, 107] on input "text" at bounding box center [551, 103] width 914 height 23
paste input "278 Eighth Avenue, New York,"
type input "278 Eighth Avenue, New York,"
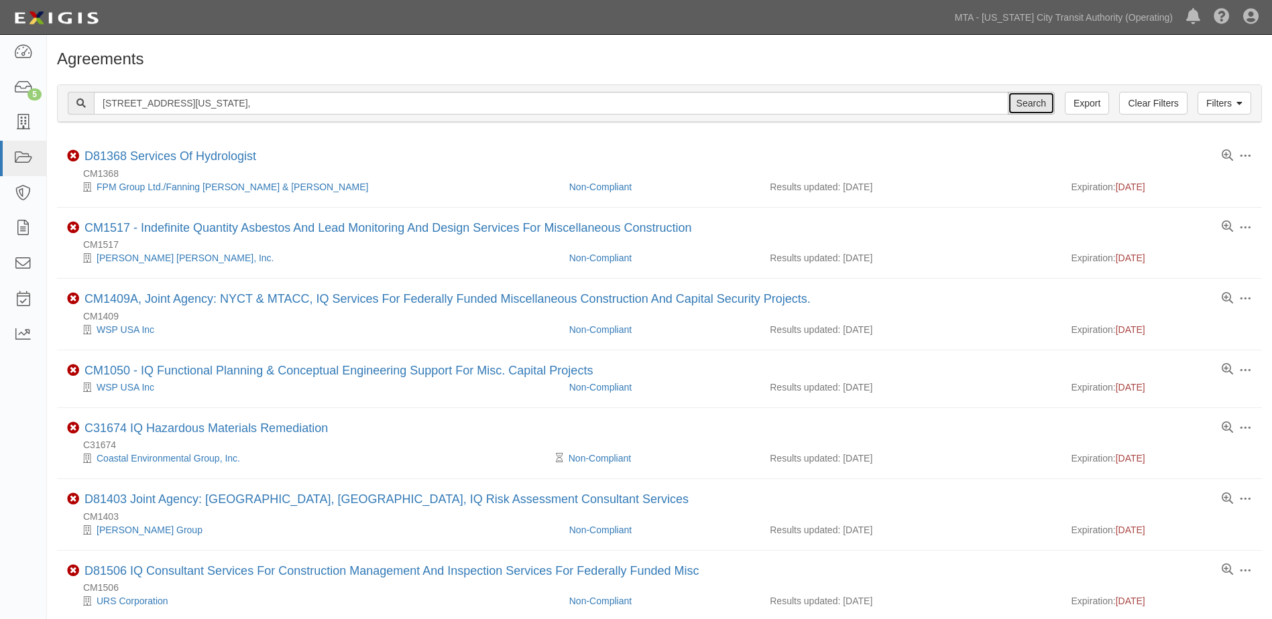
click at [1038, 106] on input "Search" at bounding box center [1031, 103] width 47 height 23
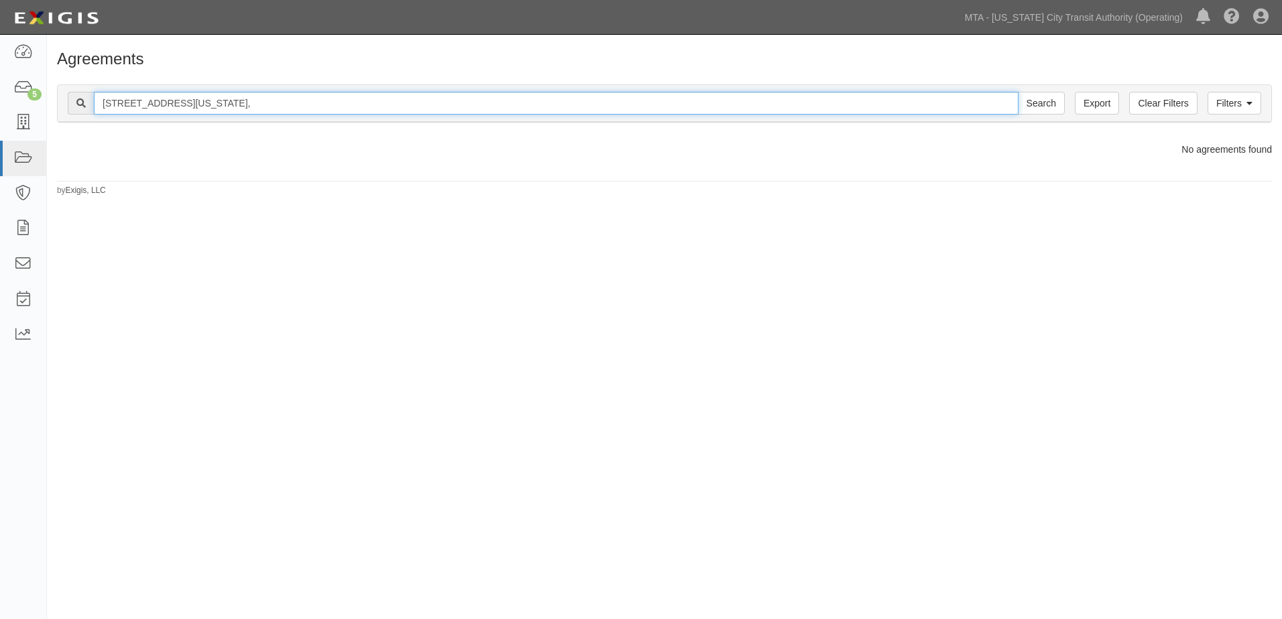
click at [165, 104] on input "[STREET_ADDRESS][US_STATE]," at bounding box center [556, 103] width 924 height 23
type input "[STREET_ADDRESS][US_STATE],"
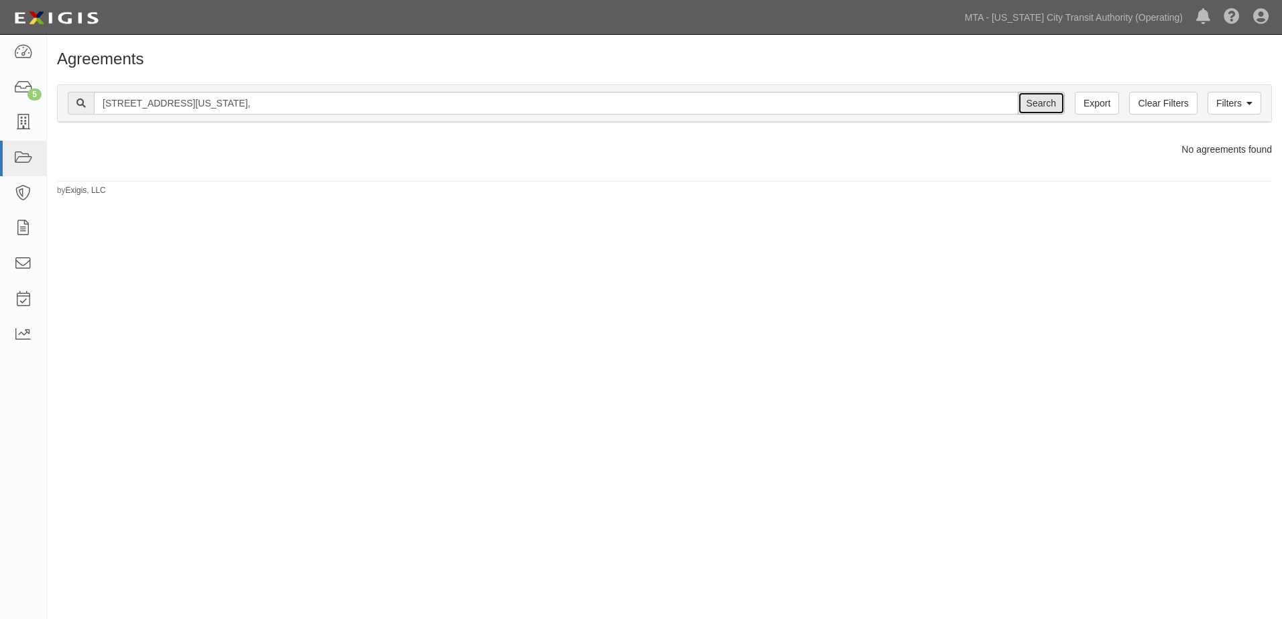
click at [1040, 110] on input "Search" at bounding box center [1041, 103] width 47 height 23
click at [1263, 111] on div "Filters Clear Filters Export [STREET_ADDRESS][US_STATE], Search Filters" at bounding box center [664, 103] width 1213 height 37
click at [1255, 111] on link "Filters" at bounding box center [1234, 103] width 54 height 23
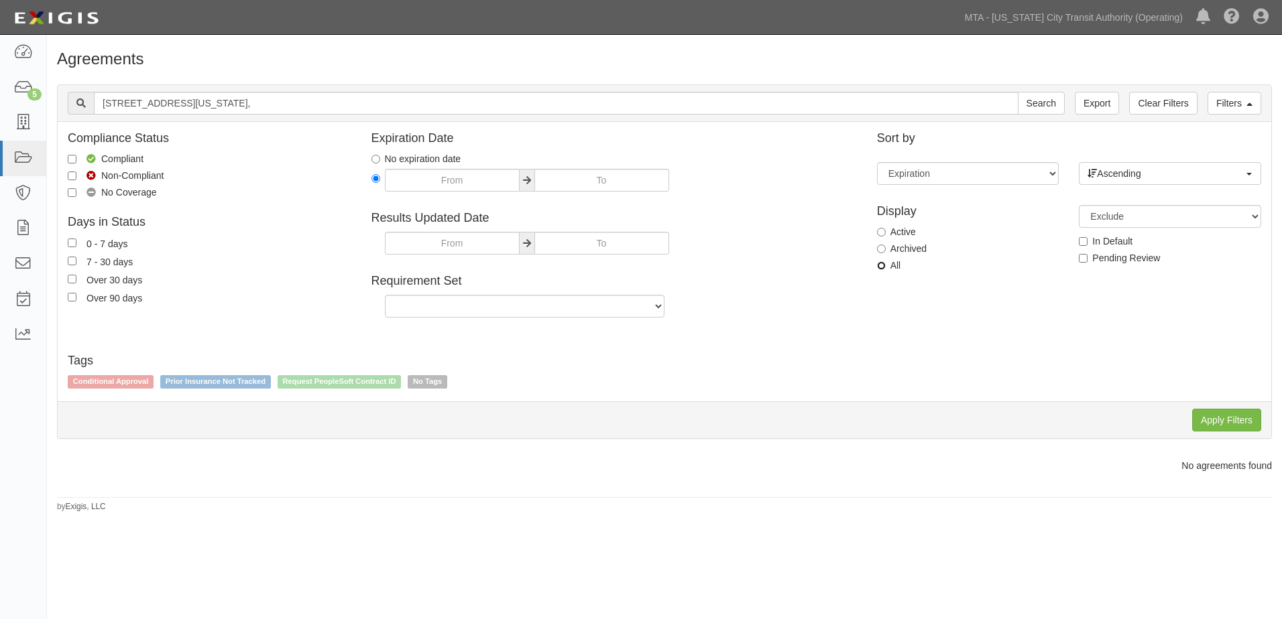
click at [882, 269] on input "All" at bounding box center [881, 265] width 9 height 9
radio input "true"
click at [1202, 418] on input "Apply Filters" at bounding box center [1226, 420] width 69 height 23
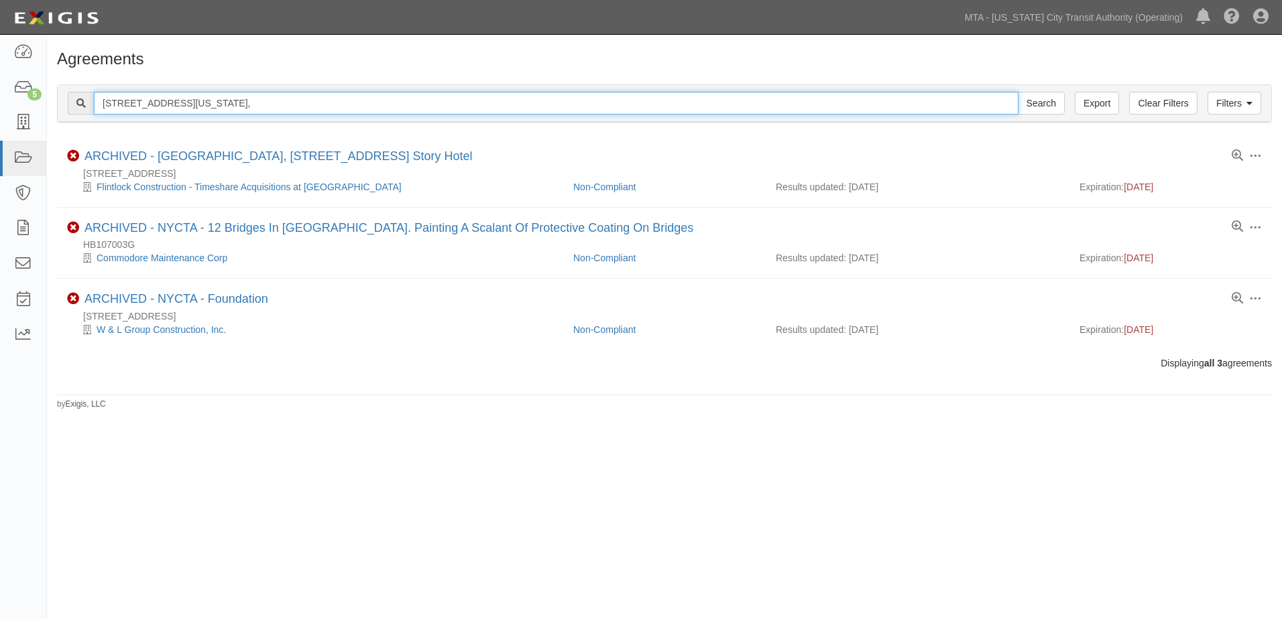
click at [168, 103] on input "278 Eighth Ave, New York," at bounding box center [556, 103] width 924 height 23
drag, startPoint x: 166, startPoint y: 104, endPoint x: 247, endPoint y: 105, distance: 81.1
click at [230, 111] on input "278 Eighth Ave, New York," at bounding box center [556, 103] width 924 height 23
type input "278 Eighth Ave"
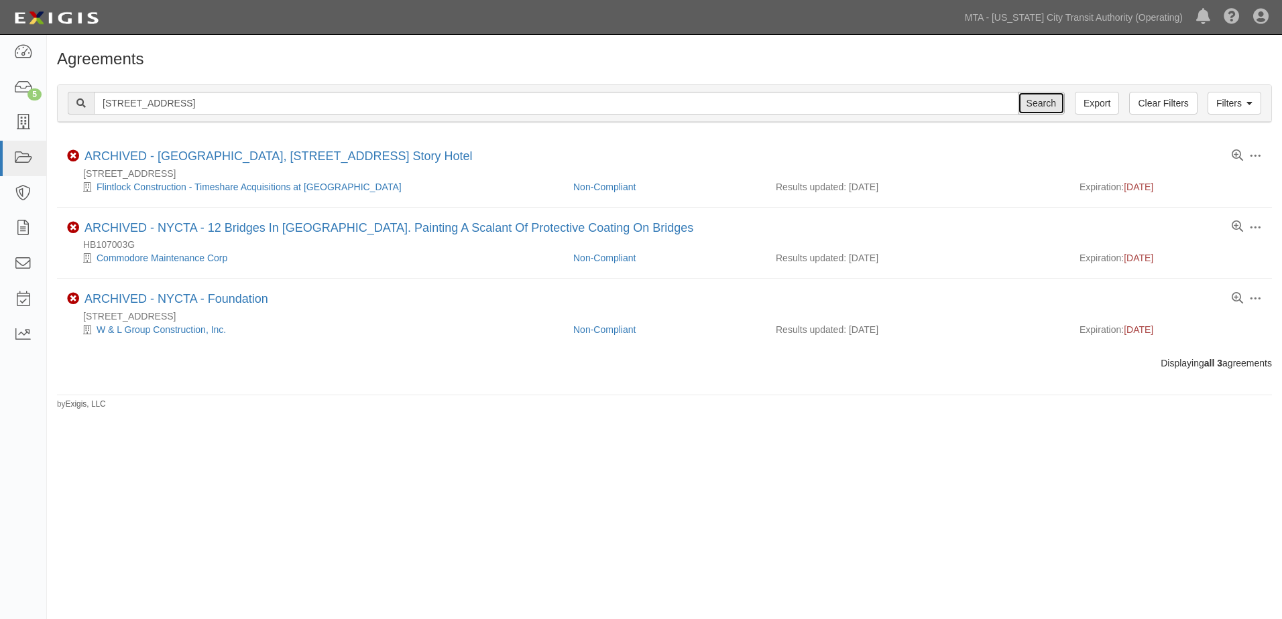
click at [1044, 107] on input "Search" at bounding box center [1041, 103] width 47 height 23
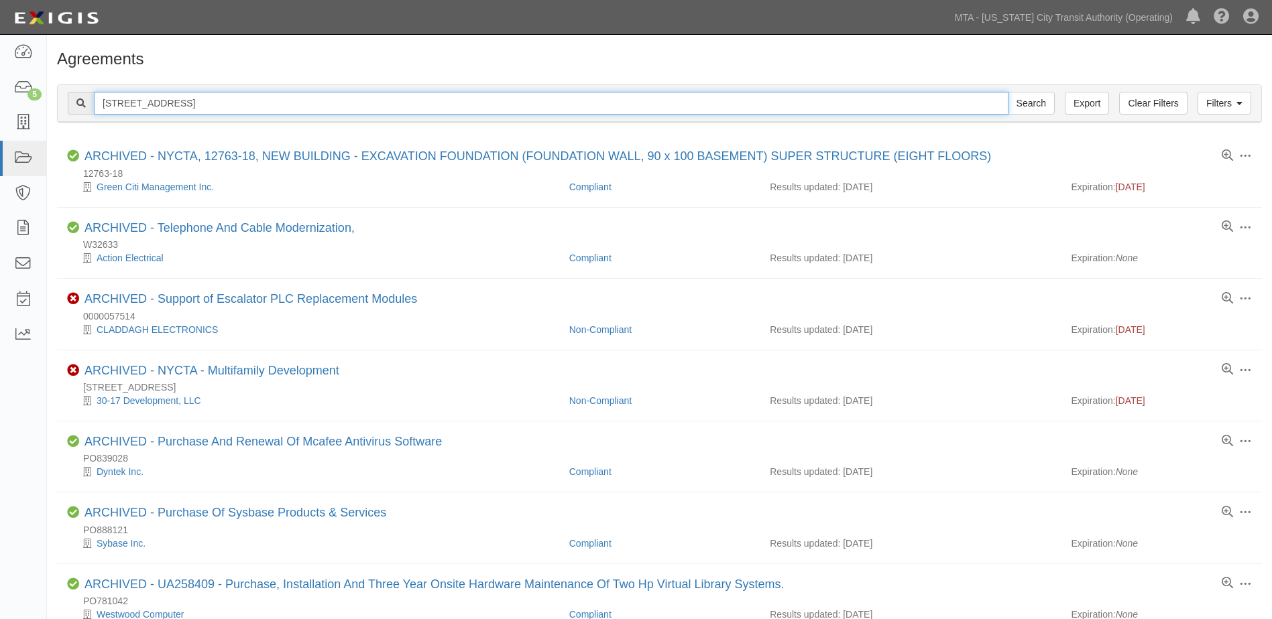
click at [133, 100] on input "[STREET_ADDRESS]" at bounding box center [551, 103] width 914 height 23
click at [217, 108] on input "278 Eighth Ave" at bounding box center [551, 103] width 914 height 23
type input "[STREET_ADDRESS]"
click at [1008, 92] on input "Search" at bounding box center [1031, 103] width 47 height 23
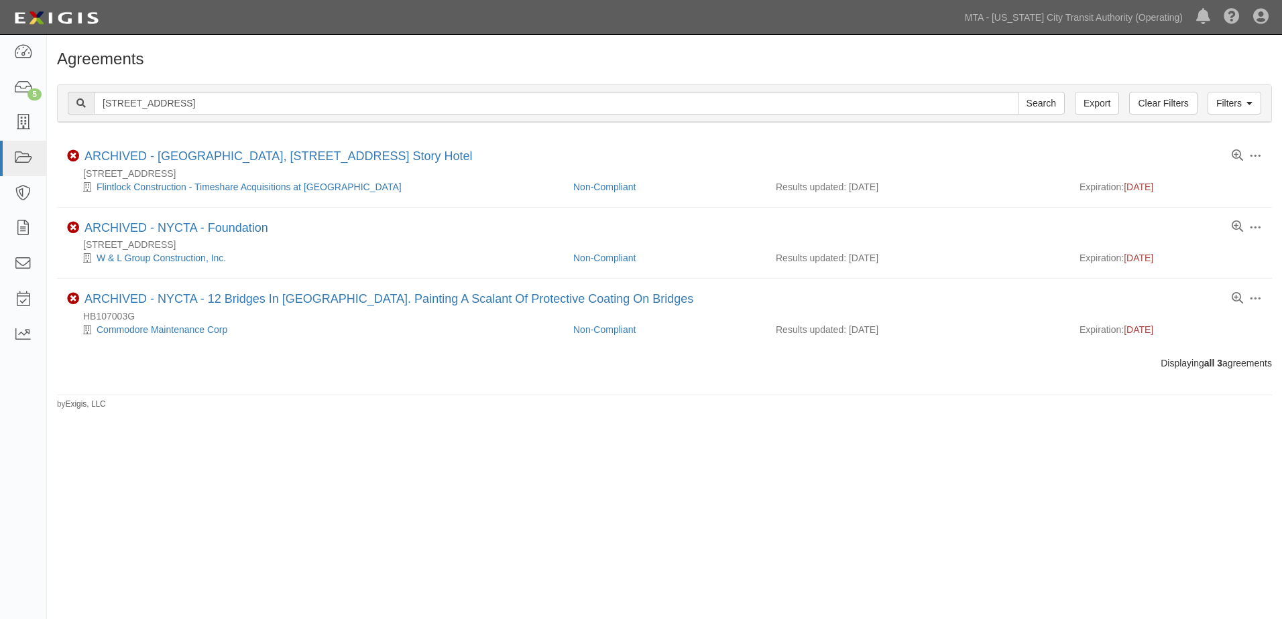
click at [502, 481] on div "Agreements Filters Clear Filters Export [STREET_ADDRESS] - Breeze Search Filter…" at bounding box center [641, 319] width 1282 height 558
drag, startPoint x: 18, startPoint y: 160, endPoint x: 27, endPoint y: 156, distance: 10.2
click at [18, 160] on icon at bounding box center [22, 158] width 19 height 15
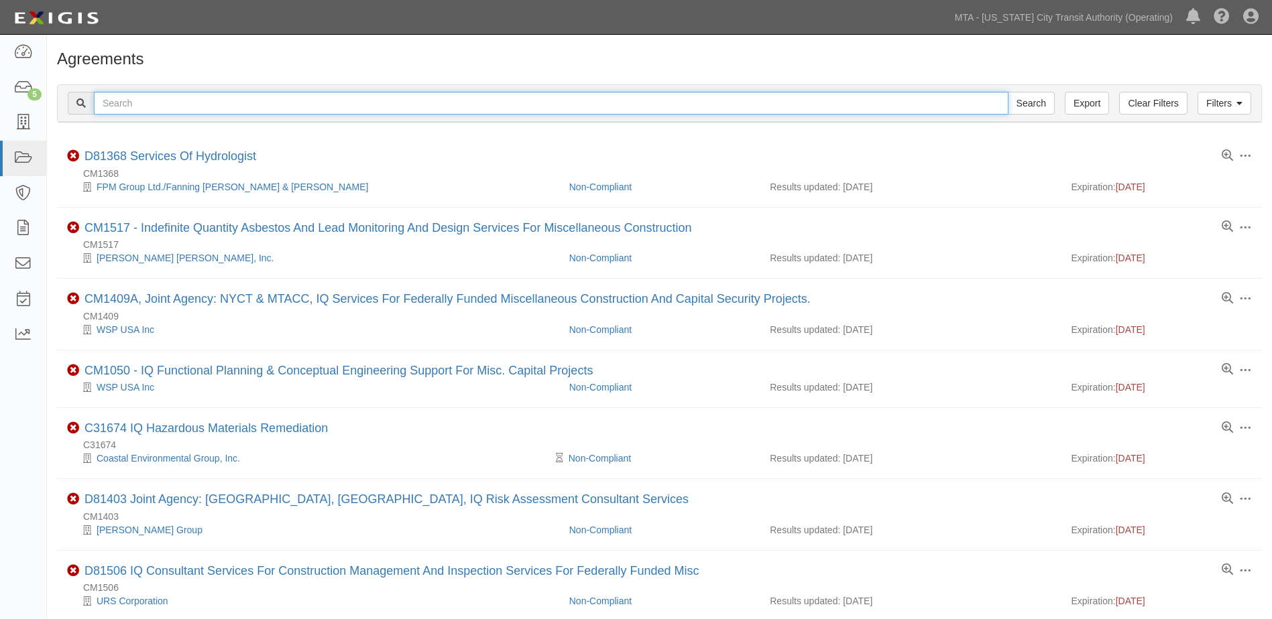
click at [129, 106] on input "text" at bounding box center [551, 103] width 914 height 23
paste input "[STREET_ADDRESS]"
type input "[STREET_ADDRESS]"
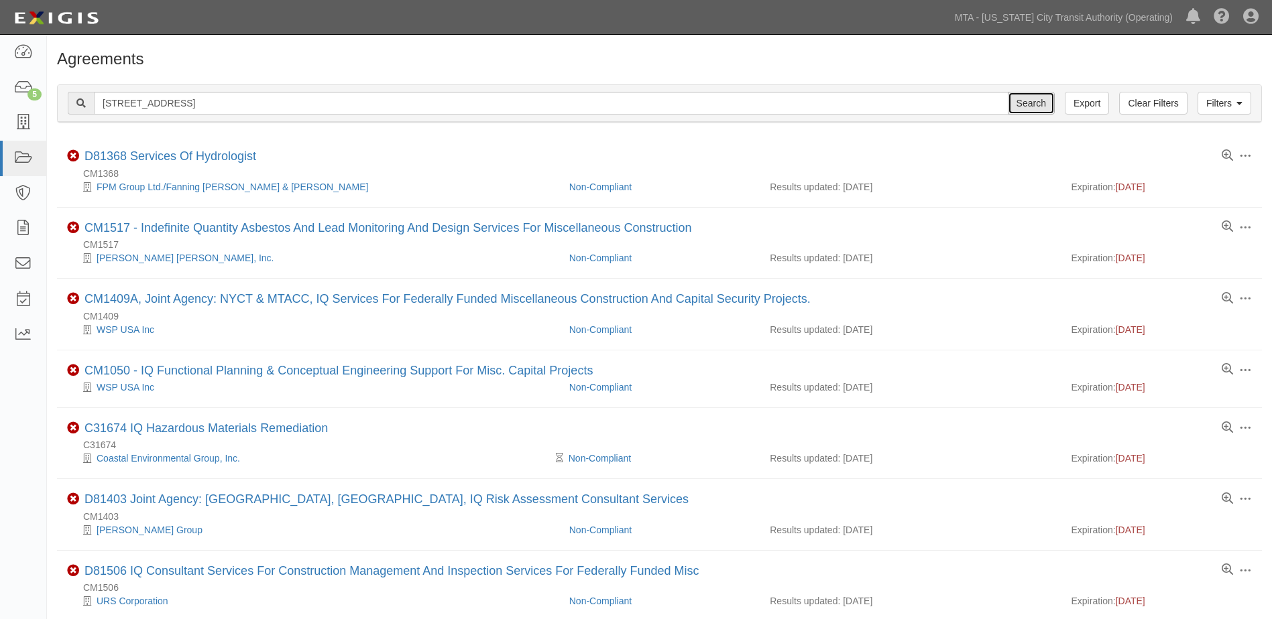
click at [1031, 109] on input "Search" at bounding box center [1031, 103] width 47 height 23
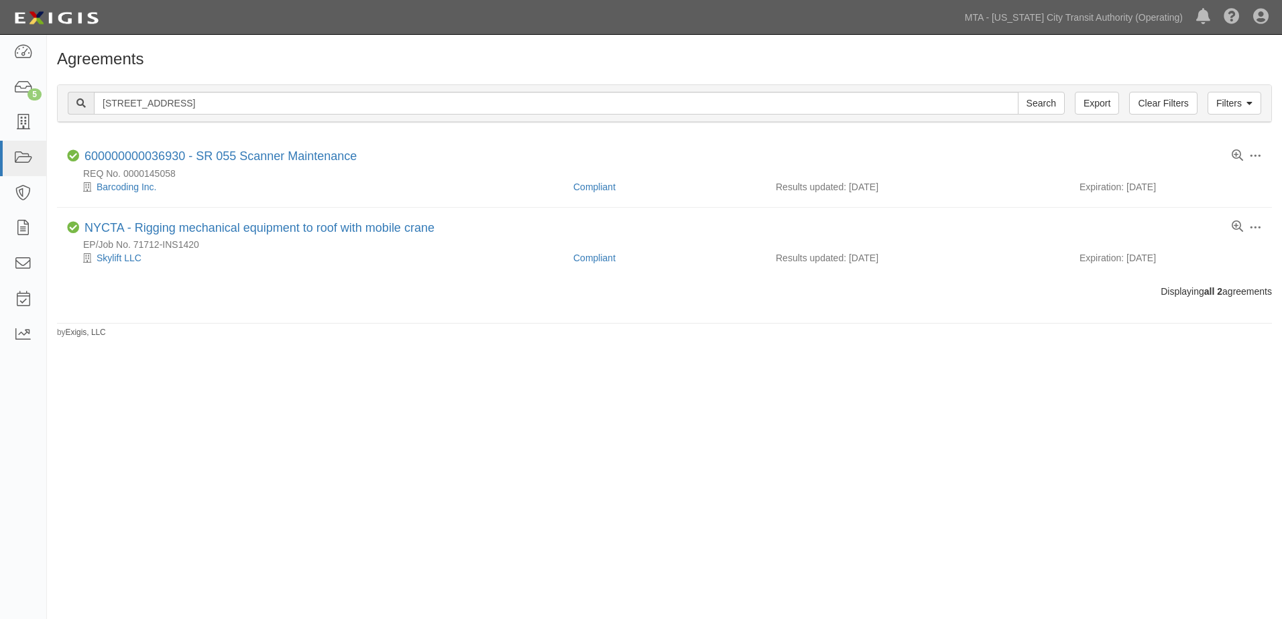
click at [196, 361] on div "Agreements Filters Clear Filters Export [STREET_ADDRESS] Search Filters Complia…" at bounding box center [641, 319] width 1282 height 558
click at [1255, 108] on link "Filters" at bounding box center [1234, 103] width 54 height 23
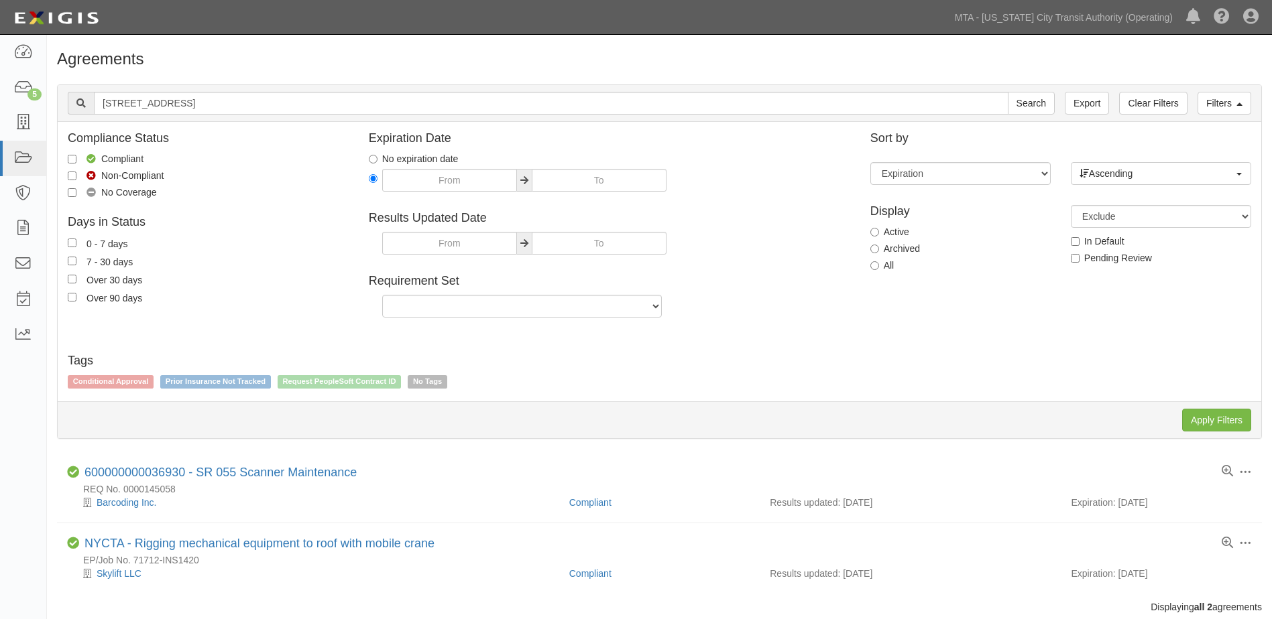
click at [883, 272] on div "Display Active Archived All" at bounding box center [960, 237] width 200 height 84
click at [870, 267] on input "All" at bounding box center [874, 265] width 9 height 9
radio input "true"
click at [1197, 419] on input "Apply Filters" at bounding box center [1216, 420] width 69 height 23
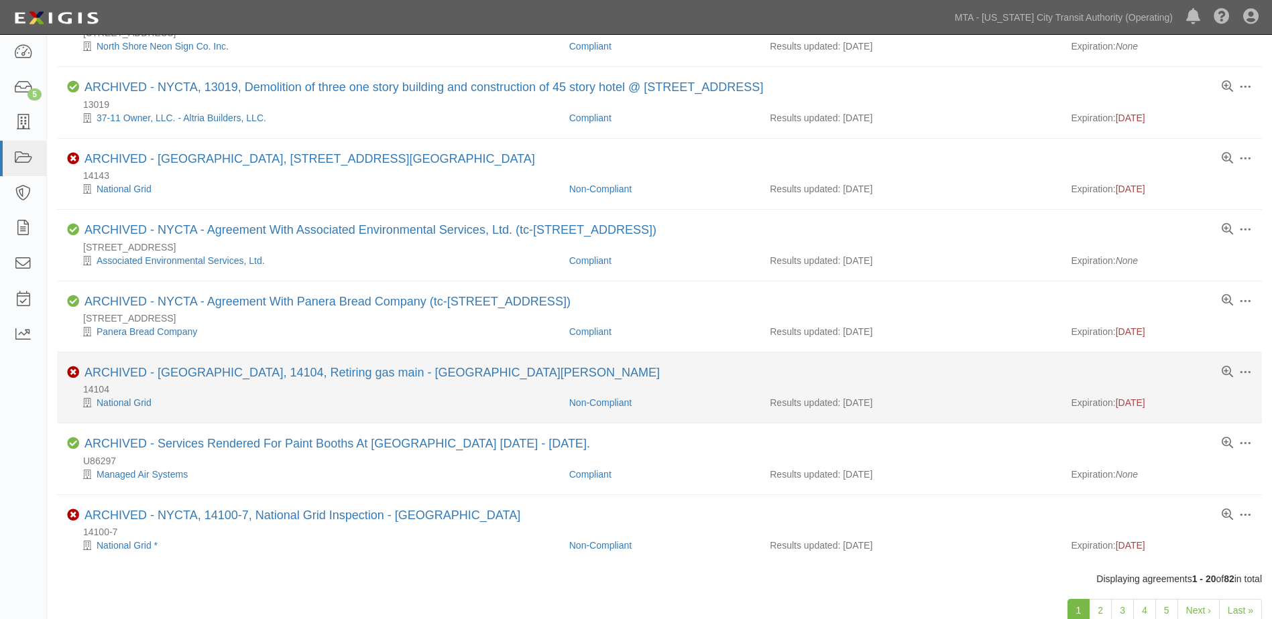
scroll to position [1055, 0]
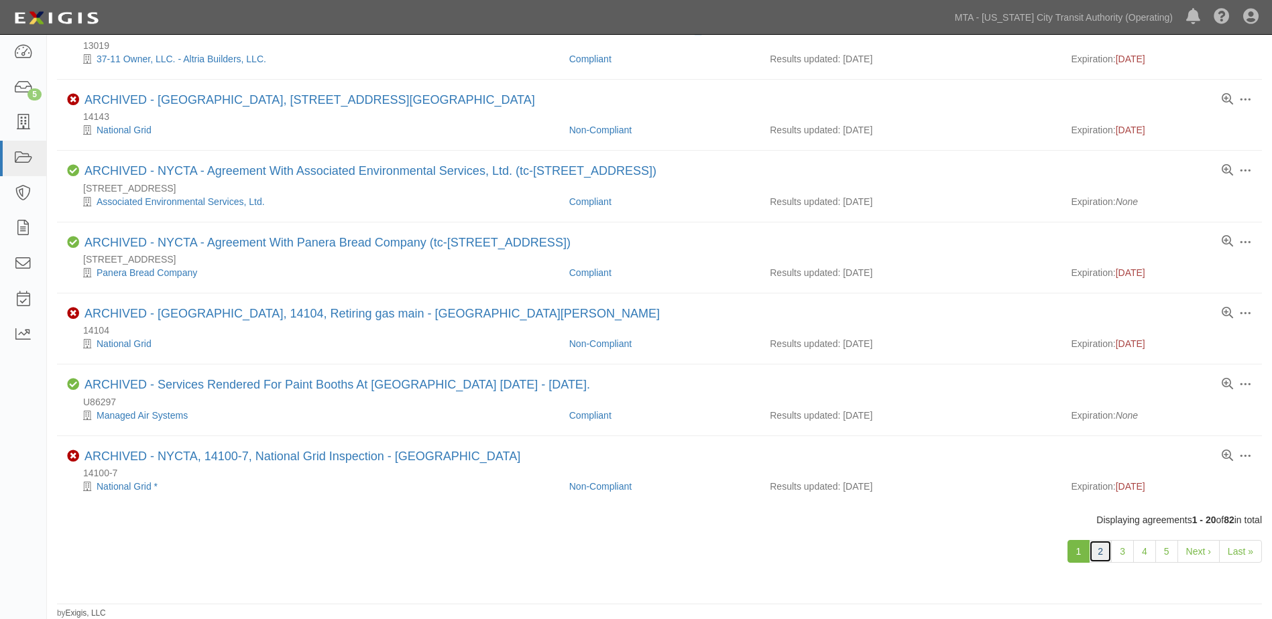
click at [1099, 556] on link "2" at bounding box center [1100, 551] width 23 height 23
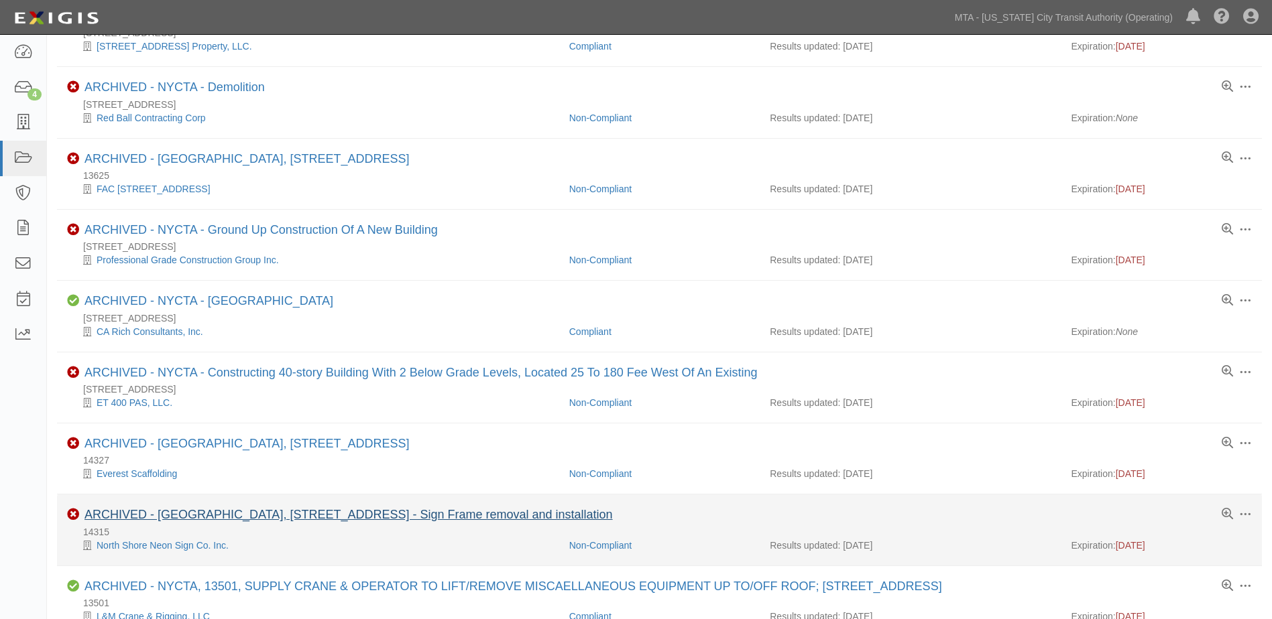
scroll to position [670, 0]
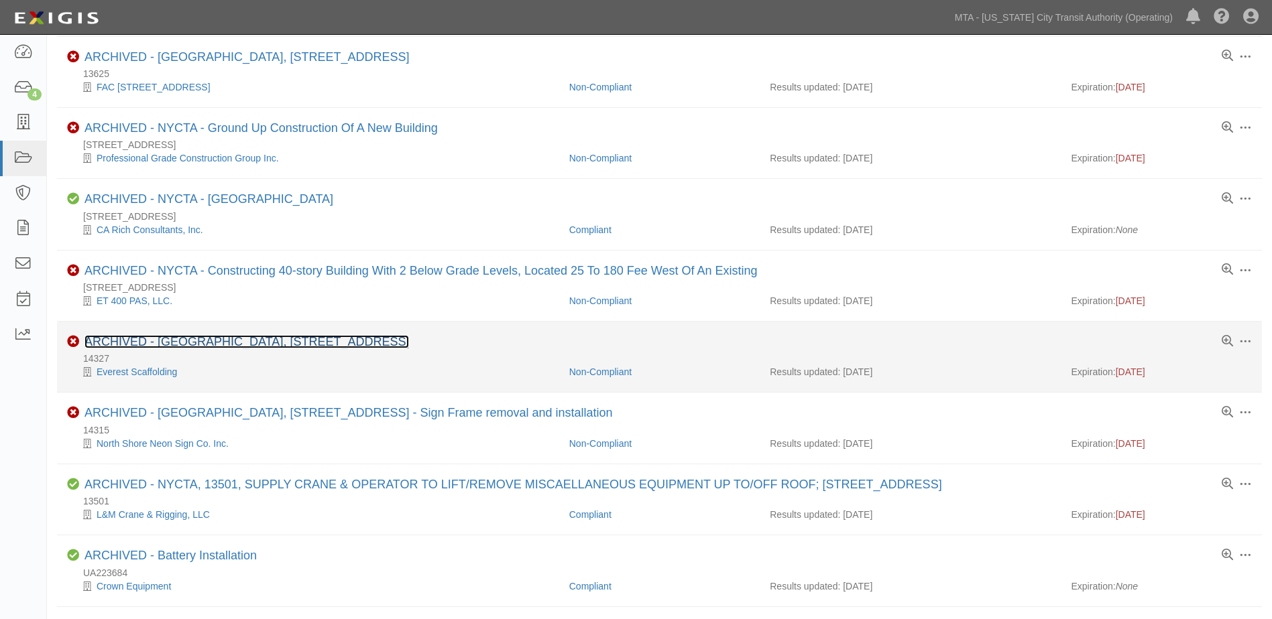
click at [302, 341] on link "ARCHIVED - [GEOGRAPHIC_DATA], [STREET_ADDRESS]" at bounding box center [246, 341] width 324 height 13
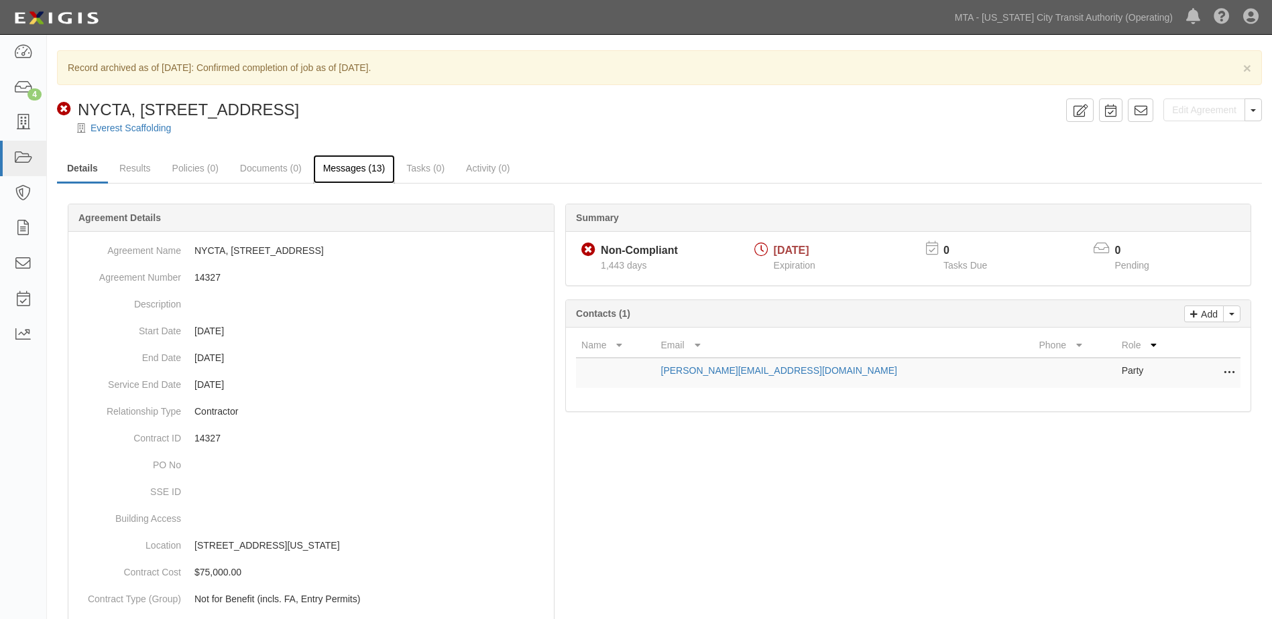
click at [335, 166] on link "Messages (13)" at bounding box center [354, 169] width 82 height 29
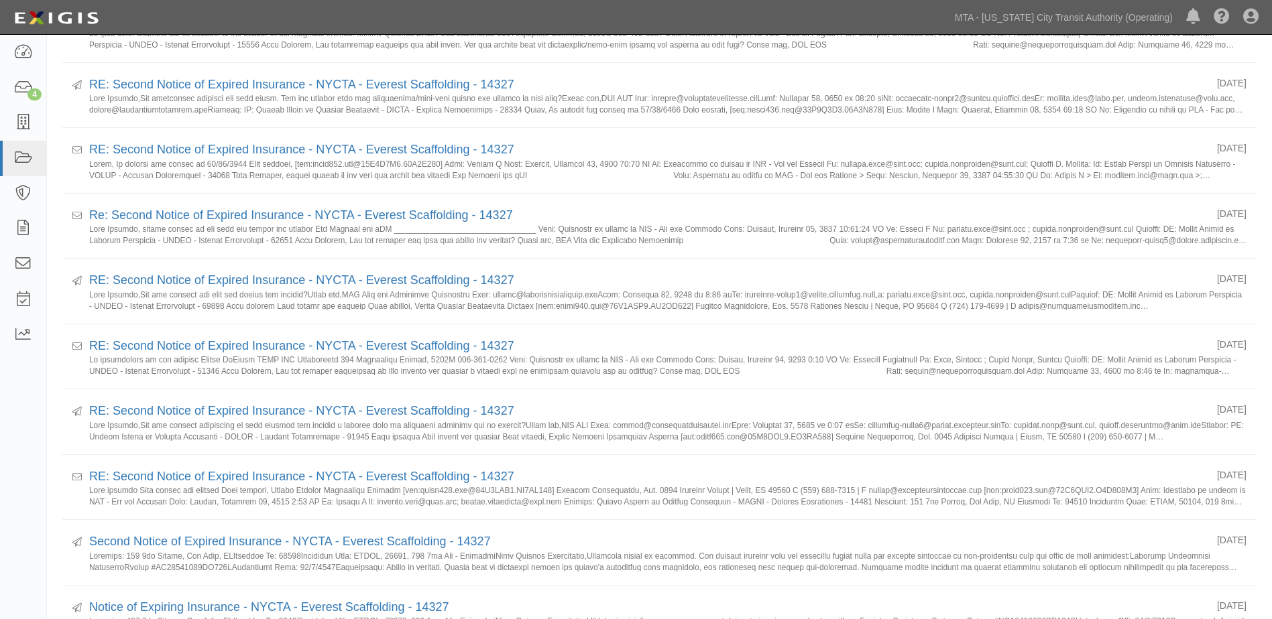
scroll to position [577, 0]
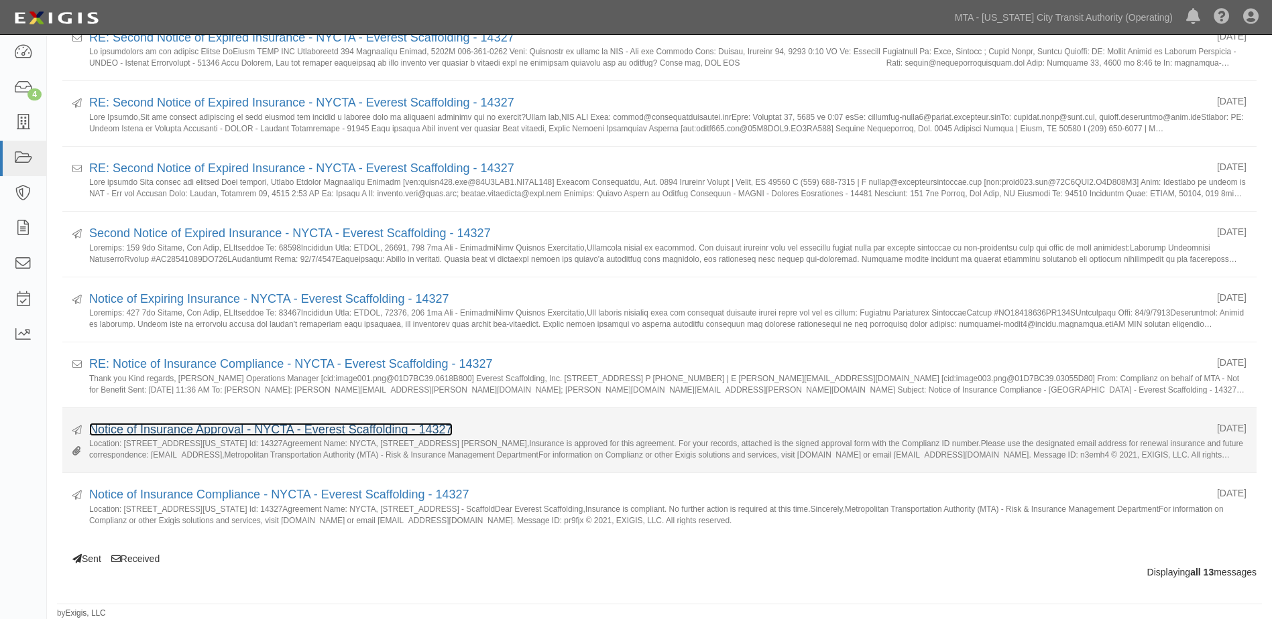
click at [300, 429] on link "Notice of Insurance Approval - NYCTA - Everest Scaffolding - 14327" at bounding box center [270, 429] width 363 height 13
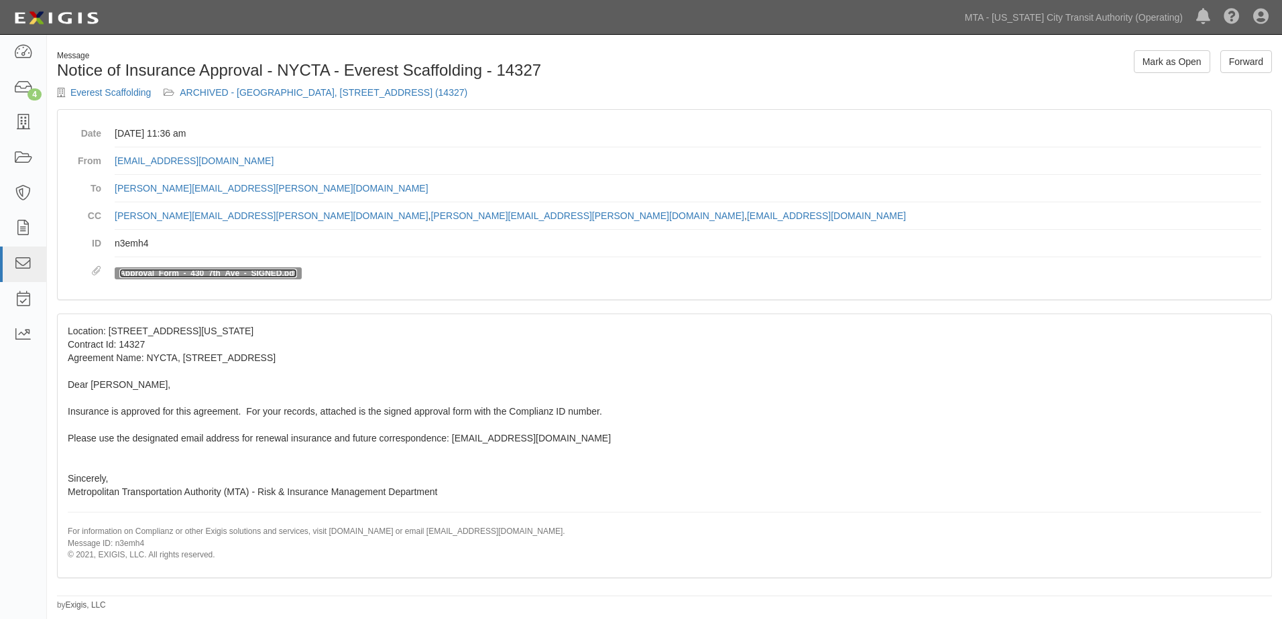
click at [154, 273] on link "Approval_Form_-_430_7th_Ave_-_SIGNED.pdf" at bounding box center [207, 273] width 177 height 9
click at [256, 273] on link "Approval_Form_-_430_7th_Ave_-_SIGNED.pdf" at bounding box center [207, 273] width 177 height 9
click at [420, 335] on div "Location: 430 7th Avenue, New York, NY Contract Id: 14327 Agreement Name: NYCTA…" at bounding box center [664, 445] width 1213 height 263
click at [233, 88] on link "ARCHIVED - NYCTA, 14327, 430 7th Ave - Scaffold (14327)" at bounding box center [324, 92] width 288 height 11
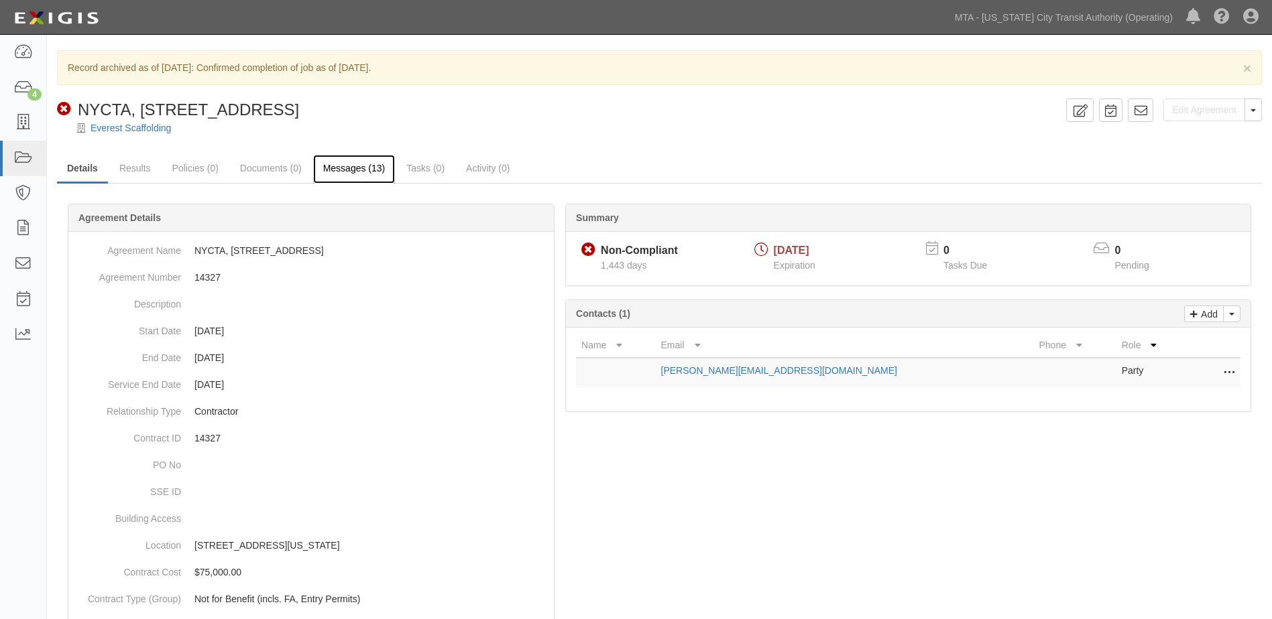
click at [363, 170] on link "Messages (13)" at bounding box center [354, 169] width 82 height 29
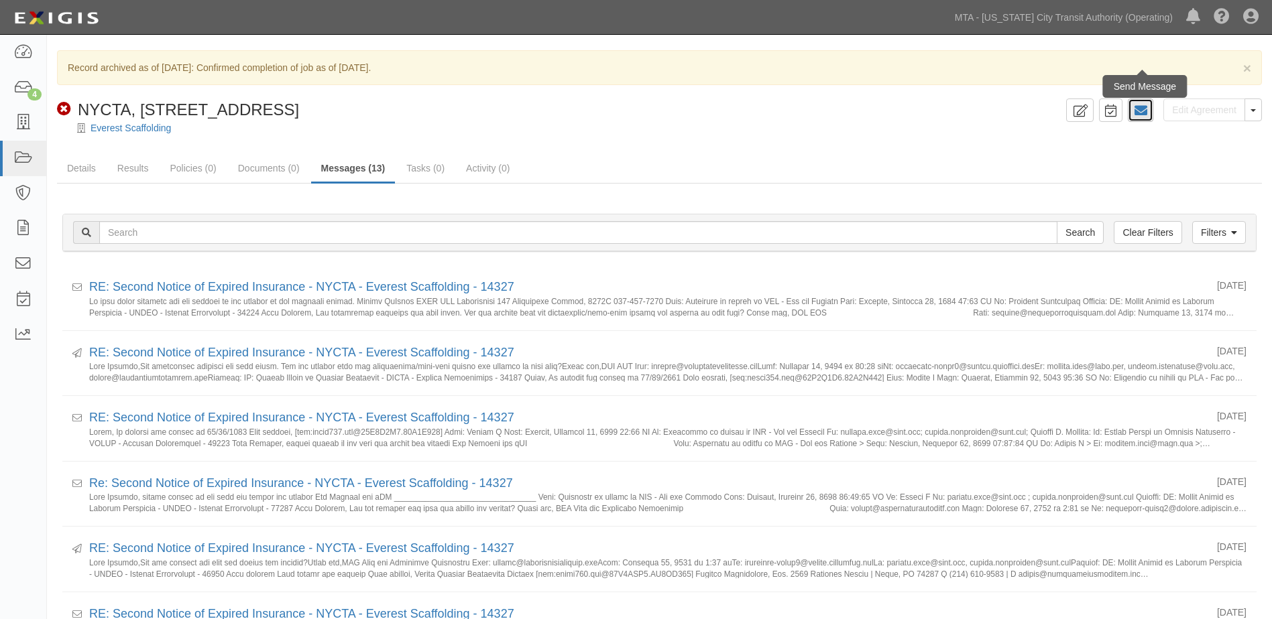
click at [1133, 117] on link at bounding box center [1140, 110] width 25 height 23
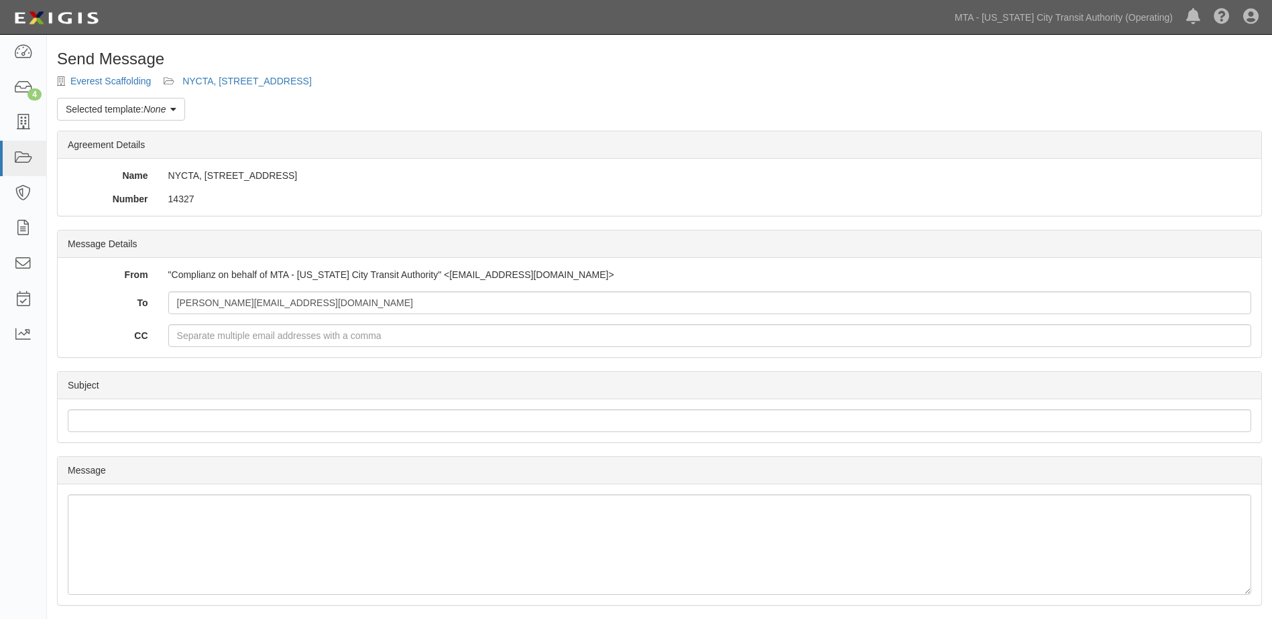
drag, startPoint x: 437, startPoint y: 274, endPoint x: 609, endPoint y: 275, distance: 171.6
click at [609, 275] on div ""Complianz on behalf of MTA - [US_STATE] City Transit Authority" <[EMAIL_ADDRES…" at bounding box center [709, 274] width 1103 height 13
copy div "[EMAIL_ADDRESS][DOMAIN_NAME]"
